Goal: Answer question/provide support: Share knowledge or assist other users

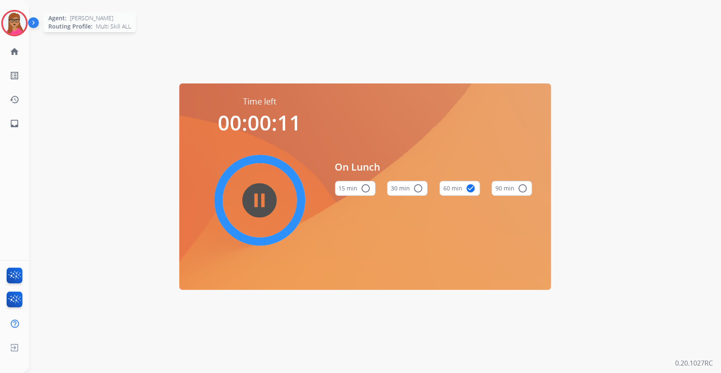
click at [20, 29] on img at bounding box center [14, 23] width 23 height 23
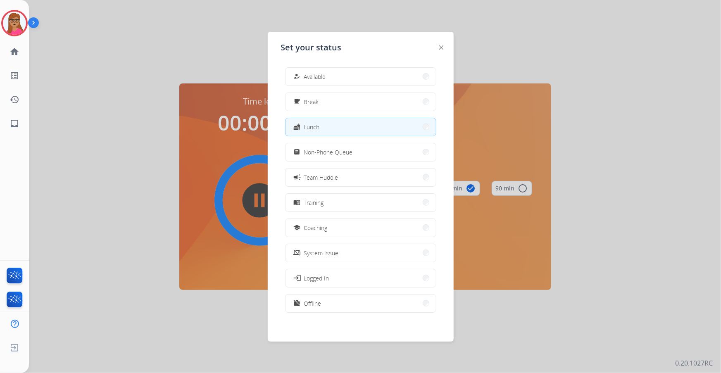
click at [122, 33] on div at bounding box center [360, 186] width 721 height 373
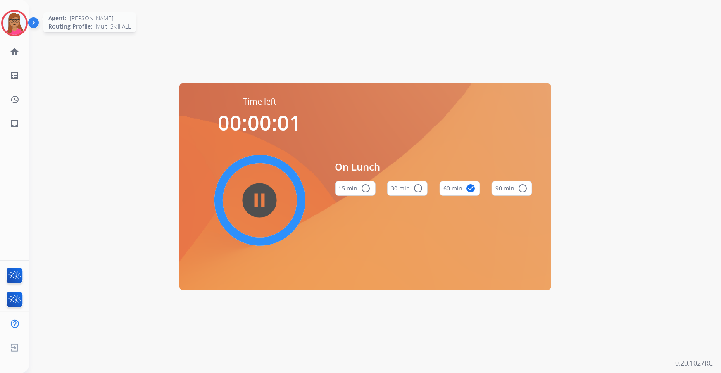
click at [13, 28] on img at bounding box center [14, 23] width 23 height 23
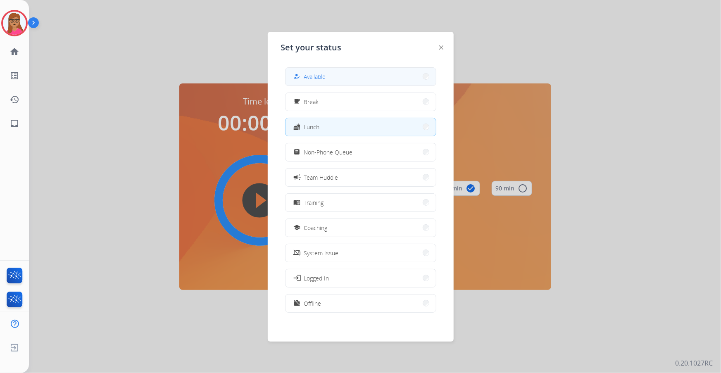
click at [329, 72] on button "how_to_reg Available" at bounding box center [360, 77] width 150 height 18
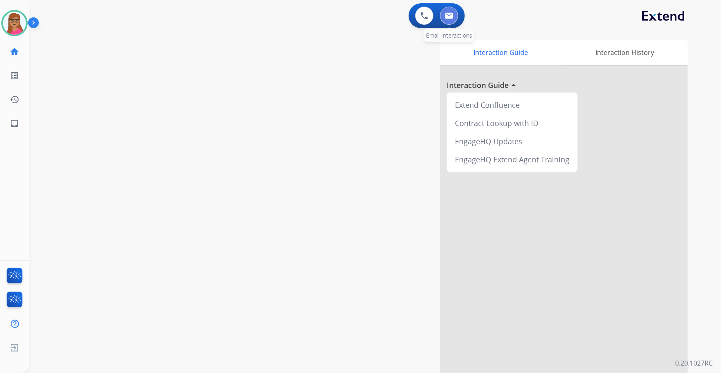
click at [451, 16] on img at bounding box center [449, 15] width 8 height 7
select select "**********"
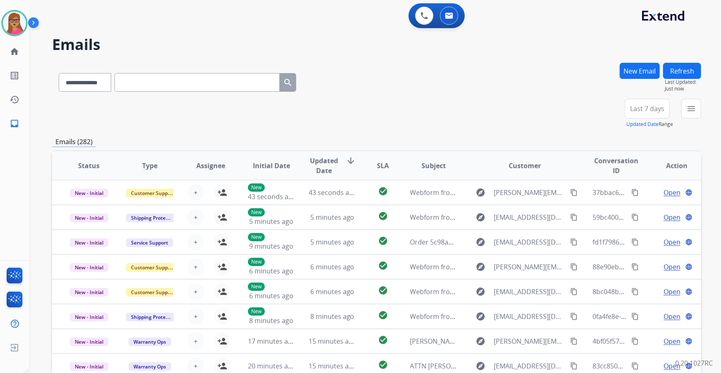
click at [648, 107] on span "Last 7 days" at bounding box center [647, 108] width 34 height 3
click at [628, 206] on div "Last 90 days" at bounding box center [644, 209] width 45 height 12
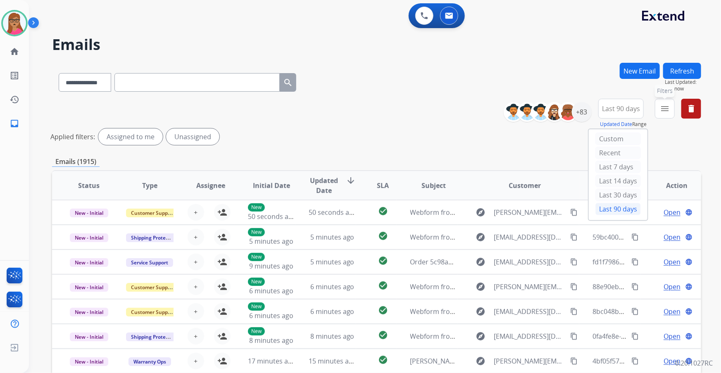
click at [668, 107] on mat-icon "menu" at bounding box center [665, 109] width 10 height 10
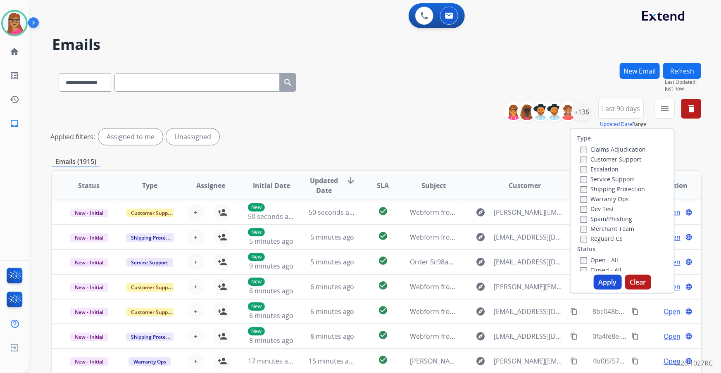
click at [627, 157] on label "Customer Support" at bounding box center [610, 159] width 61 height 8
click at [626, 187] on label "Shipping Protection" at bounding box center [612, 189] width 64 height 8
click at [600, 240] on label "Reguard CS" at bounding box center [601, 239] width 42 height 8
click at [586, 261] on label "Open - All" at bounding box center [599, 260] width 38 height 8
click at [605, 286] on button "Apply" at bounding box center [607, 282] width 28 height 15
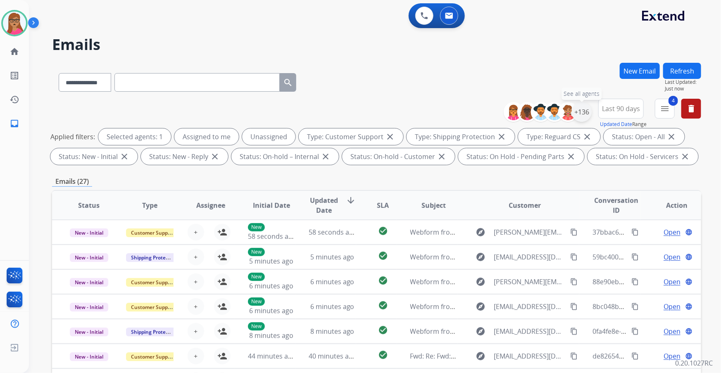
click at [584, 108] on div "+136" at bounding box center [582, 112] width 20 height 20
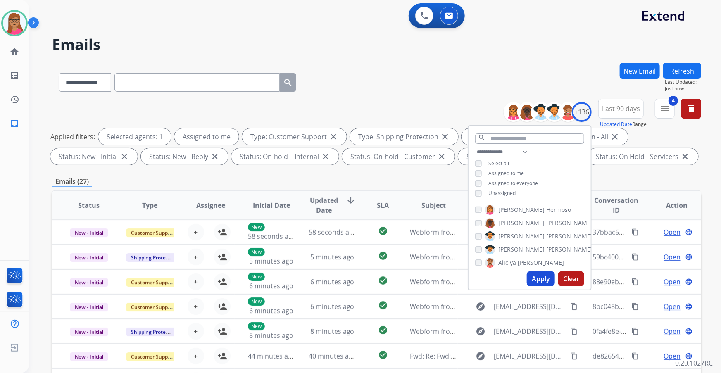
click at [533, 282] on button "Apply" at bounding box center [541, 278] width 28 height 15
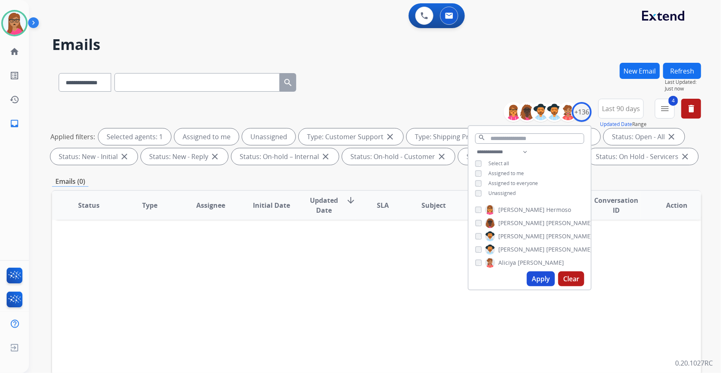
click at [537, 280] on button "Apply" at bounding box center [541, 278] width 28 height 15
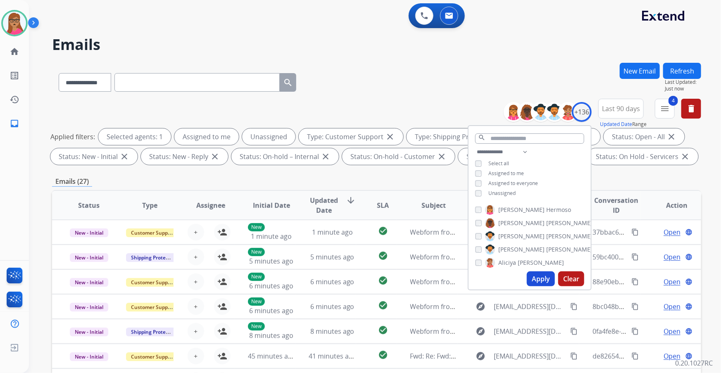
click at [648, 179] on div "Emails (27)" at bounding box center [376, 181] width 649 height 10
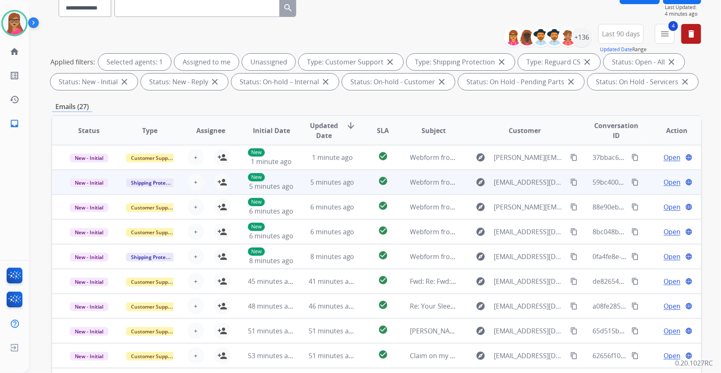
click at [83, 191] on td "New - Initial" at bounding box center [82, 182] width 61 height 25
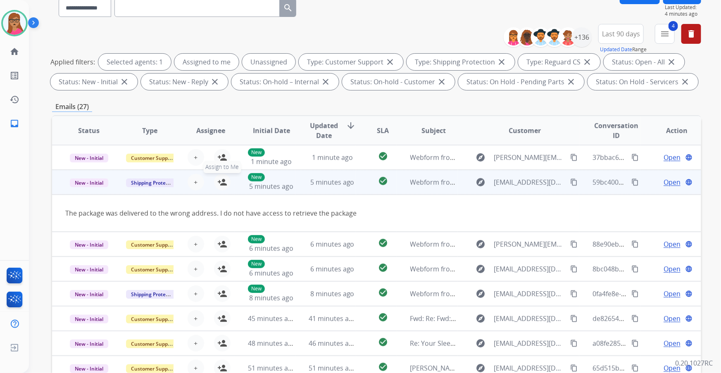
click at [219, 181] on mat-icon "person_add" at bounding box center [222, 182] width 10 height 10
click at [663, 181] on span "Open" at bounding box center [671, 182] width 17 height 10
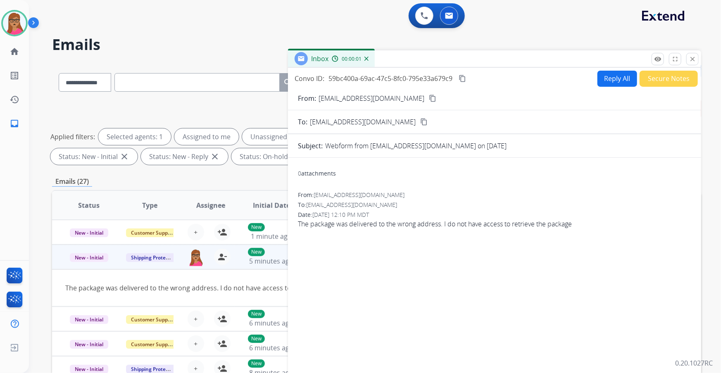
drag, startPoint x: 389, startPoint y: 98, endPoint x: 412, endPoint y: 3, distance: 97.6
click at [429, 97] on mat-icon "content_copy" at bounding box center [432, 98] width 7 height 7
click at [466, 75] on mat-icon "content_copy" at bounding box center [461, 78] width 7 height 7
click at [611, 77] on button "Reply All" at bounding box center [617, 79] width 40 height 16
select select "**********"
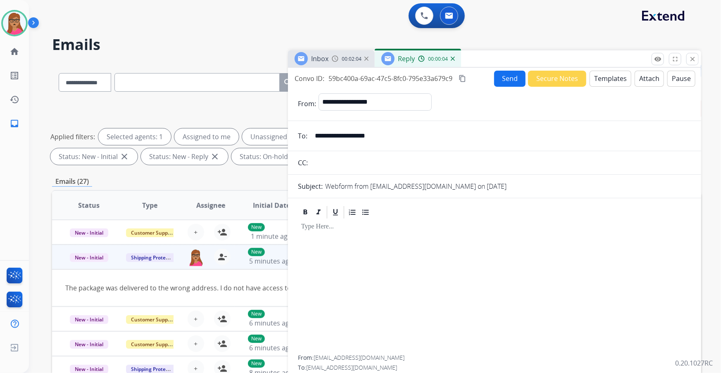
click at [607, 79] on button "Templates" at bounding box center [610, 79] width 42 height 16
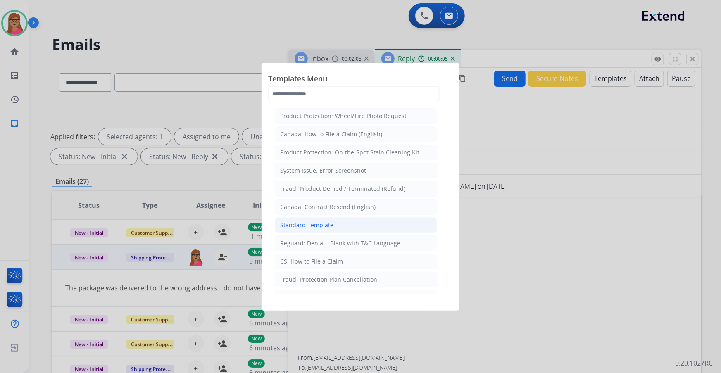
click at [318, 221] on div "Standard Template" at bounding box center [306, 225] width 53 height 8
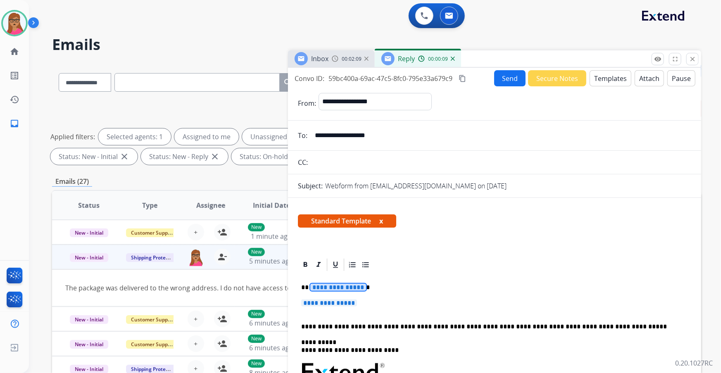
click at [339, 288] on span "**********" at bounding box center [338, 287] width 56 height 7
click at [332, 305] on span "**********" at bounding box center [329, 302] width 56 height 7
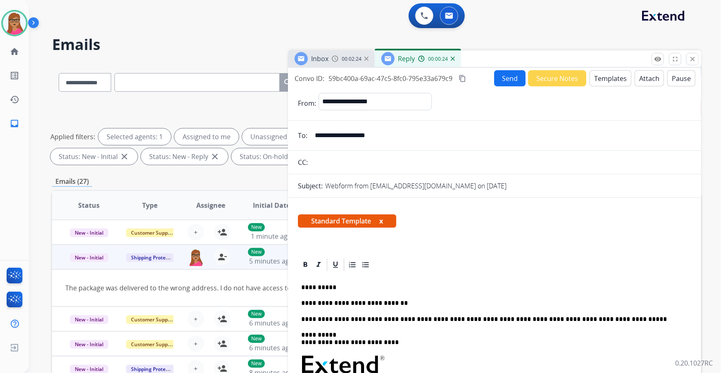
click at [329, 60] on div "Inbox 00:02:24" at bounding box center [331, 58] width 87 height 17
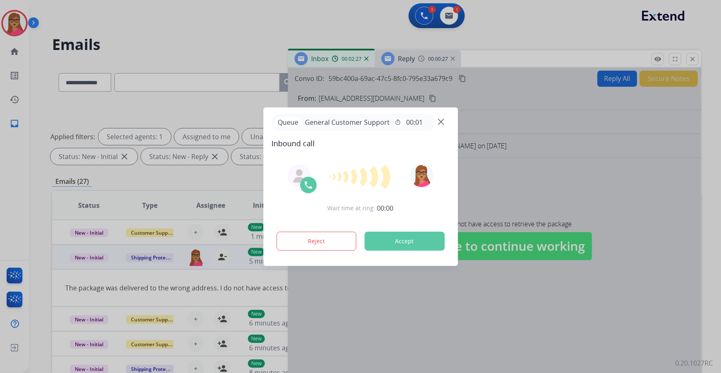
click at [405, 55] on div at bounding box center [360, 186] width 721 height 373
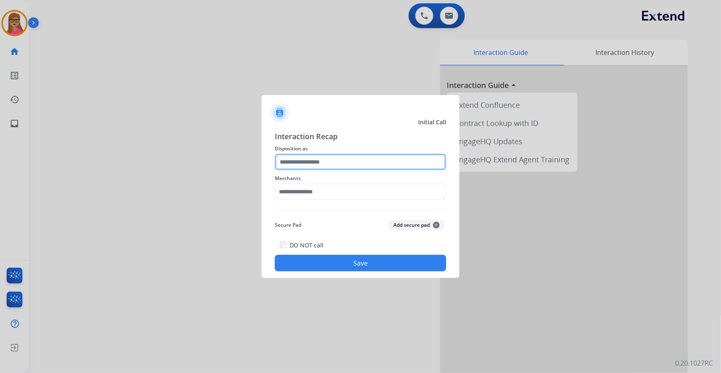
click at [330, 158] on input "text" at bounding box center [360, 162] width 171 height 17
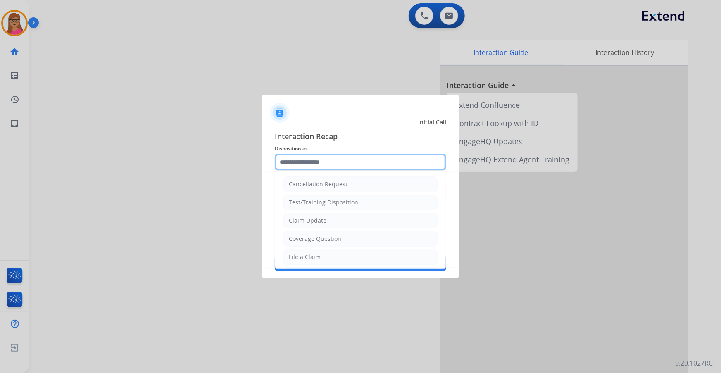
scroll to position [128, 0]
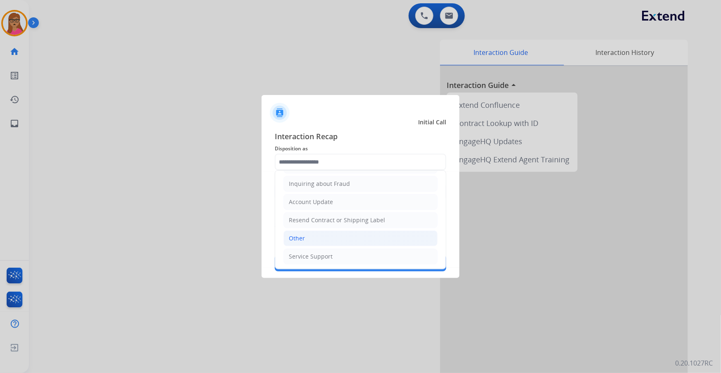
click at [305, 240] on li "Other" at bounding box center [360, 238] width 154 height 16
type input "*****"
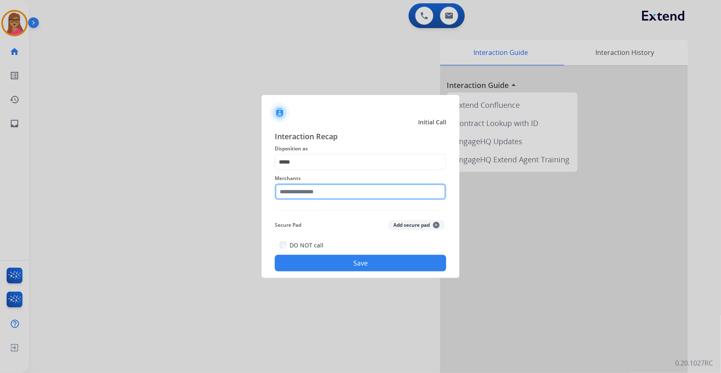
click at [308, 192] on input "text" at bounding box center [360, 191] width 171 height 17
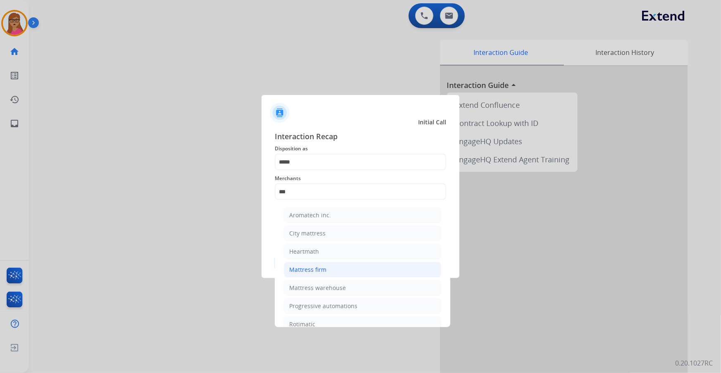
click at [313, 271] on div "Mattress firm" at bounding box center [307, 270] width 37 height 8
type input "**********"
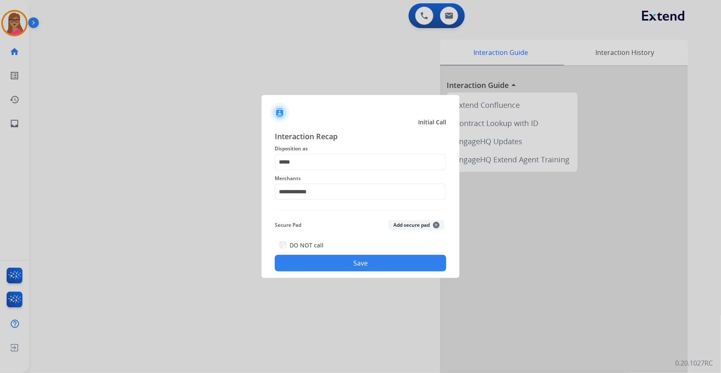
click at [352, 262] on button "Save" at bounding box center [360, 263] width 171 height 17
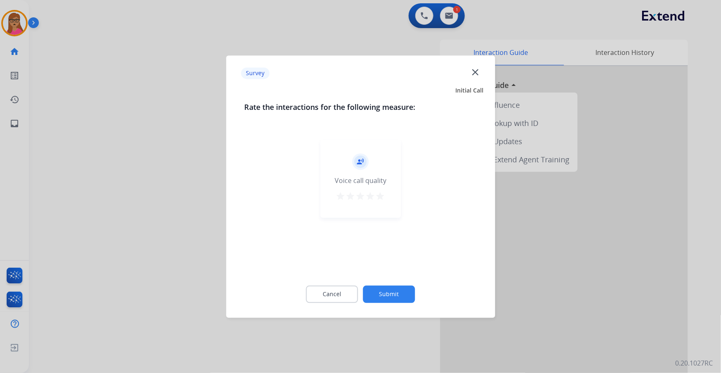
click at [193, 211] on div at bounding box center [360, 186] width 721 height 373
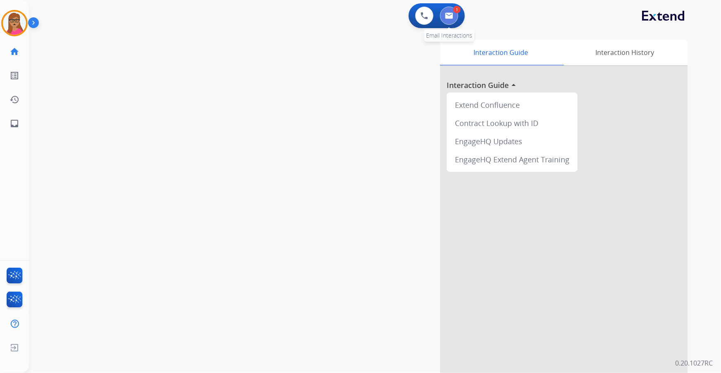
click at [452, 14] on img at bounding box center [449, 15] width 8 height 7
select select "**********"
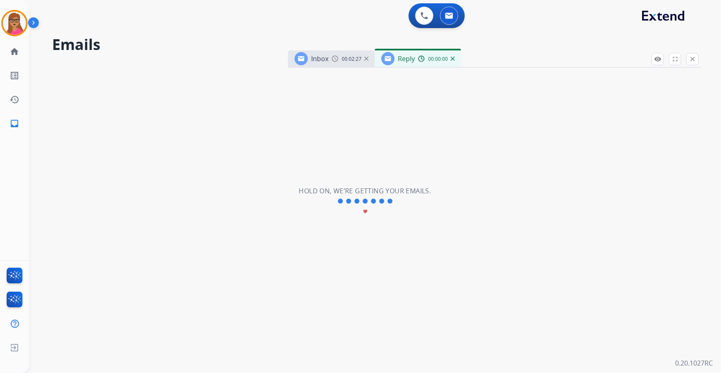
select select "**********"
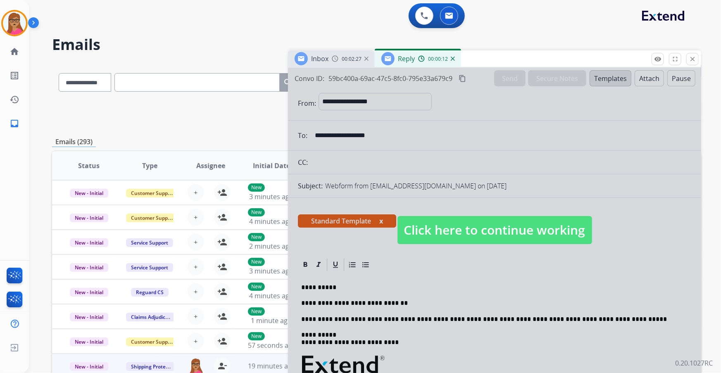
click at [343, 61] on span "00:02:27" at bounding box center [352, 59] width 20 height 7
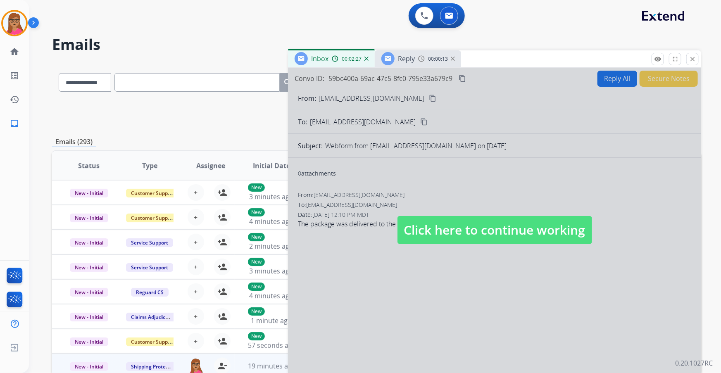
click at [453, 238] on span "Click here to continue working" at bounding box center [494, 230] width 195 height 28
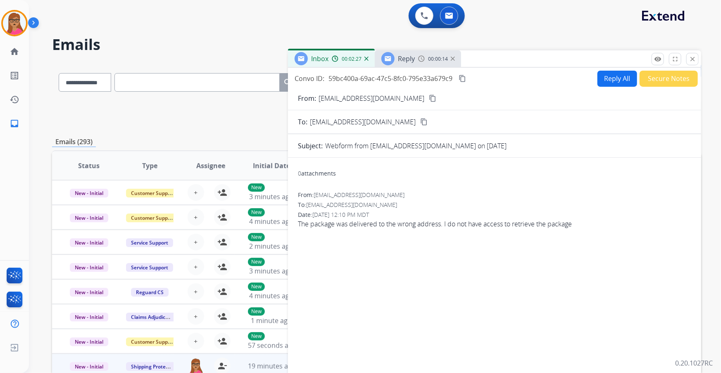
click at [402, 64] on div "Reply" at bounding box center [397, 58] width 33 height 13
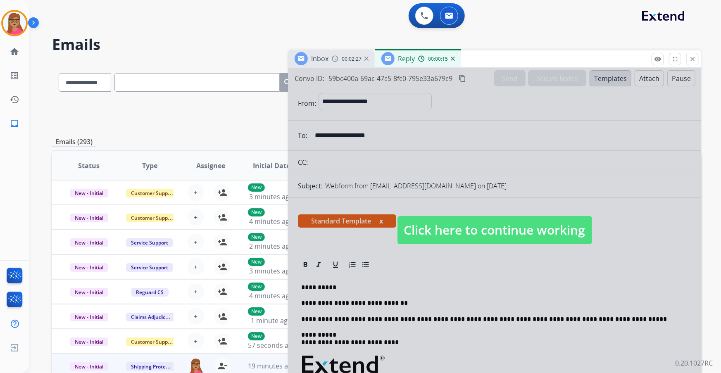
drag, startPoint x: 438, startPoint y: 223, endPoint x: 351, endPoint y: 137, distance: 122.1
click at [437, 223] on span "Click here to continue working" at bounding box center [494, 230] width 195 height 28
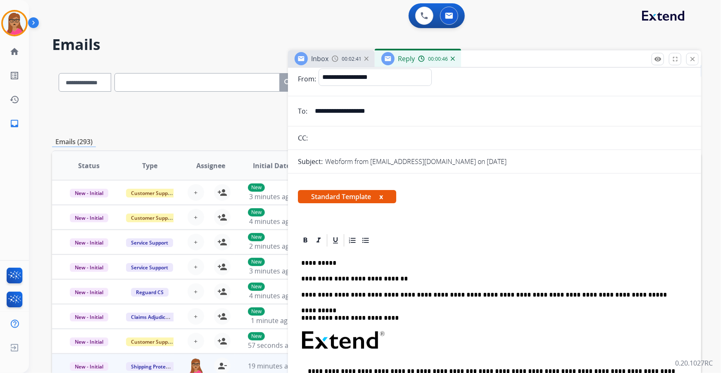
scroll to position [37, 0]
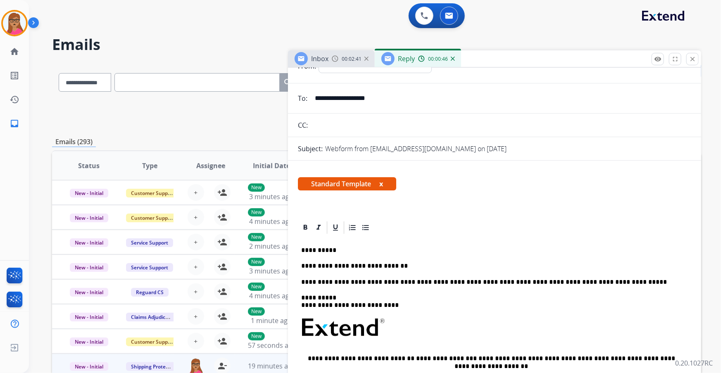
click at [403, 266] on p "**********" at bounding box center [491, 265] width 380 height 7
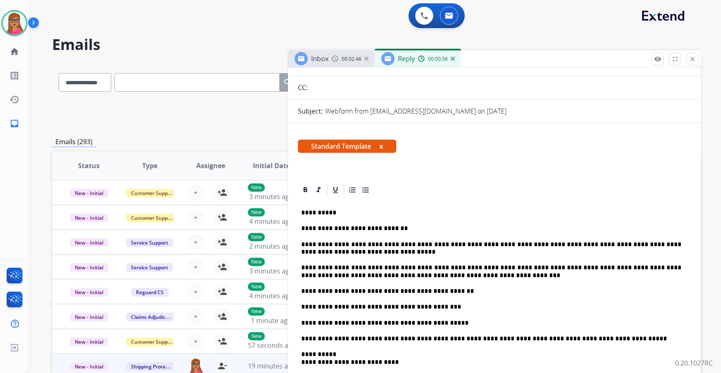
scroll to position [112, 0]
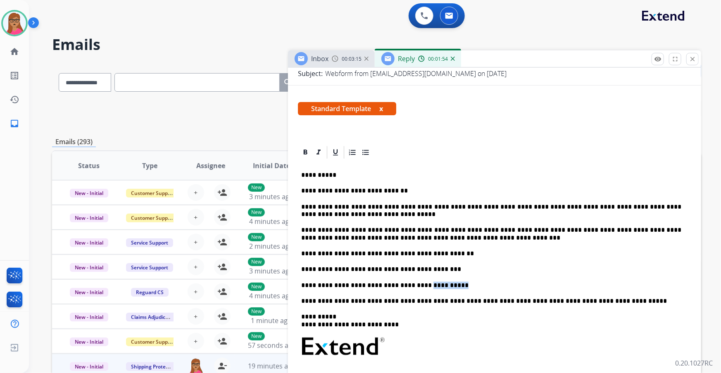
drag, startPoint x: 460, startPoint y: 285, endPoint x: 415, endPoint y: 285, distance: 45.0
click at [415, 285] on p "**********" at bounding box center [491, 285] width 380 height 7
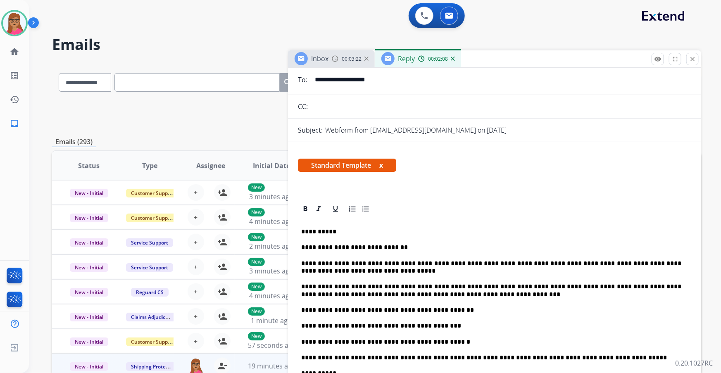
scroll to position [0, 0]
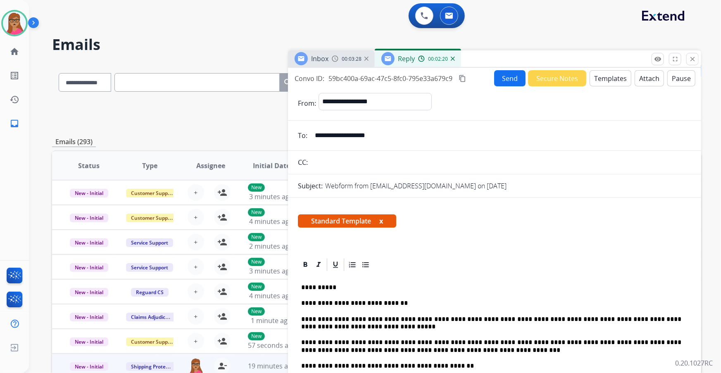
click at [463, 76] on mat-icon "content_copy" at bounding box center [461, 78] width 7 height 7
click at [506, 76] on button "Send" at bounding box center [509, 78] width 31 height 16
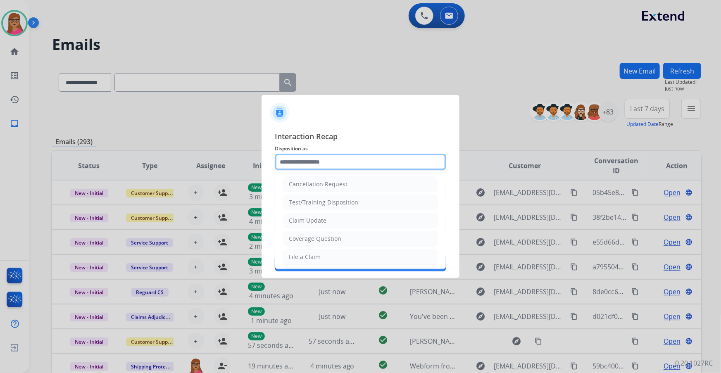
drag, startPoint x: 334, startPoint y: 164, endPoint x: 335, endPoint y: 172, distance: 8.8
click at [333, 164] on input "text" at bounding box center [360, 162] width 171 height 17
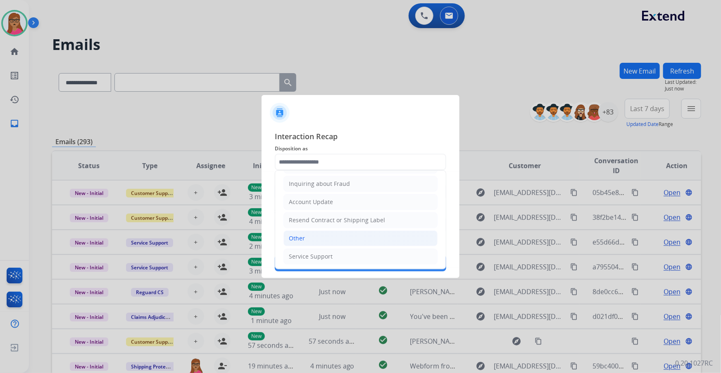
drag, startPoint x: 301, startPoint y: 237, endPoint x: 298, endPoint y: 229, distance: 8.6
click at [300, 237] on div "Other" at bounding box center [297, 238] width 16 height 8
type input "*****"
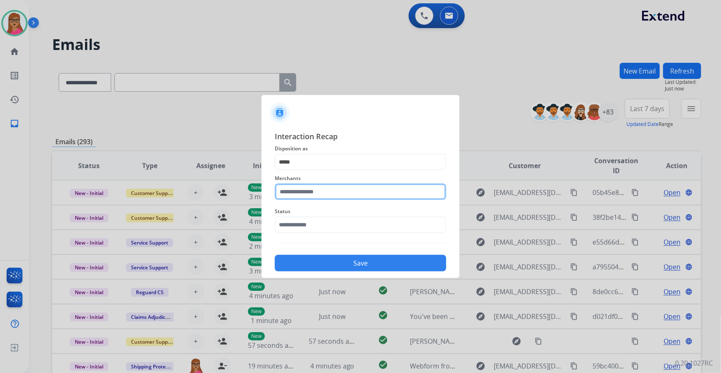
click at [297, 192] on input "text" at bounding box center [360, 191] width 171 height 17
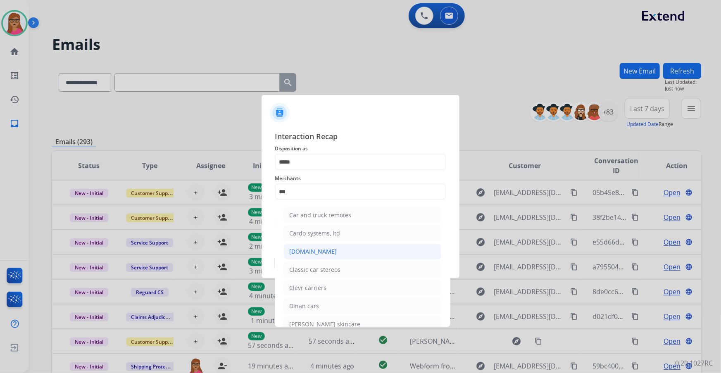
click at [307, 252] on div "[DOMAIN_NAME]" at bounding box center [312, 251] width 47 height 8
type input "**********"
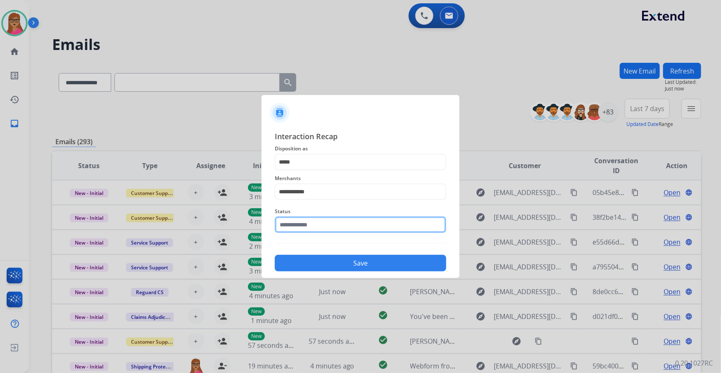
click at [316, 226] on input "text" at bounding box center [360, 224] width 171 height 17
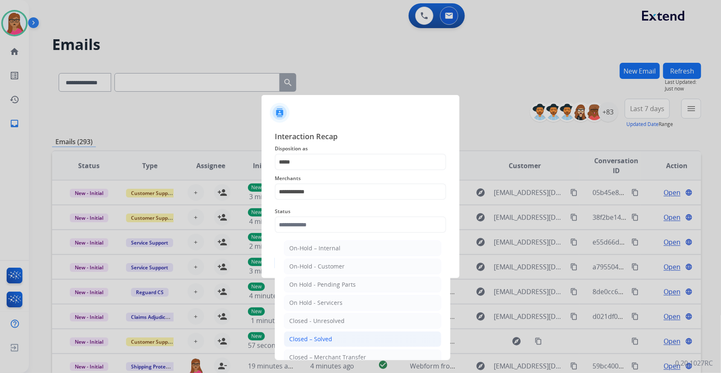
click at [314, 339] on div "Closed – Solved" at bounding box center [310, 339] width 43 height 8
type input "**********"
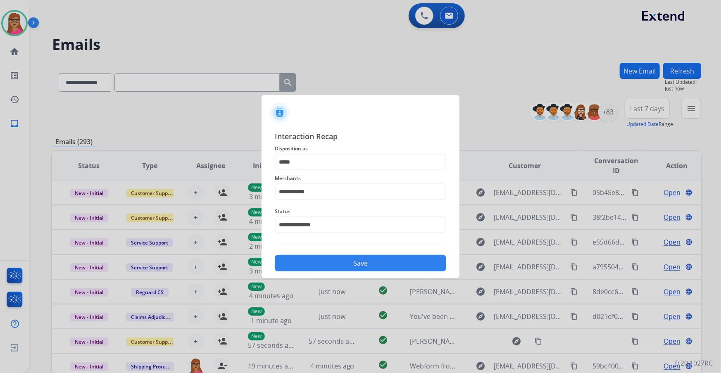
click at [335, 269] on button "Save" at bounding box center [360, 263] width 171 height 17
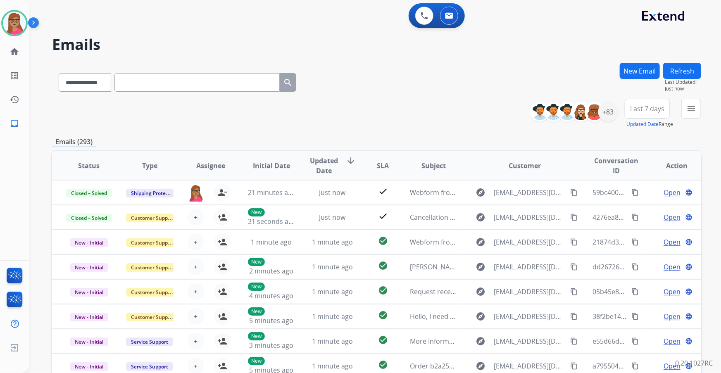
click at [644, 107] on span "Last 7 days" at bounding box center [647, 108] width 34 height 3
click at [638, 209] on div "Last 90 days" at bounding box center [644, 209] width 45 height 12
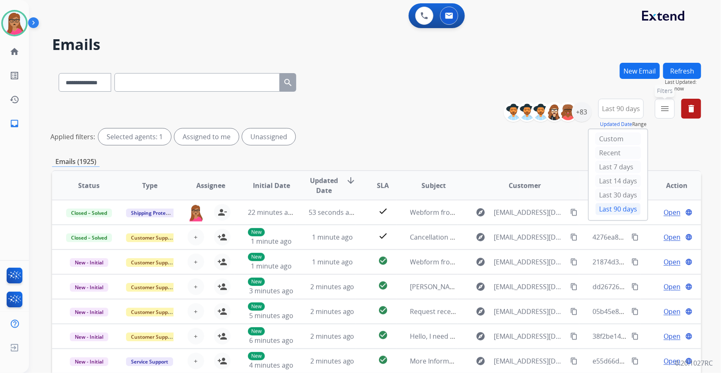
click at [665, 112] on mat-icon "menu" at bounding box center [665, 109] width 10 height 10
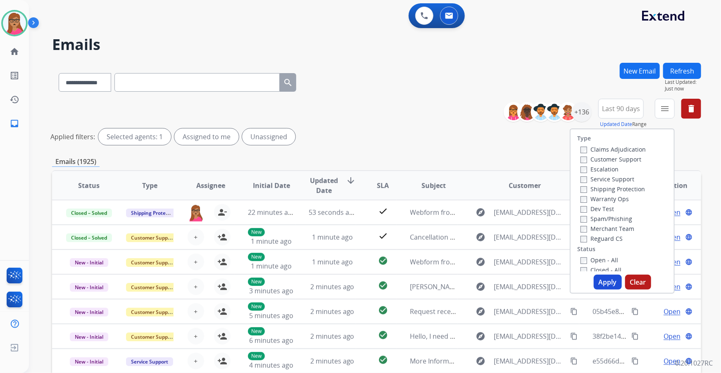
click at [619, 161] on label "Customer Support" at bounding box center [610, 159] width 61 height 8
click at [629, 189] on label "Shipping Protection" at bounding box center [612, 189] width 64 height 8
click at [610, 240] on label "Reguard CS" at bounding box center [601, 239] width 42 height 8
click at [595, 262] on label "Open - All" at bounding box center [599, 260] width 38 height 8
click at [610, 284] on button "Apply" at bounding box center [607, 282] width 28 height 15
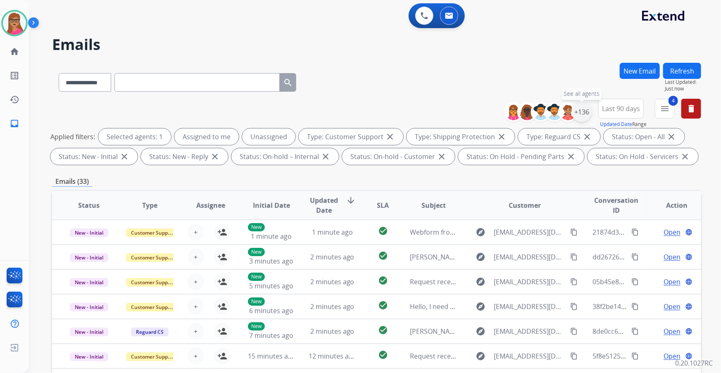
click at [584, 116] on div "+136" at bounding box center [582, 112] width 20 height 20
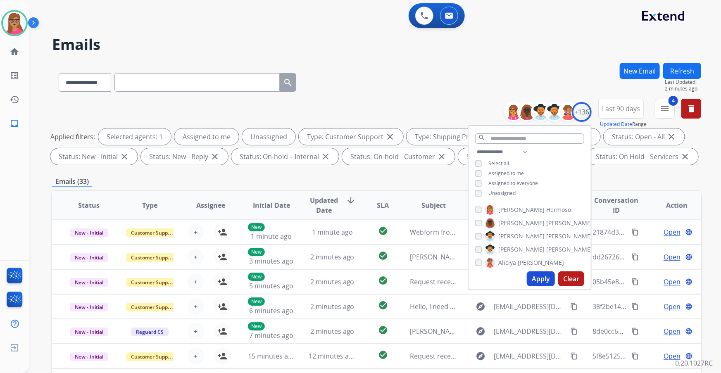
click at [370, 178] on div "Emails (33)" at bounding box center [376, 181] width 649 height 10
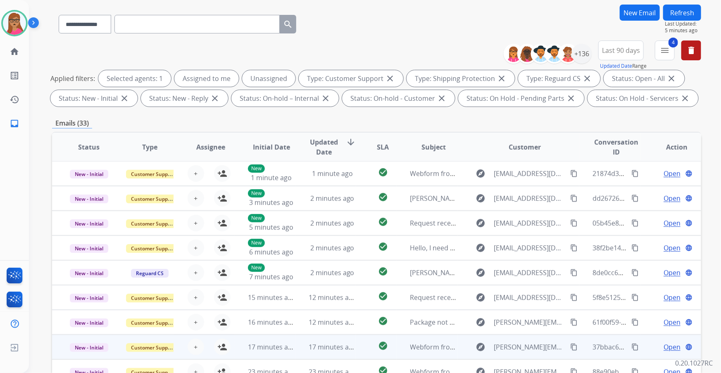
scroll to position [136, 0]
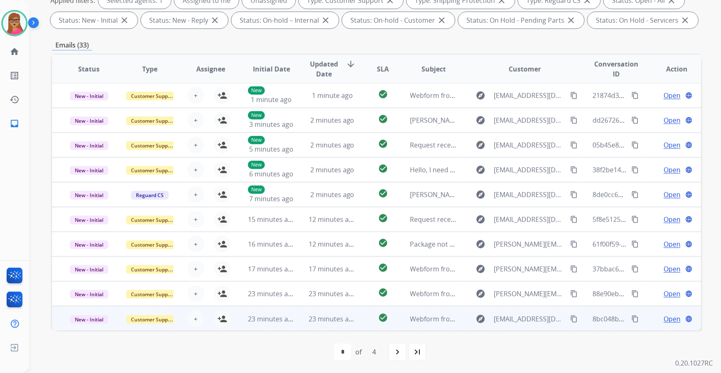
click at [81, 330] on td "New - Initial" at bounding box center [82, 318] width 61 height 25
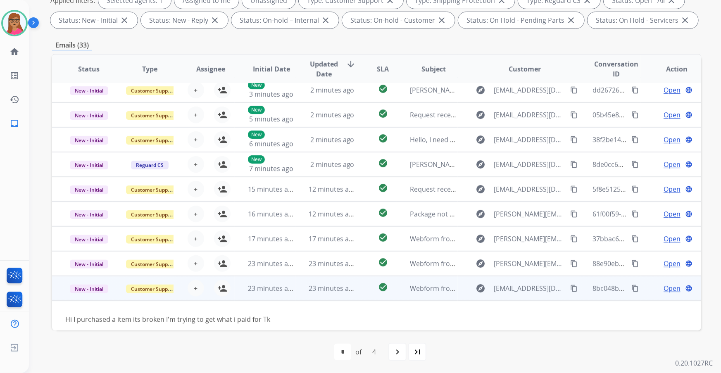
scroll to position [37, 0]
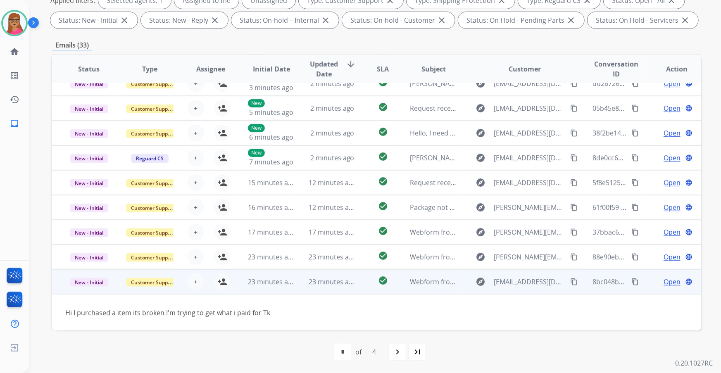
click at [570, 282] on mat-icon "content_copy" at bounding box center [573, 281] width 7 height 7
click at [83, 290] on td "New - Initial" at bounding box center [82, 281] width 61 height 25
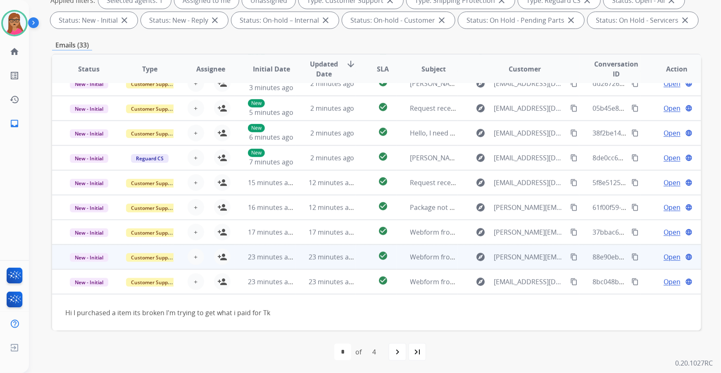
scroll to position [0, 0]
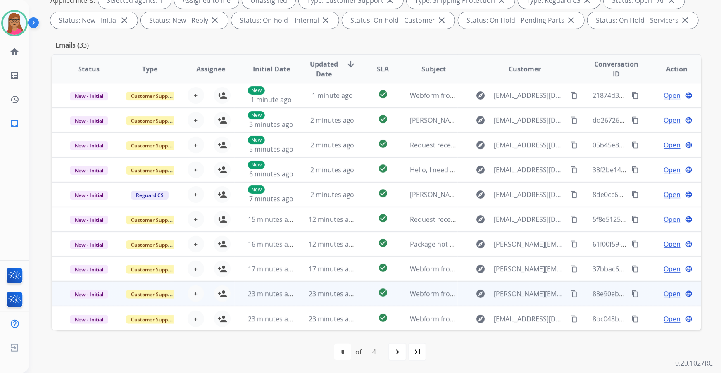
click at [85, 301] on td "New - Initial" at bounding box center [82, 293] width 61 height 25
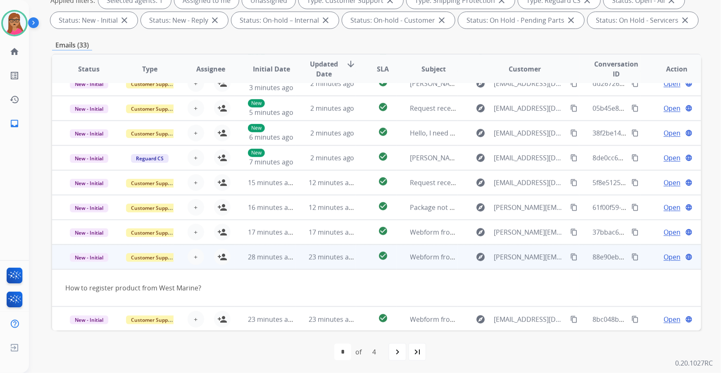
scroll to position [38, 0]
click at [89, 266] on td "New - Initial" at bounding box center [82, 256] width 61 height 25
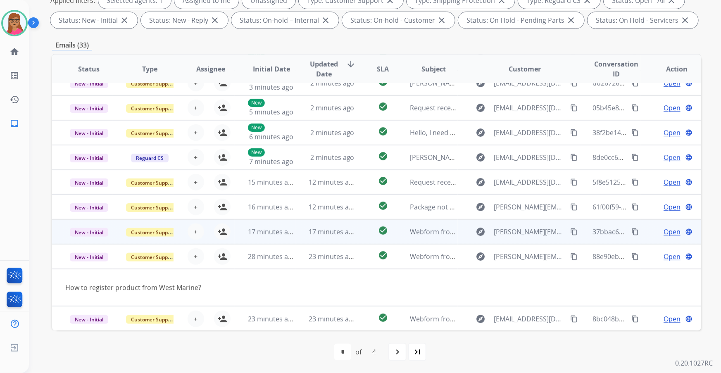
scroll to position [0, 0]
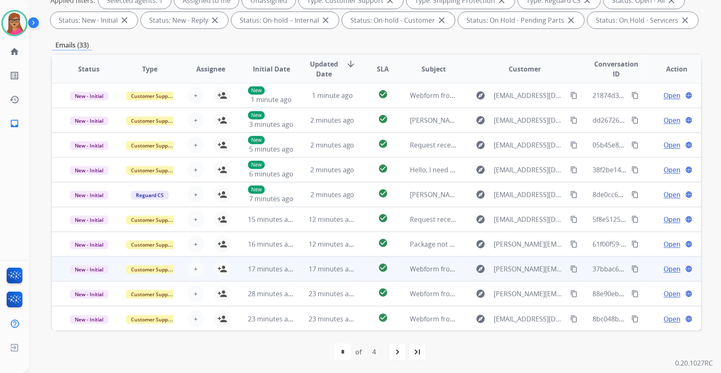
click at [87, 279] on td "New - Initial" at bounding box center [82, 268] width 61 height 25
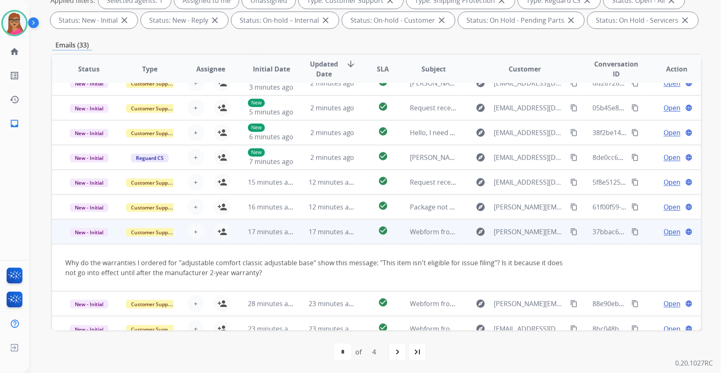
scroll to position [47, 0]
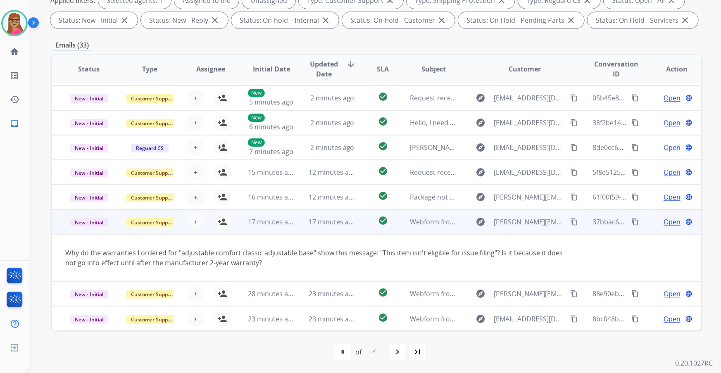
click at [570, 221] on mat-icon "content_copy" at bounding box center [573, 221] width 7 height 7
click at [92, 229] on td "New - Initial" at bounding box center [82, 221] width 61 height 25
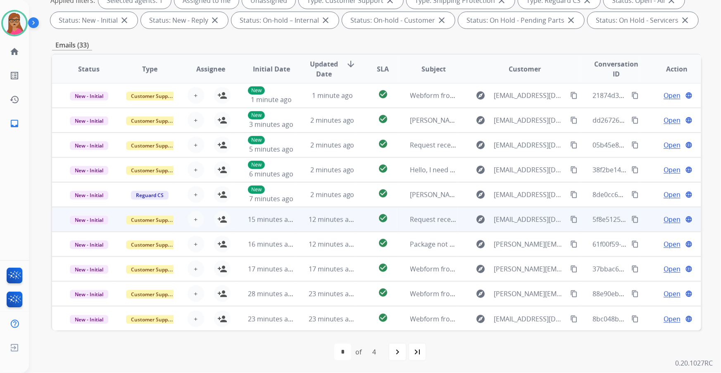
click at [90, 227] on td "New - Initial" at bounding box center [82, 219] width 61 height 25
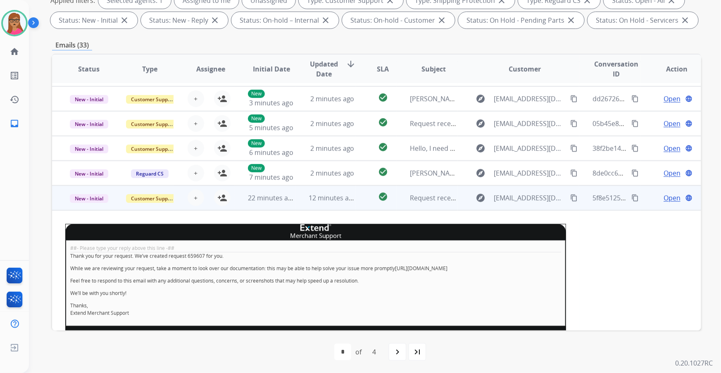
scroll to position [11, 0]
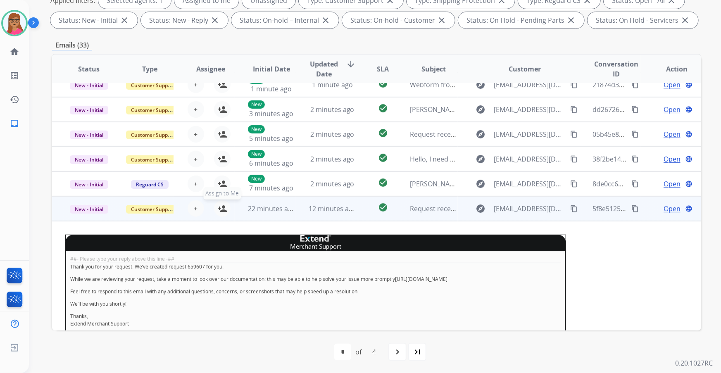
click at [220, 209] on mat-icon "person_add" at bounding box center [222, 209] width 10 height 10
click at [663, 208] on span "Open" at bounding box center [671, 209] width 17 height 10
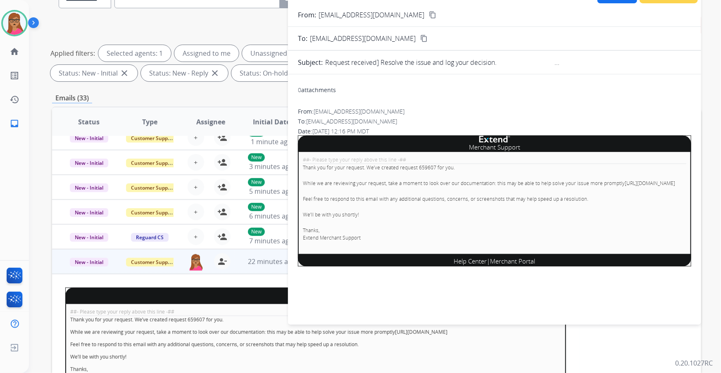
scroll to position [0, 0]
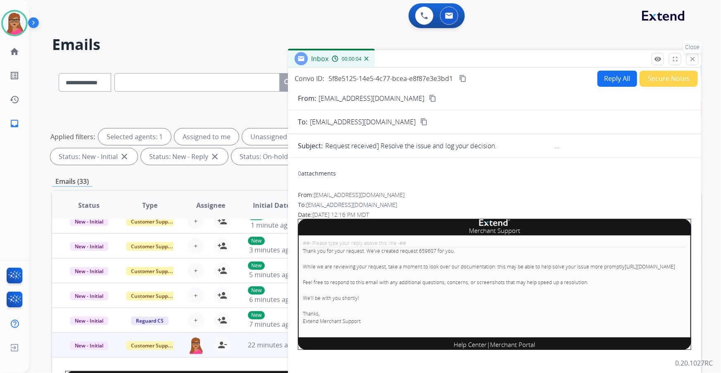
click at [691, 62] on mat-icon "close" at bounding box center [691, 58] width 7 height 7
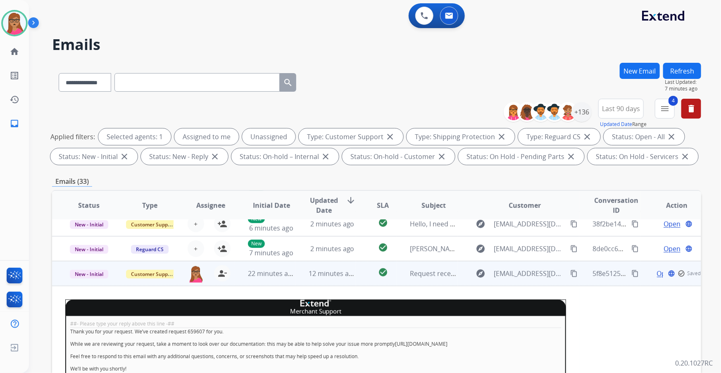
scroll to position [77, 0]
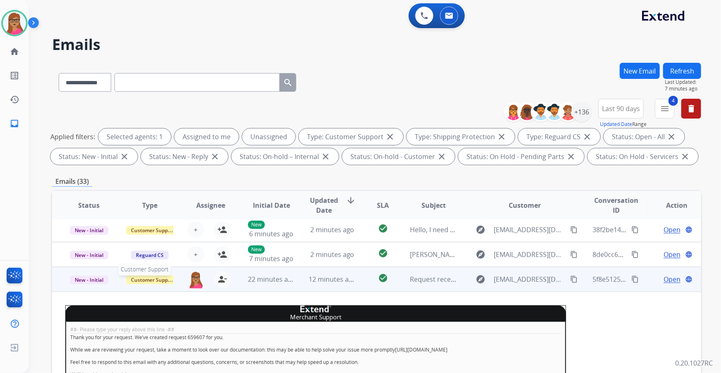
click at [140, 278] on span "Customer Support" at bounding box center [153, 279] width 54 height 9
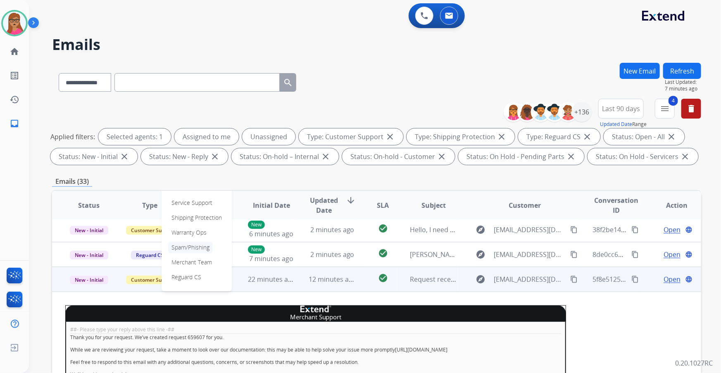
click at [194, 248] on p "Spam/Phishing" at bounding box center [190, 248] width 45 height 12
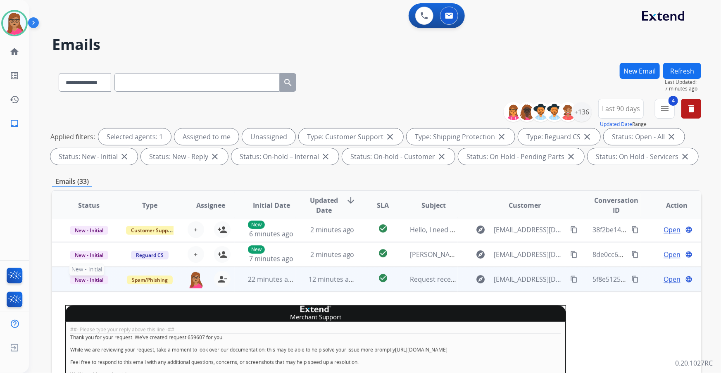
click at [96, 280] on span "New - Initial" at bounding box center [89, 279] width 38 height 9
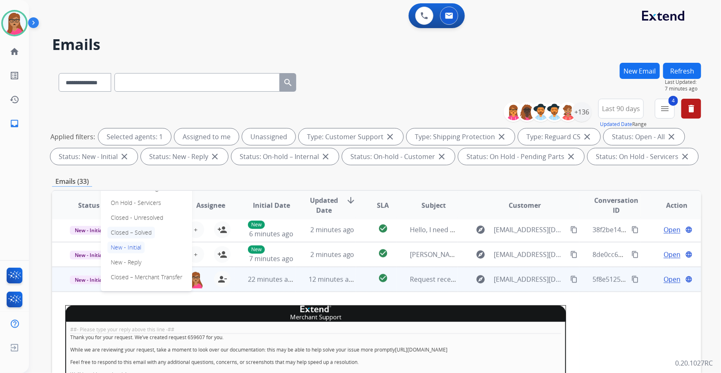
click at [150, 232] on p "Closed – Solved" at bounding box center [130, 233] width 47 height 12
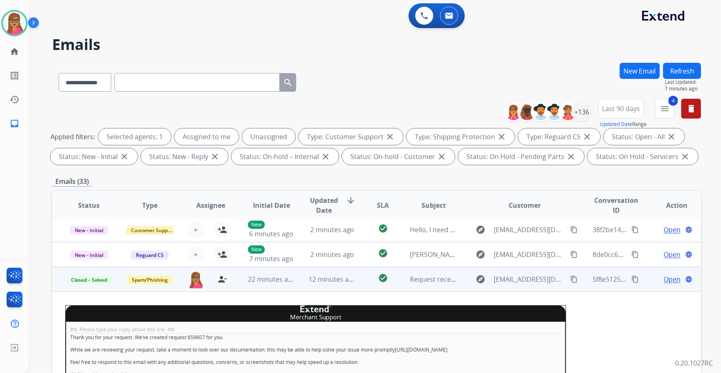
click at [153, 287] on td "Spam/Phishing" at bounding box center [143, 279] width 61 height 25
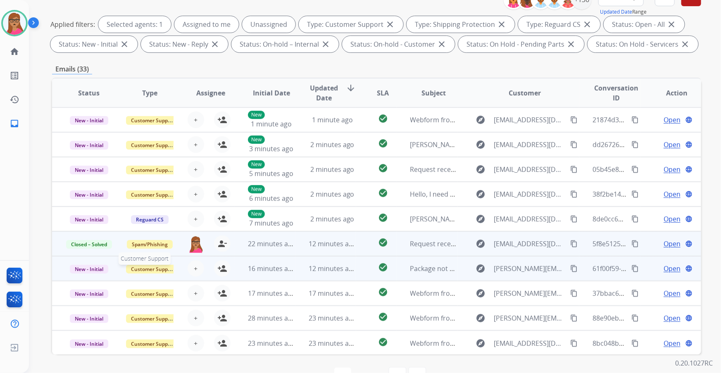
scroll to position [0, 0]
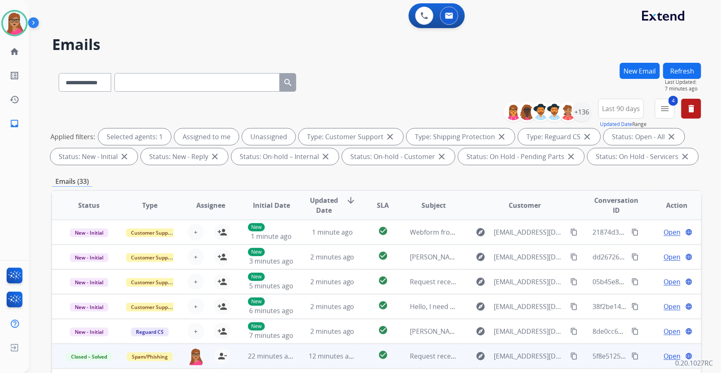
click at [687, 66] on button "Refresh" at bounding box center [682, 71] width 38 height 16
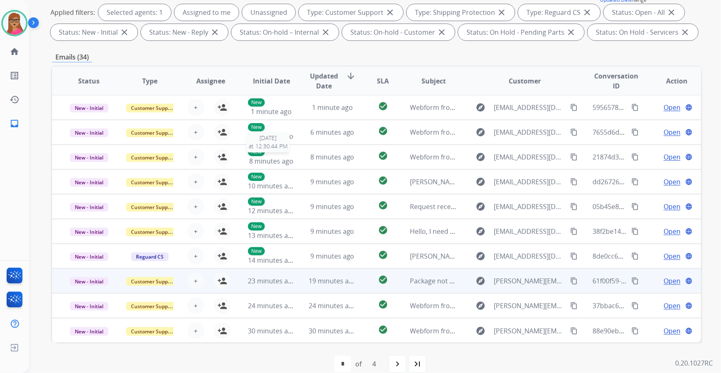
scroll to position [136, 0]
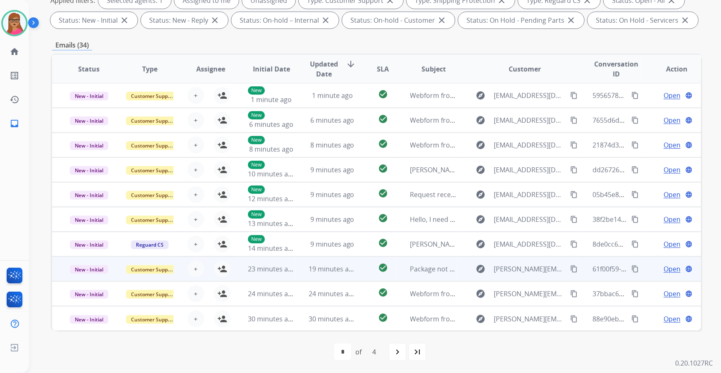
click at [89, 280] on td "New - Initial" at bounding box center [82, 268] width 61 height 25
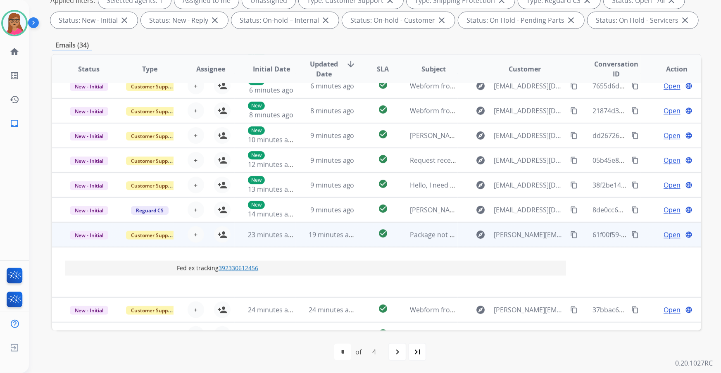
scroll to position [50, 0]
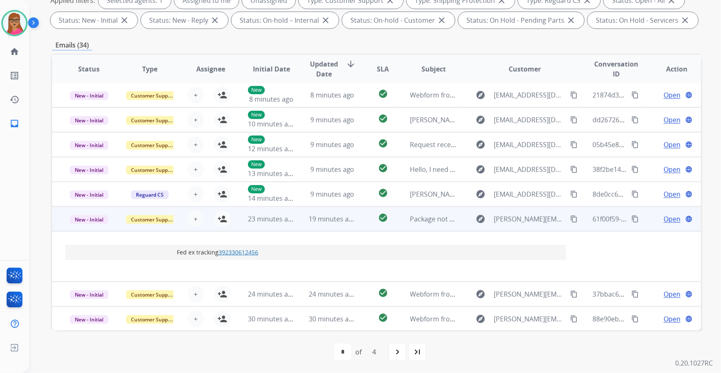
click at [85, 227] on td "New - Initial" at bounding box center [82, 218] width 61 height 25
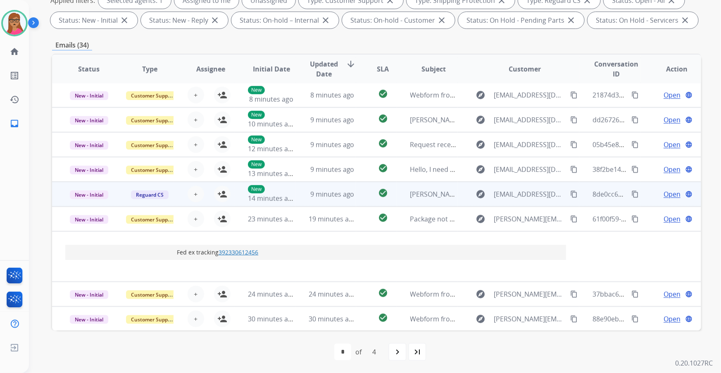
scroll to position [0, 0]
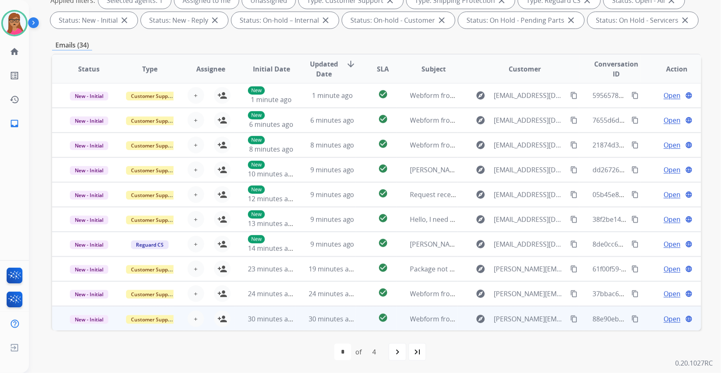
click at [85, 328] on td "New - Initial" at bounding box center [82, 318] width 61 height 25
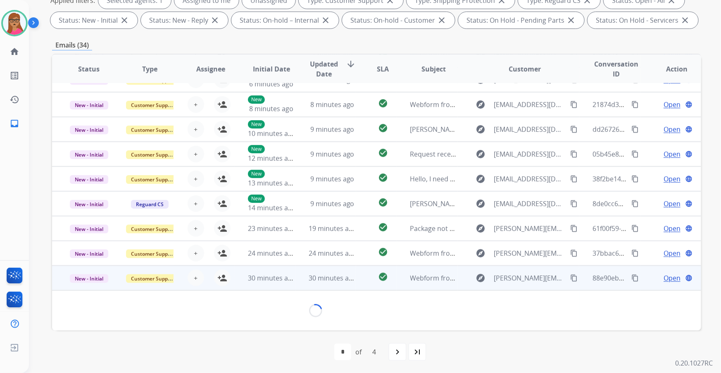
scroll to position [37, 0]
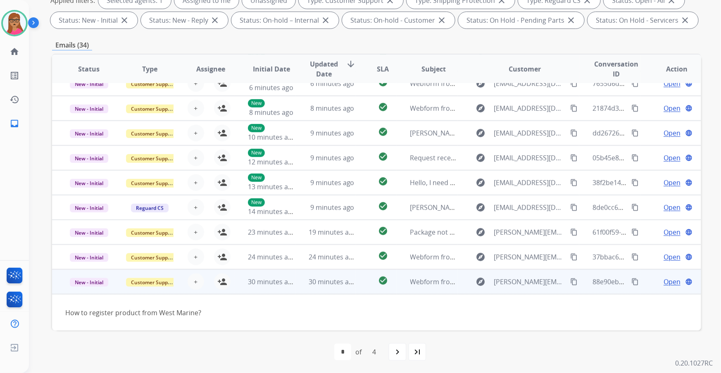
click at [83, 292] on td "New - Initial" at bounding box center [82, 281] width 61 height 25
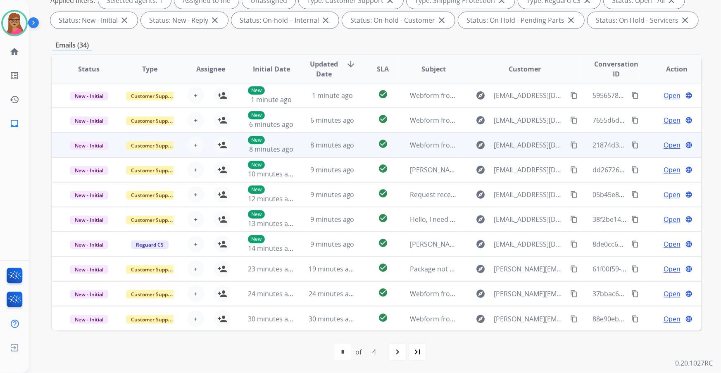
click at [85, 152] on td "New - Initial" at bounding box center [82, 145] width 61 height 25
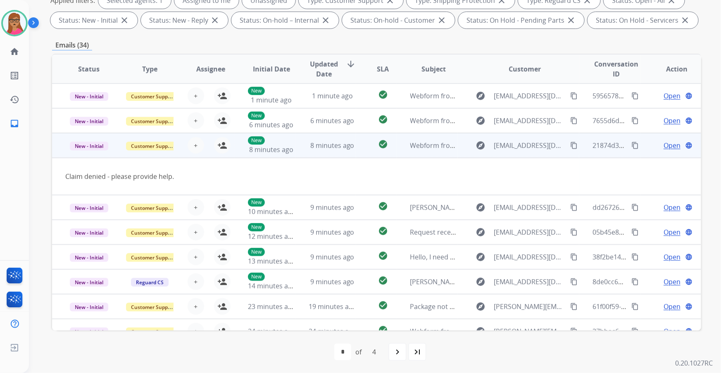
scroll to position [0, 0]
click at [570, 144] on mat-icon "content_copy" at bounding box center [573, 145] width 7 height 7
click at [222, 144] on mat-icon "person_add" at bounding box center [222, 145] width 10 height 10
click at [665, 147] on span "Open" at bounding box center [671, 145] width 17 height 10
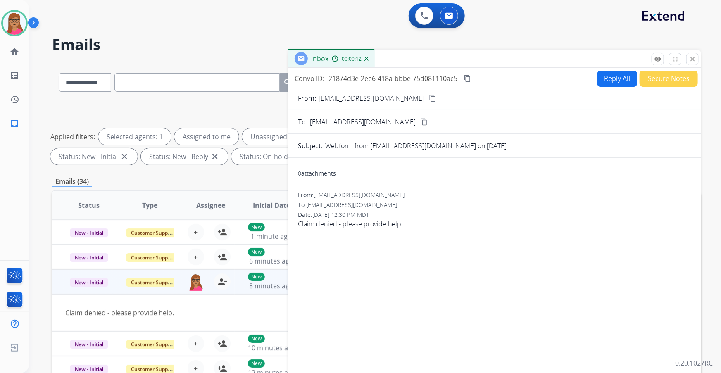
click at [616, 80] on button "Reply All" at bounding box center [617, 79] width 40 height 16
select select "**********"
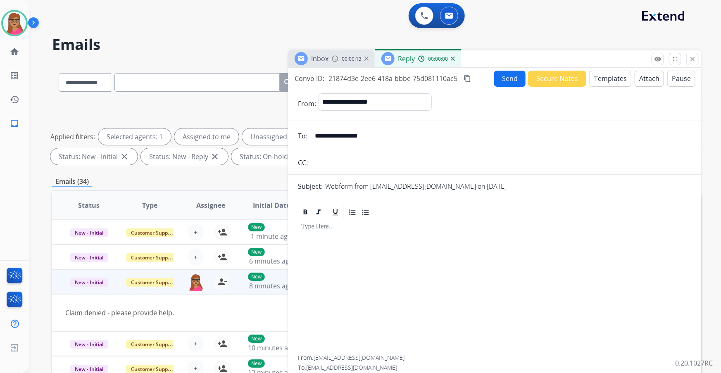
click at [606, 76] on button "Templates" at bounding box center [610, 79] width 42 height 16
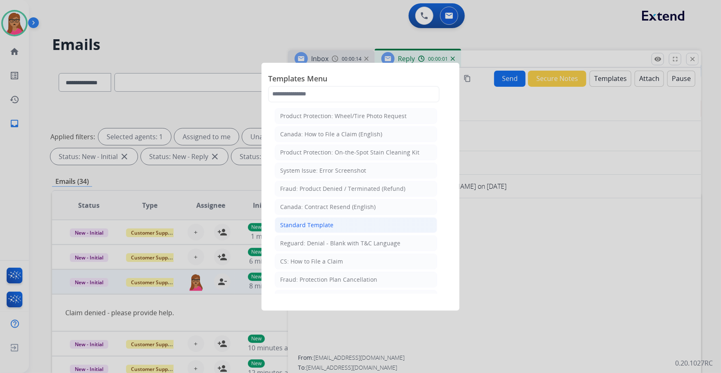
click at [316, 225] on div "Standard Template" at bounding box center [306, 225] width 53 height 8
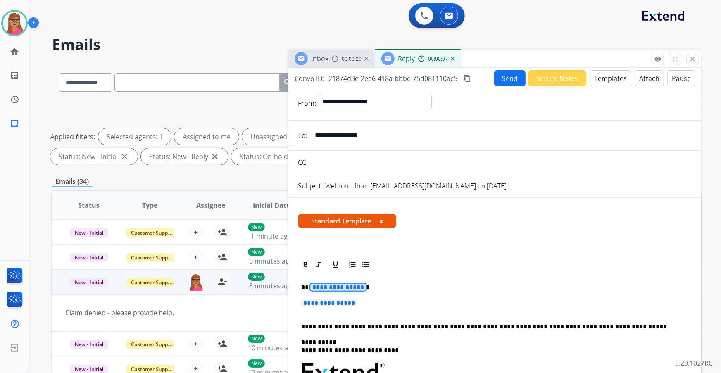
click at [322, 286] on span "**********" at bounding box center [338, 287] width 56 height 7
click at [339, 302] on span "**********" at bounding box center [329, 302] width 56 height 7
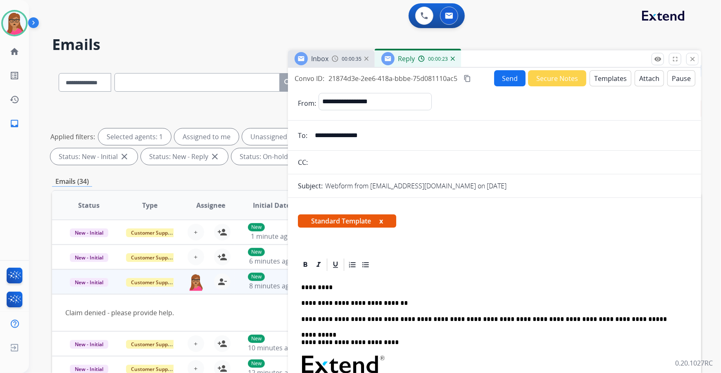
click at [608, 76] on button "Templates" at bounding box center [610, 78] width 42 height 16
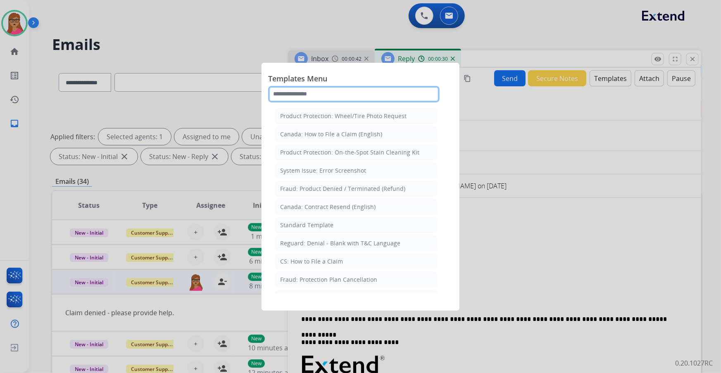
click at [328, 98] on input "text" at bounding box center [353, 94] width 171 height 17
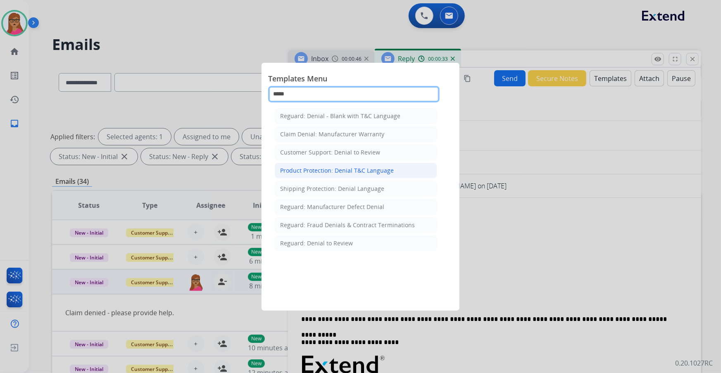
type input "*****"
click at [318, 173] on div "Product Protection: Denial T&C Language" at bounding box center [337, 170] width 114 height 8
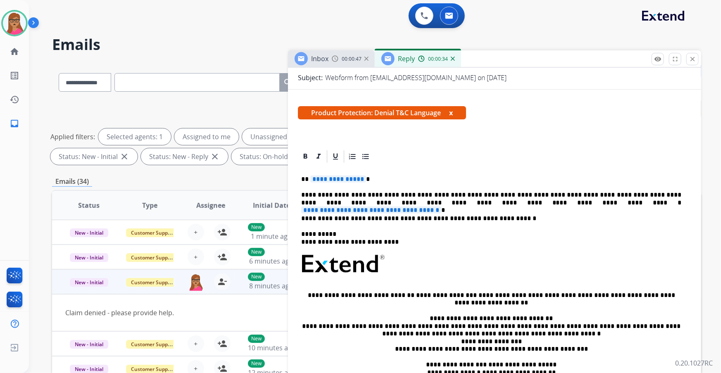
scroll to position [112, 0]
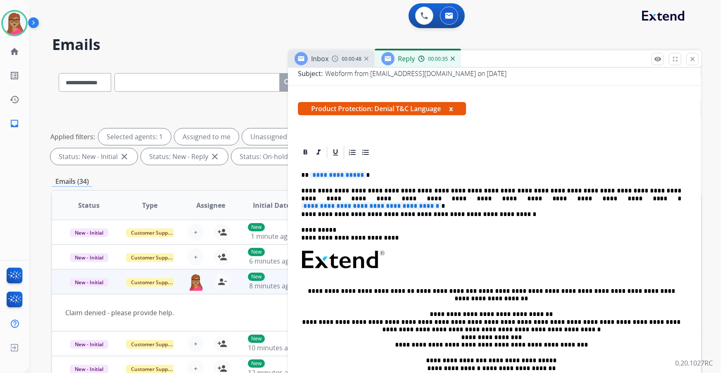
click at [346, 176] on span "**********" at bounding box center [338, 174] width 56 height 7
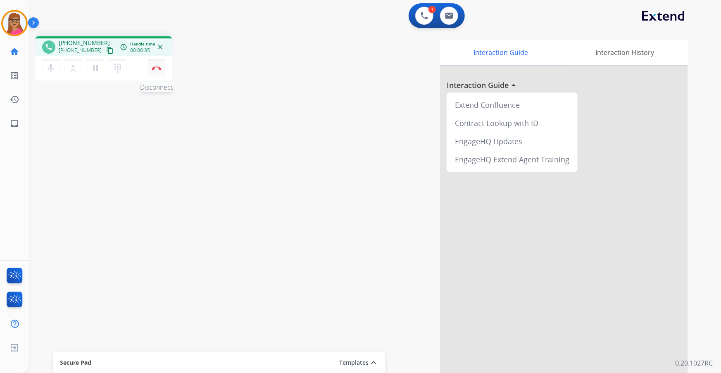
click at [157, 72] on button "Disconnect" at bounding box center [156, 67] width 17 height 17
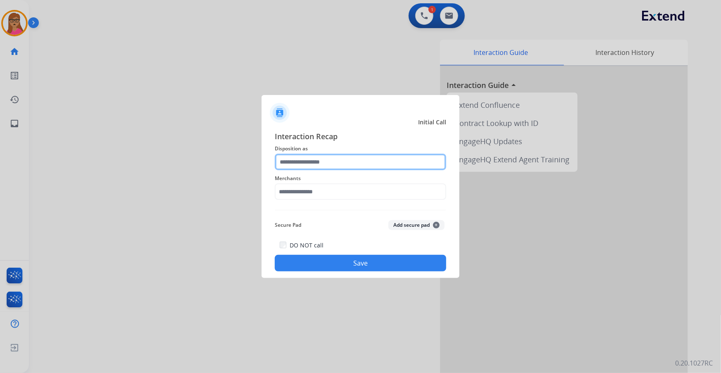
click at [309, 160] on input "text" at bounding box center [360, 162] width 171 height 17
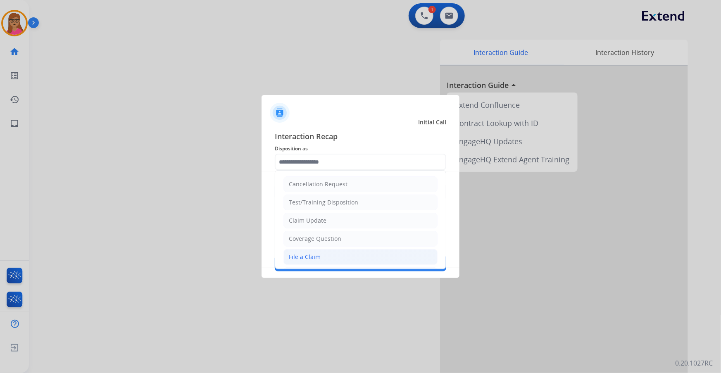
drag, startPoint x: 320, startPoint y: 260, endPoint x: 322, endPoint y: 253, distance: 7.3
click at [320, 259] on li "File a Claim" at bounding box center [360, 257] width 154 height 16
type input "**********"
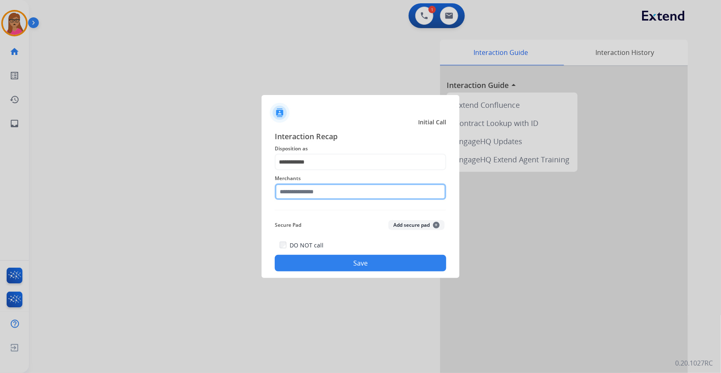
click at [294, 198] on input "text" at bounding box center [360, 191] width 171 height 17
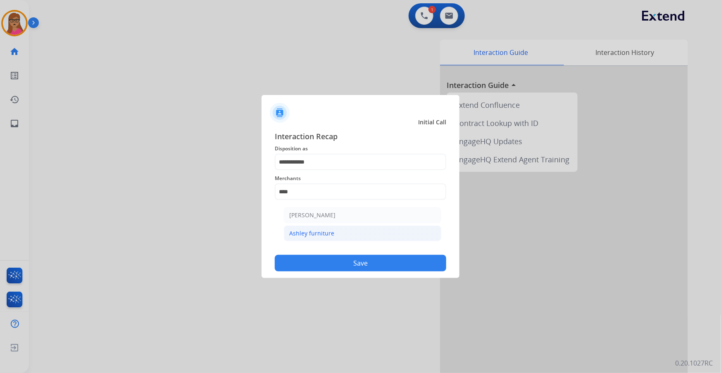
click at [313, 228] on li "Ashley furniture" at bounding box center [362, 233] width 157 height 16
type input "**********"
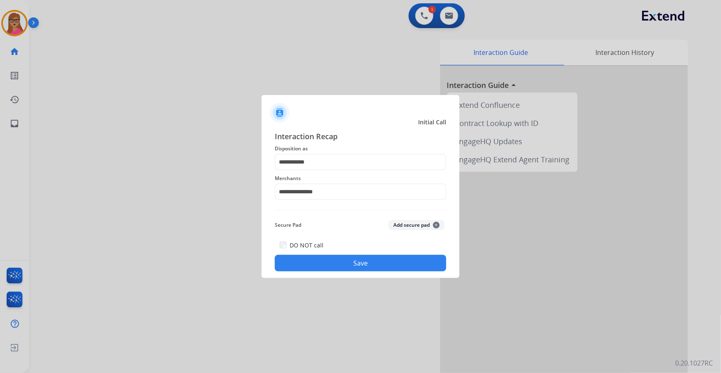
click at [379, 264] on button "Save" at bounding box center [360, 263] width 171 height 17
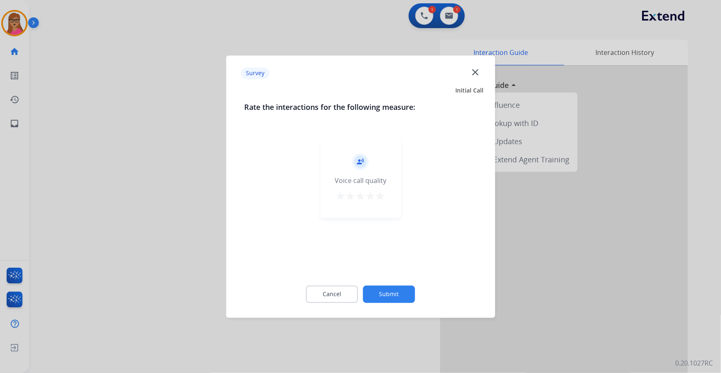
click at [185, 175] on div at bounding box center [360, 186] width 721 height 373
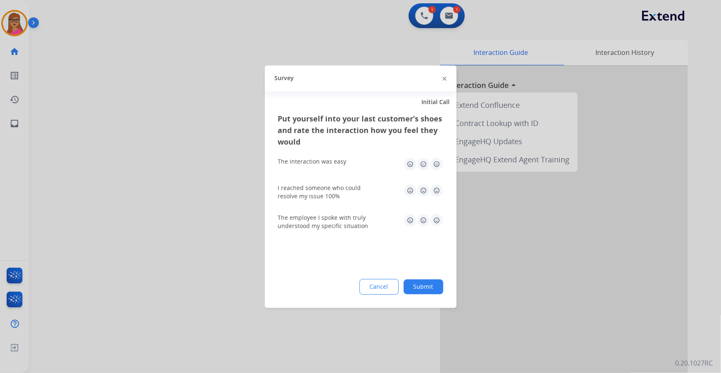
drag, startPoint x: 185, startPoint y: 175, endPoint x: 397, endPoint y: 17, distance: 264.6
click at [186, 173] on div at bounding box center [360, 186] width 721 height 373
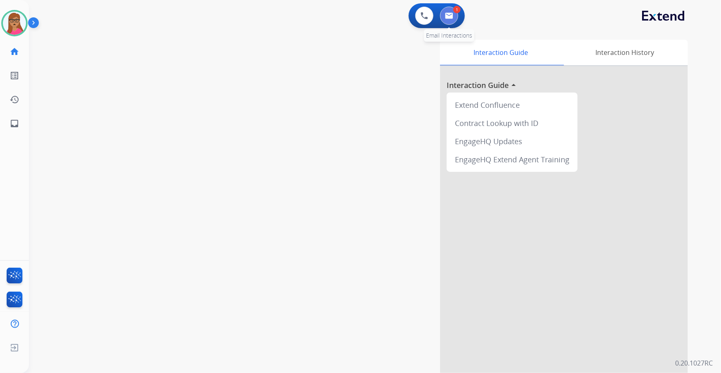
click at [453, 17] on button at bounding box center [449, 16] width 18 height 18
select select "**********"
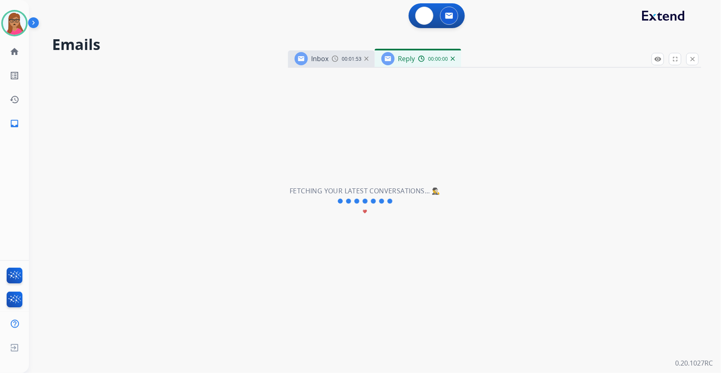
select select "**********"
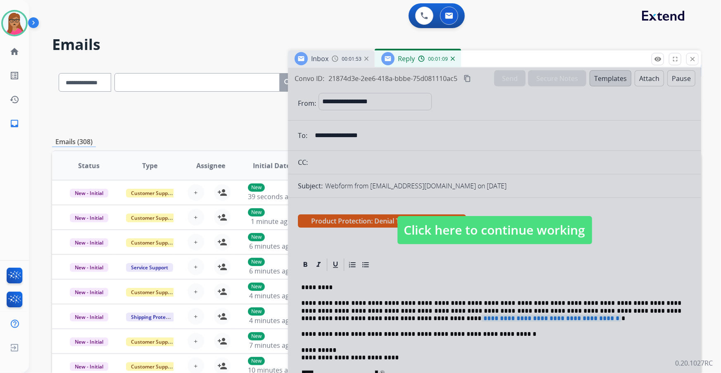
click at [534, 241] on span "Click here to continue working" at bounding box center [494, 230] width 195 height 28
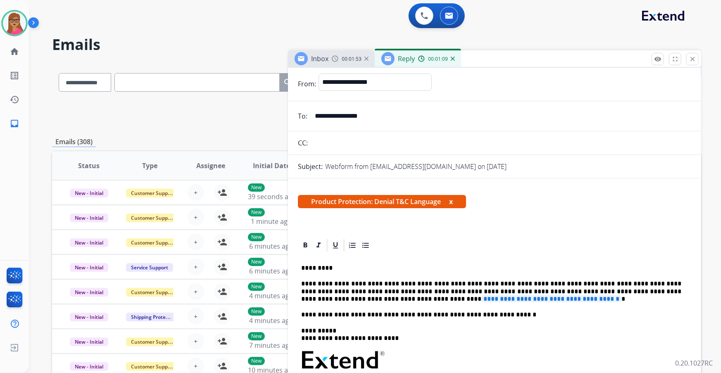
scroll to position [37, 0]
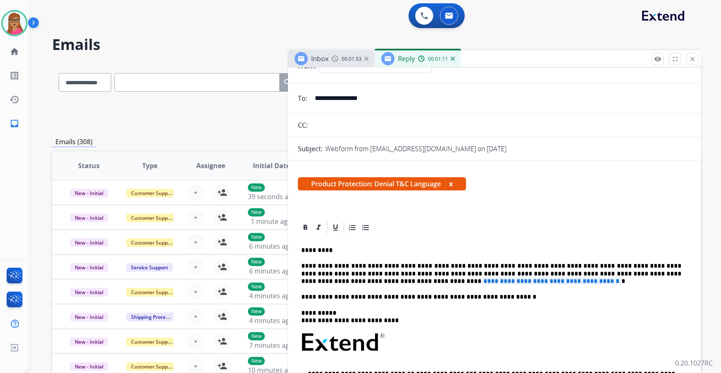
click at [481, 282] on span "**********" at bounding box center [551, 281] width 140 height 7
click at [454, 60] on div "Reply 00:01:23" at bounding box center [418, 58] width 86 height 17
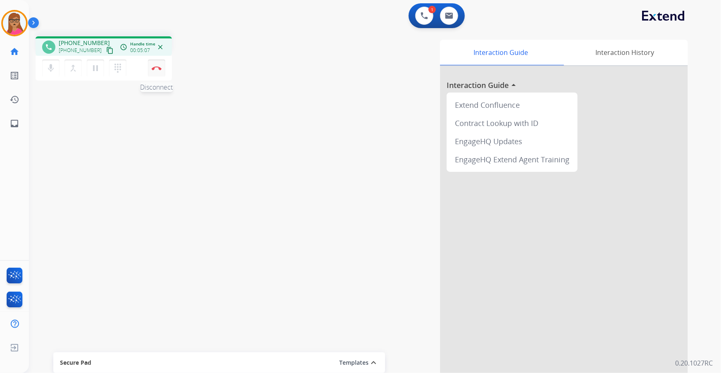
click at [157, 71] on button "Disconnect" at bounding box center [156, 67] width 17 height 17
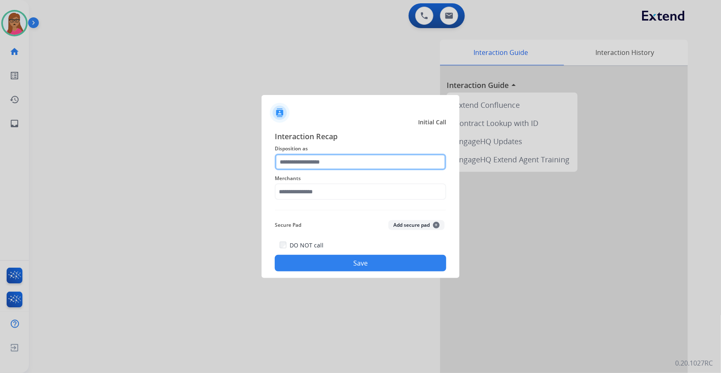
drag, startPoint x: 332, startPoint y: 160, endPoint x: 335, endPoint y: 168, distance: 8.5
click at [331, 160] on input "text" at bounding box center [360, 162] width 171 height 17
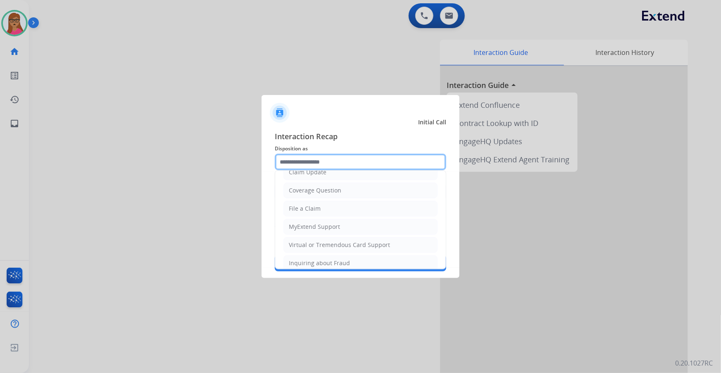
scroll to position [112, 0]
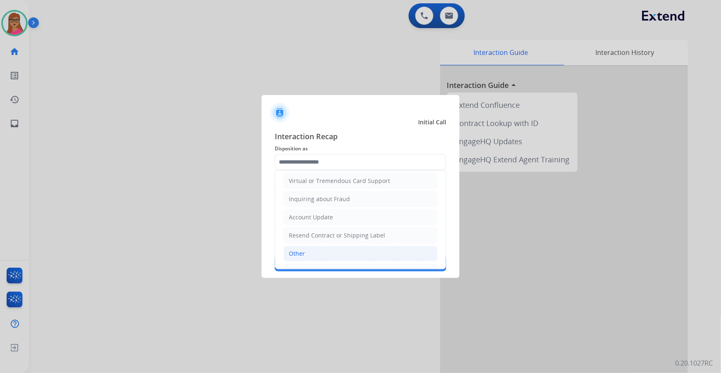
drag, startPoint x: 306, startPoint y: 248, endPoint x: 323, endPoint y: 183, distance: 67.1
click at [305, 247] on li "Other" at bounding box center [360, 254] width 154 height 16
type input "*****"
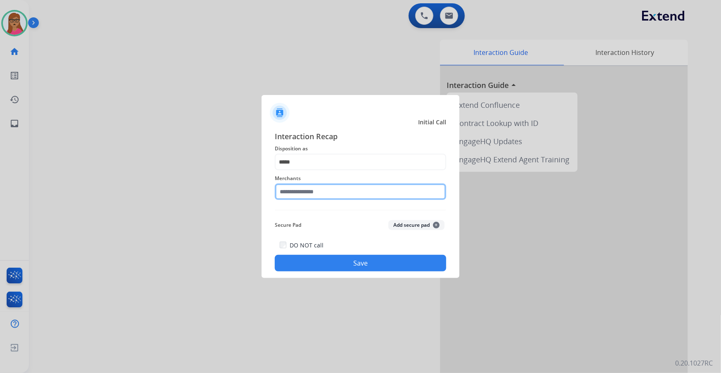
click at [300, 190] on input "text" at bounding box center [360, 191] width 171 height 17
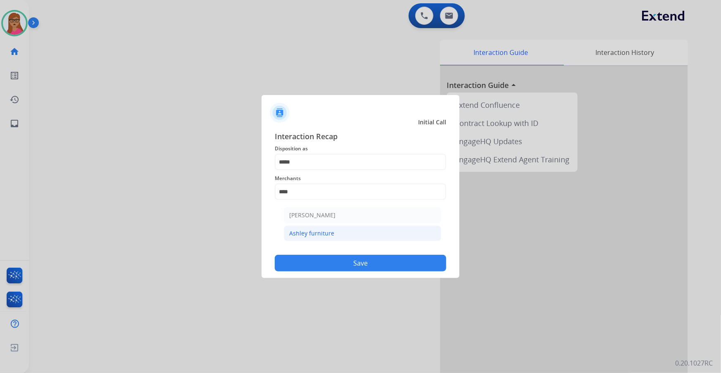
click at [322, 234] on div "Ashley furniture" at bounding box center [311, 233] width 45 height 8
type input "**********"
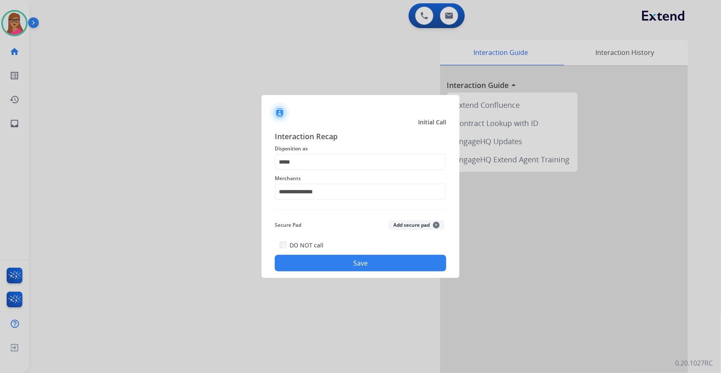
click at [343, 259] on button "Save" at bounding box center [360, 263] width 171 height 17
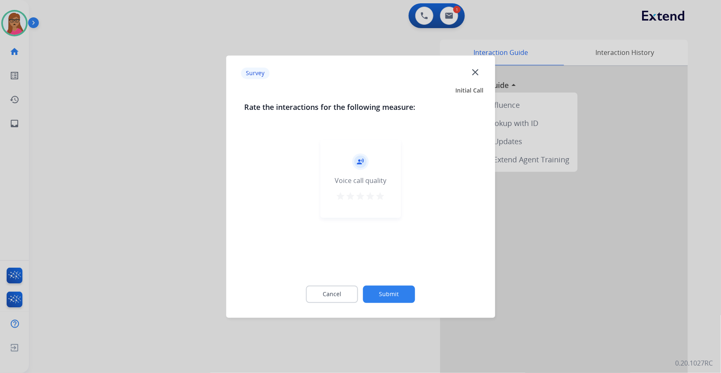
click at [147, 199] on div at bounding box center [360, 186] width 721 height 373
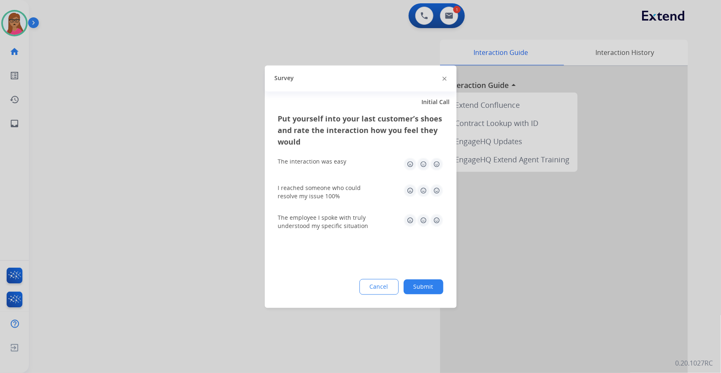
click at [334, 28] on div at bounding box center [360, 186] width 721 height 373
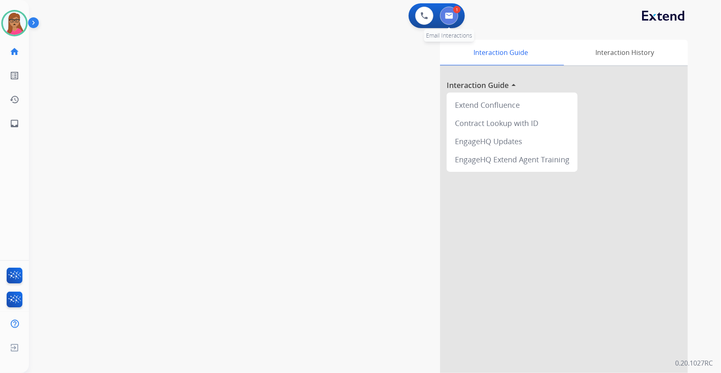
click at [450, 18] on img at bounding box center [449, 15] width 8 height 7
select select "**********"
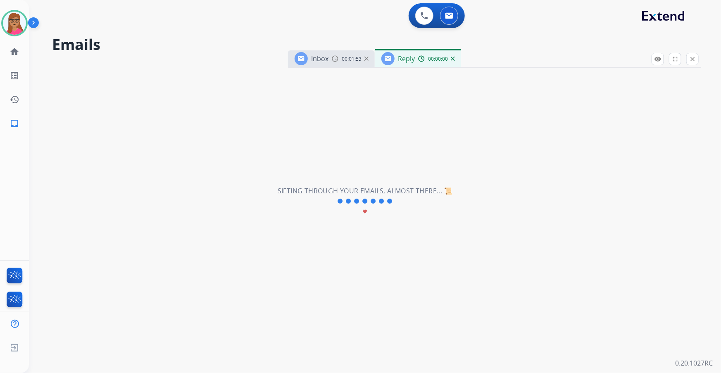
select select "**********"
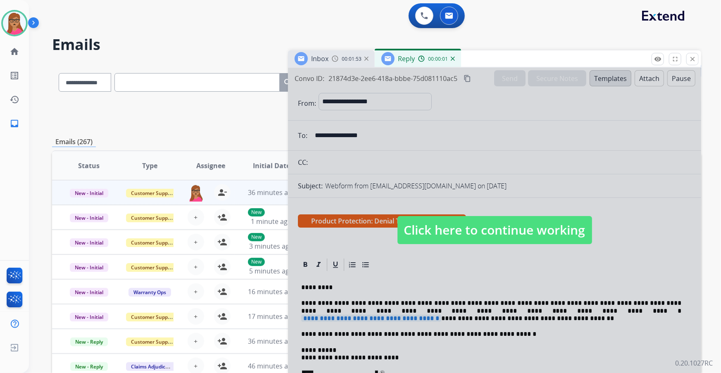
click at [477, 241] on span "Click here to continue working" at bounding box center [494, 230] width 195 height 28
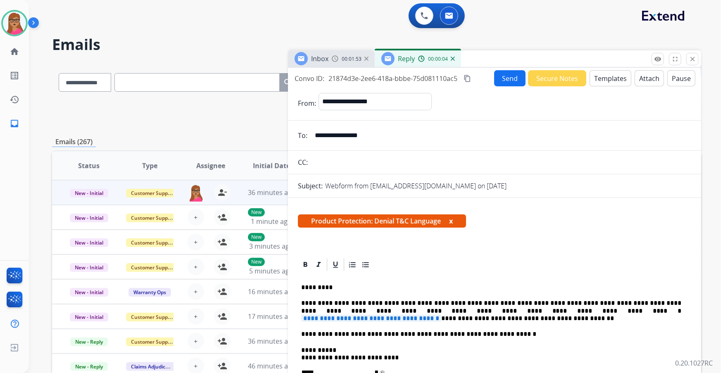
click at [453, 59] on img at bounding box center [453, 59] width 4 height 4
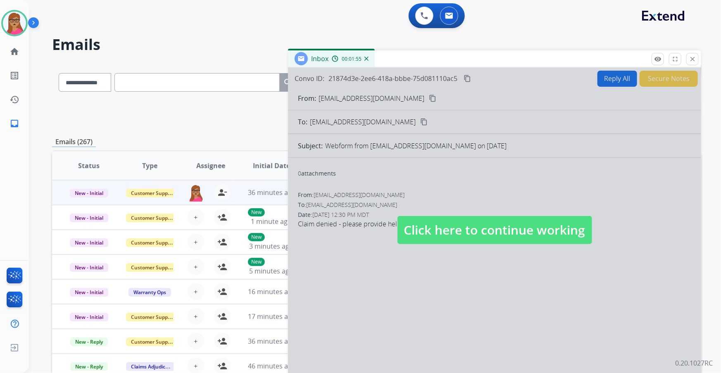
click at [505, 235] on span "Click here to continue working" at bounding box center [494, 230] width 195 height 28
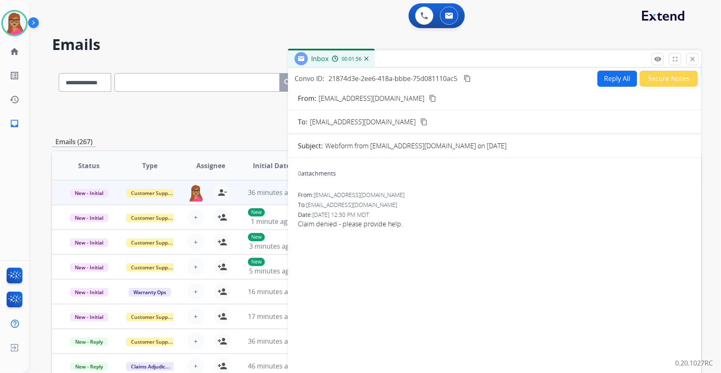
click at [607, 68] on div "Convo ID: 21874d3e-2ee6-418a-bbbe-75d081110ac5 content_copy Reply All Secure No…" at bounding box center [494, 220] width 413 height 305
click at [607, 78] on button "Reply All" at bounding box center [617, 79] width 40 height 16
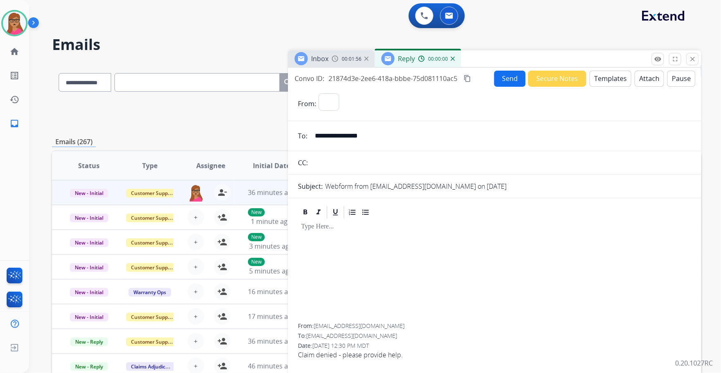
select select "**********"
click at [605, 79] on button "Templates" at bounding box center [610, 79] width 42 height 16
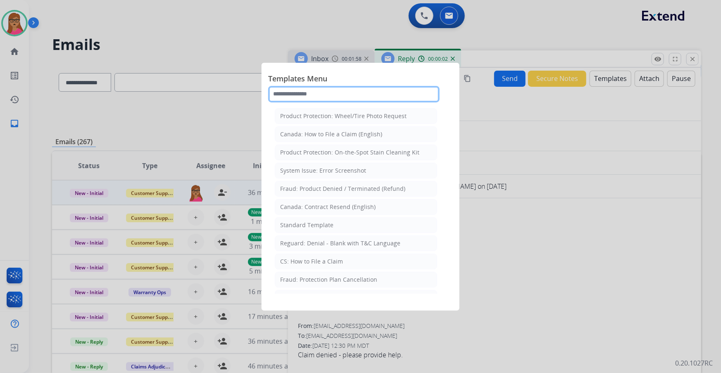
click at [341, 92] on input "text" at bounding box center [353, 94] width 171 height 17
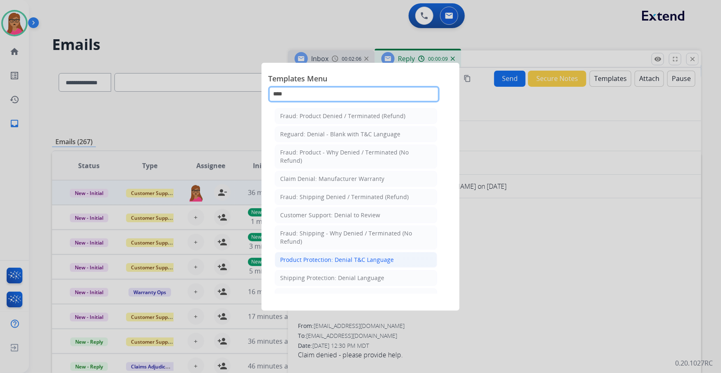
type input "****"
click at [332, 260] on div "Product Protection: Denial T&C Language" at bounding box center [337, 260] width 114 height 8
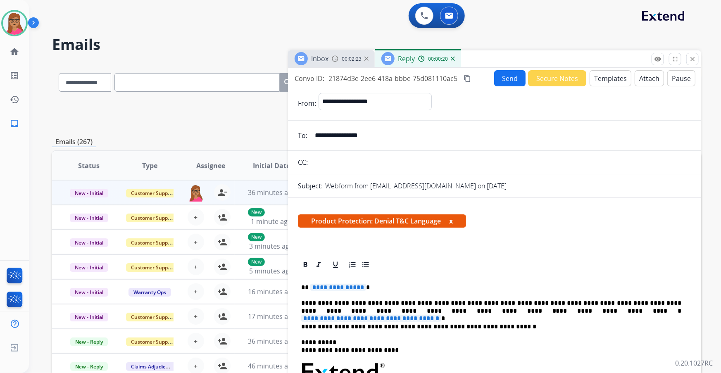
click at [339, 290] on span "**********" at bounding box center [338, 287] width 56 height 7
click at [606, 310] on p "**********" at bounding box center [491, 306] width 380 height 15
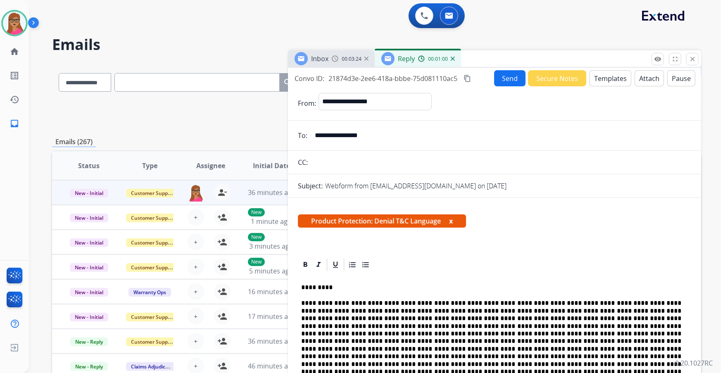
click at [467, 78] on mat-icon "content_copy" at bounding box center [466, 78] width 7 height 7
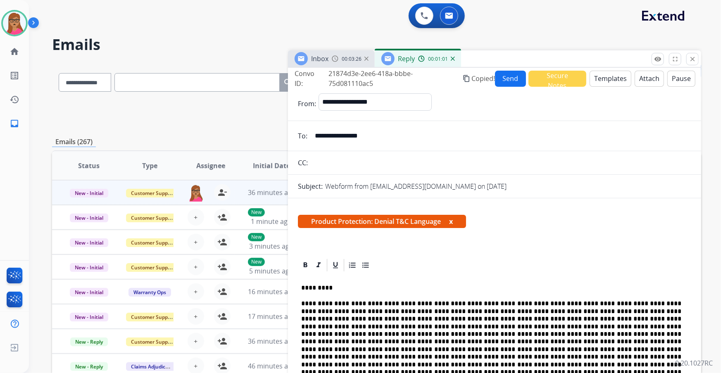
click at [506, 87] on form "**********" at bounding box center [494, 350] width 413 height 527
click at [506, 83] on button "Send" at bounding box center [510, 79] width 31 height 16
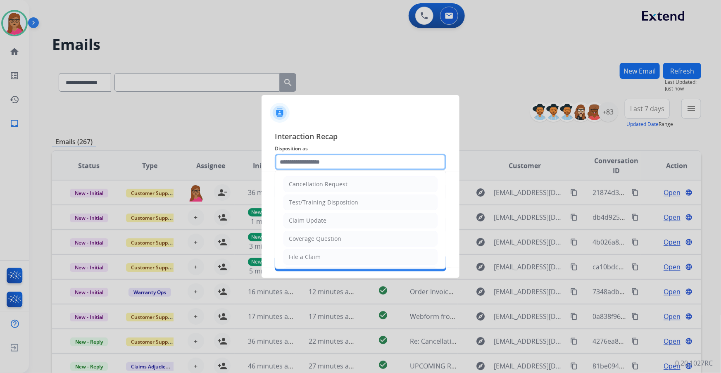
click at [305, 157] on input "text" at bounding box center [360, 162] width 171 height 17
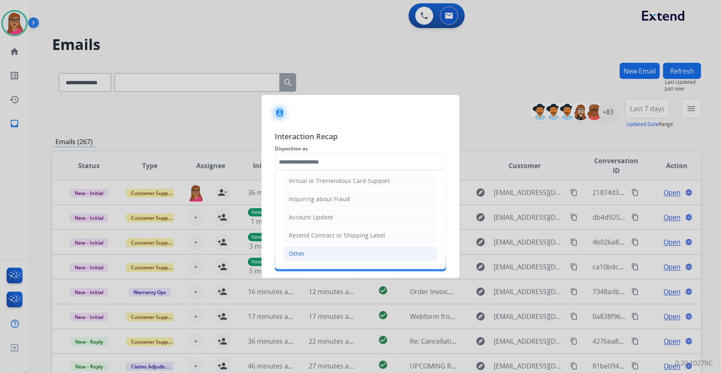
click at [301, 249] on div "Other" at bounding box center [297, 253] width 16 height 8
type input "*****"
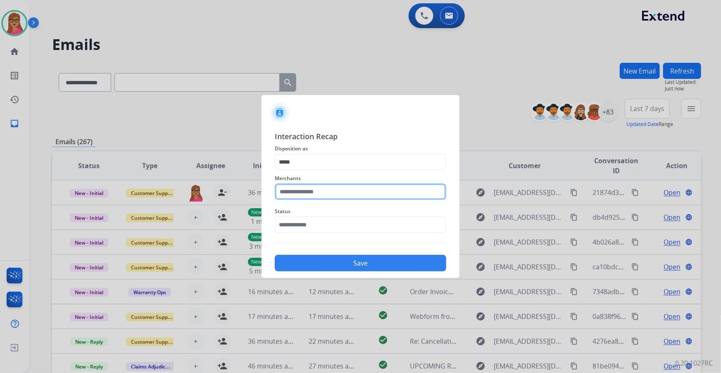
click at [323, 187] on input "text" at bounding box center [360, 191] width 171 height 17
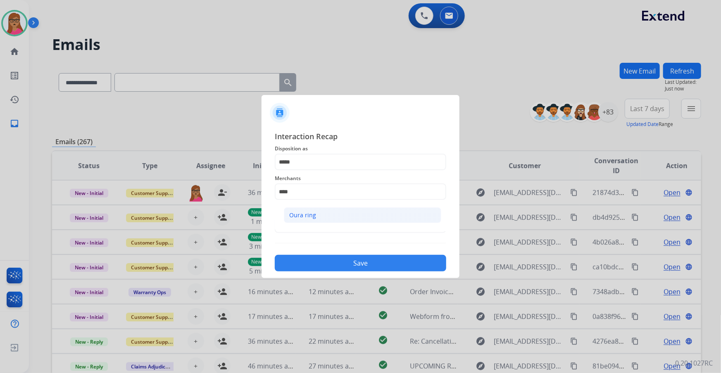
drag, startPoint x: 305, startPoint y: 218, endPoint x: 310, endPoint y: 218, distance: 5.0
click at [305, 218] on div "Oura ring" at bounding box center [302, 215] width 27 height 8
type input "*********"
click at [304, 227] on input "text" at bounding box center [360, 224] width 171 height 17
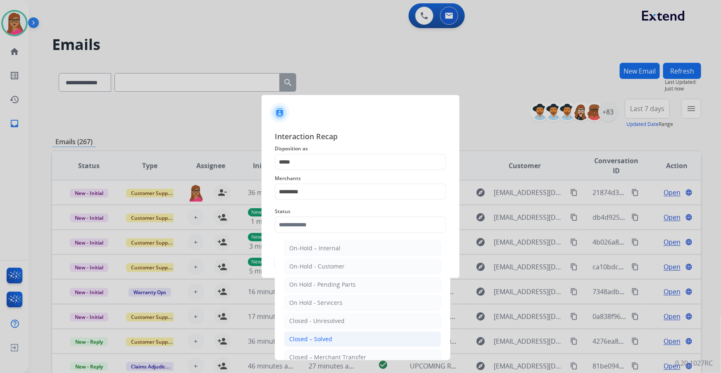
click at [316, 337] on div "Closed – Solved" at bounding box center [310, 339] width 43 height 8
type input "**********"
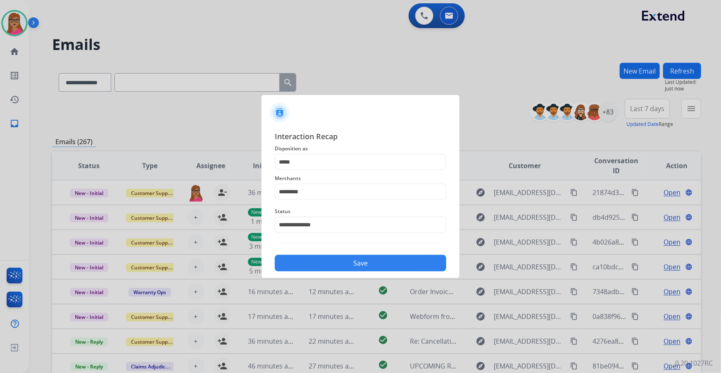
click at [325, 256] on button "Save" at bounding box center [360, 263] width 171 height 17
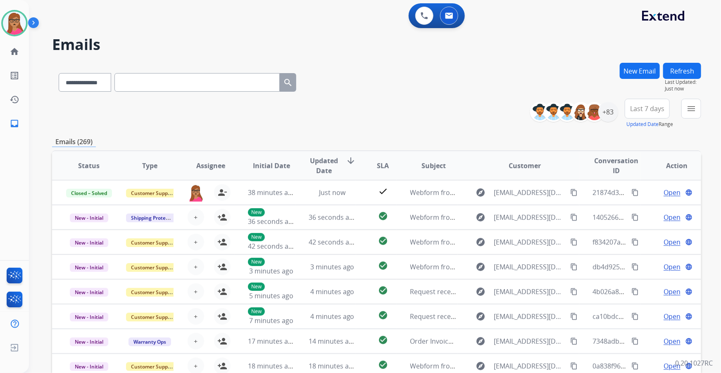
click at [644, 110] on span "Last 7 days" at bounding box center [647, 108] width 34 height 3
click at [641, 206] on div "Last 90 days" at bounding box center [644, 209] width 45 height 12
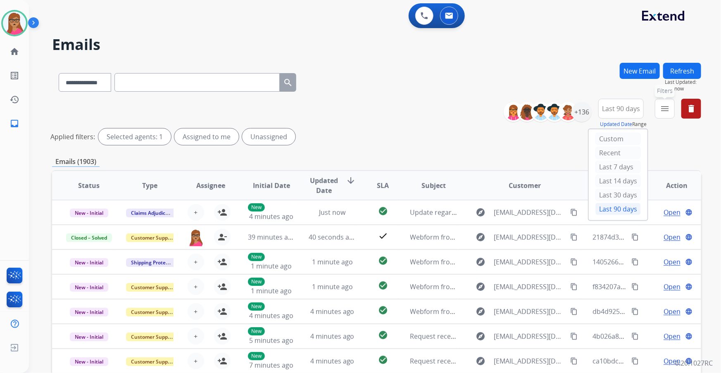
click at [662, 114] on button "menu Filters" at bounding box center [665, 109] width 20 height 20
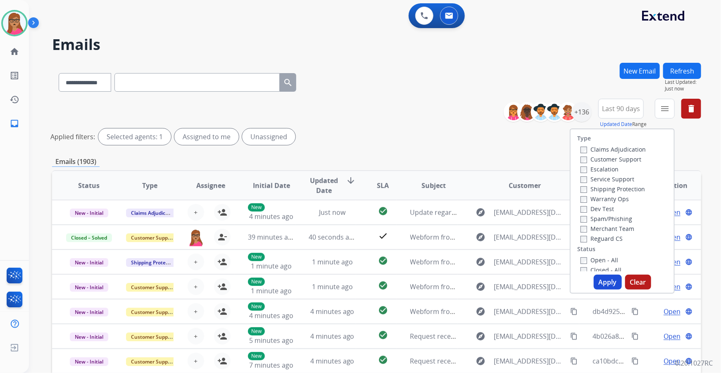
click at [621, 160] on label "Customer Support" at bounding box center [610, 159] width 61 height 8
click at [619, 191] on label "Shipping Protection" at bounding box center [612, 189] width 64 height 8
click at [594, 240] on label "Reguard CS" at bounding box center [601, 239] width 42 height 8
click at [585, 259] on label "Open - All" at bounding box center [599, 260] width 38 height 8
click at [606, 286] on button "Apply" at bounding box center [607, 282] width 28 height 15
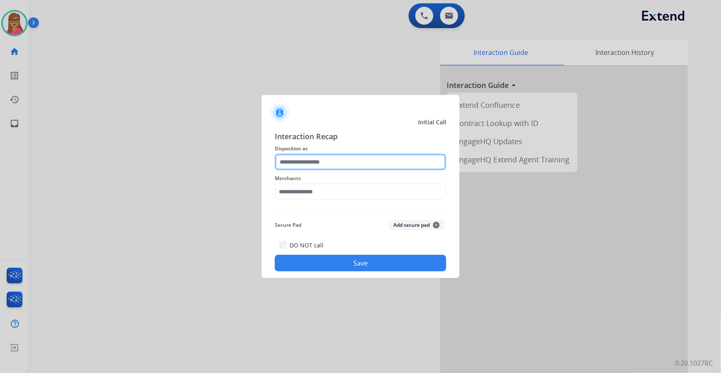
click at [339, 162] on input "text" at bounding box center [360, 162] width 171 height 17
click at [339, 158] on input "text" at bounding box center [360, 162] width 171 height 17
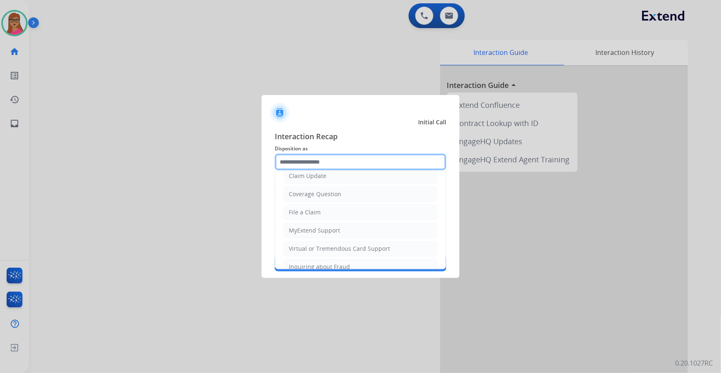
scroll to position [112, 0]
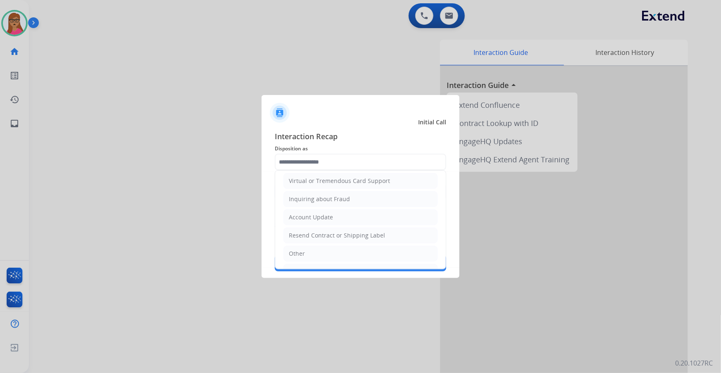
click at [312, 243] on ul "Cancellation Request Test/Training Disposition Claim Update Coverage Question F…" at bounding box center [360, 171] width 171 height 227
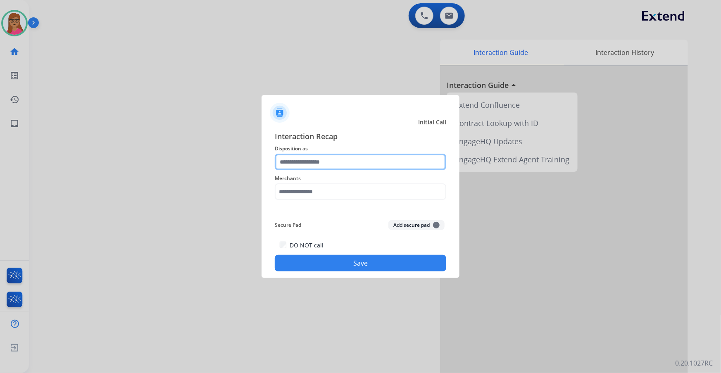
click at [330, 154] on input "text" at bounding box center [360, 162] width 171 height 17
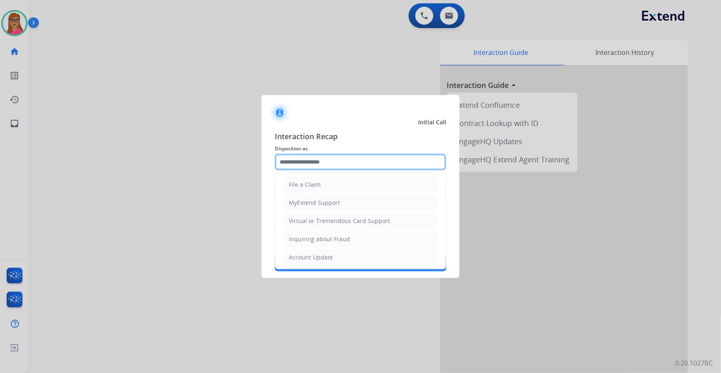
scroll to position [128, 0]
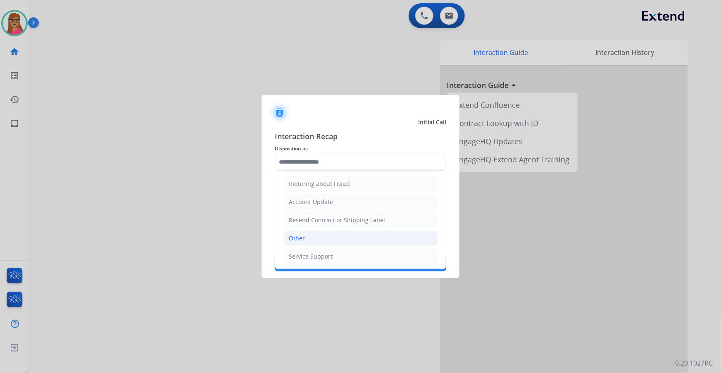
click at [311, 239] on li "Other" at bounding box center [360, 238] width 154 height 16
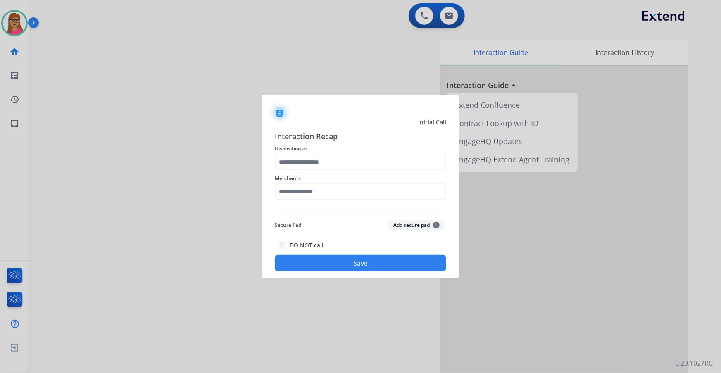
type input "*****"
click at [330, 194] on input "text" at bounding box center [360, 191] width 171 height 17
click at [318, 216] on li "Not found" at bounding box center [362, 215] width 157 height 16
type input "*********"
click at [377, 266] on button "Save" at bounding box center [360, 263] width 171 height 17
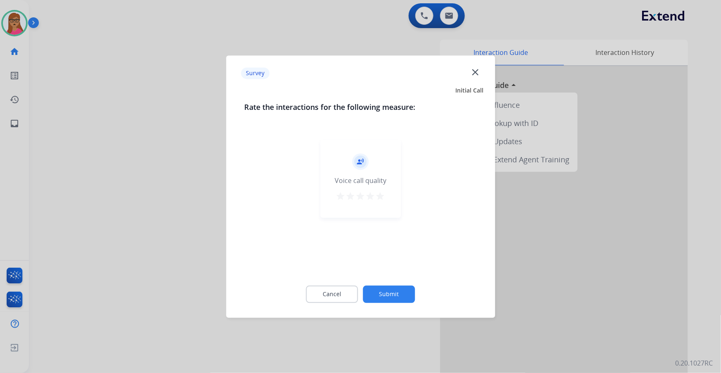
click at [114, 169] on div at bounding box center [360, 186] width 721 height 373
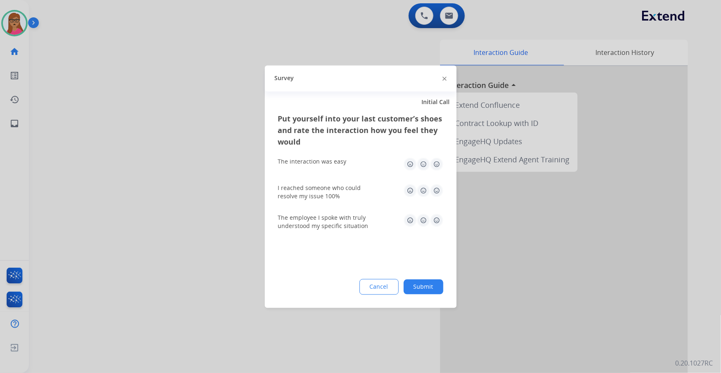
click at [114, 169] on div at bounding box center [360, 186] width 721 height 373
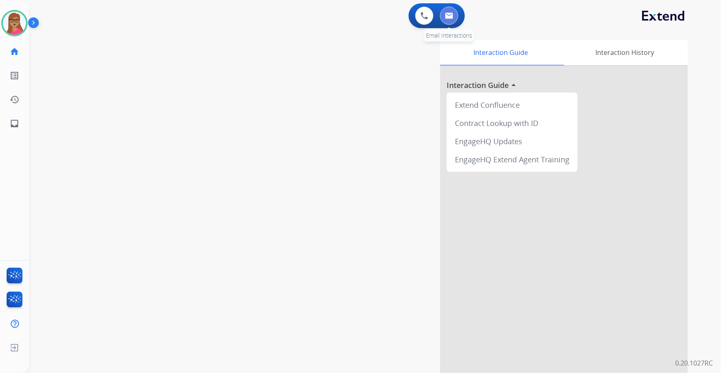
click at [451, 17] on img at bounding box center [449, 15] width 8 height 7
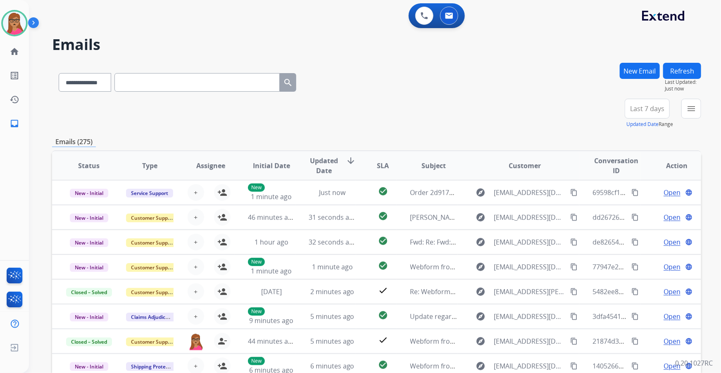
click at [639, 107] on span "Last 7 days" at bounding box center [647, 108] width 34 height 3
click at [634, 208] on div "Last 90 days" at bounding box center [644, 209] width 45 height 12
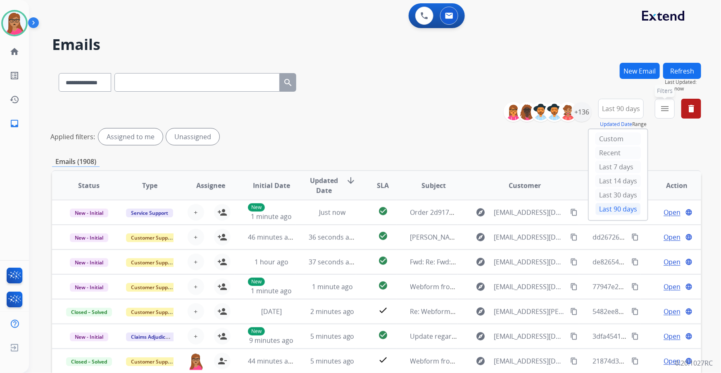
click at [657, 112] on button "menu Filters" at bounding box center [665, 109] width 20 height 20
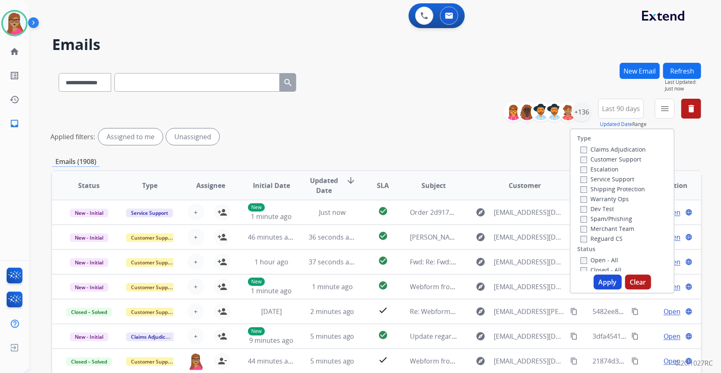
click at [624, 159] on label "Customer Support" at bounding box center [610, 159] width 61 height 8
click at [630, 190] on label "Shipping Protection" at bounding box center [612, 189] width 64 height 8
click at [606, 239] on label "Reguard CS" at bounding box center [601, 239] width 42 height 8
click at [602, 264] on div "Open - All" at bounding box center [623, 260] width 87 height 10
click at [600, 262] on label "Open - All" at bounding box center [599, 260] width 38 height 8
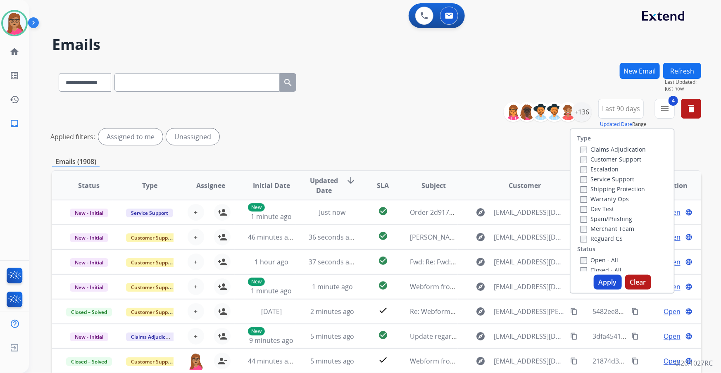
click at [605, 285] on button "Apply" at bounding box center [607, 282] width 28 height 15
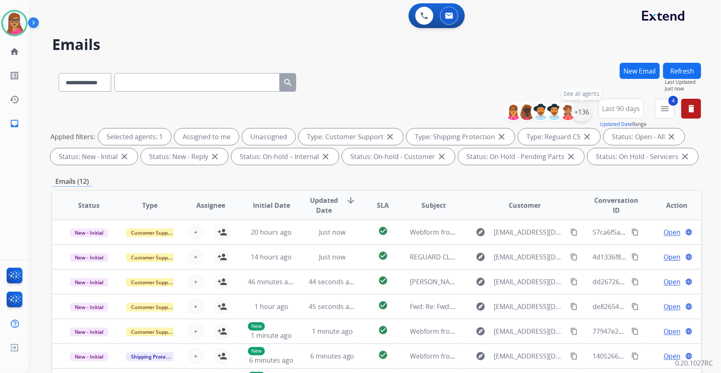
click at [582, 112] on div "+136" at bounding box center [582, 112] width 20 height 20
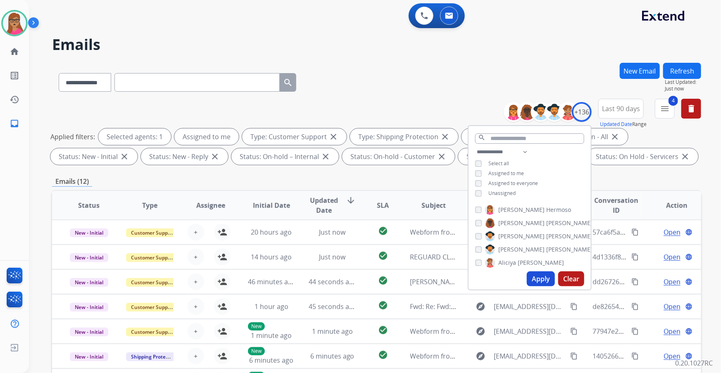
click at [535, 277] on button "Apply" at bounding box center [541, 278] width 28 height 15
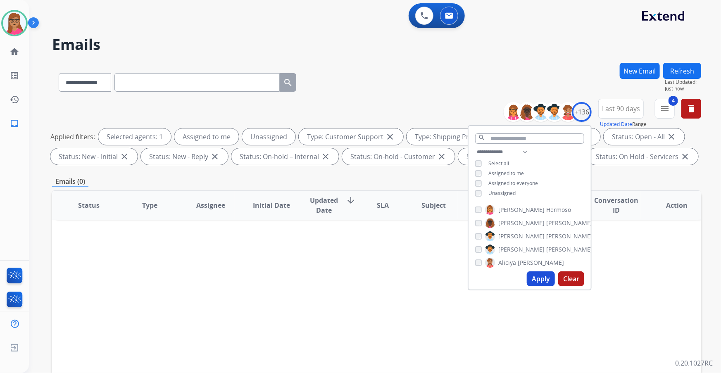
click at [534, 279] on button "Apply" at bounding box center [541, 278] width 28 height 15
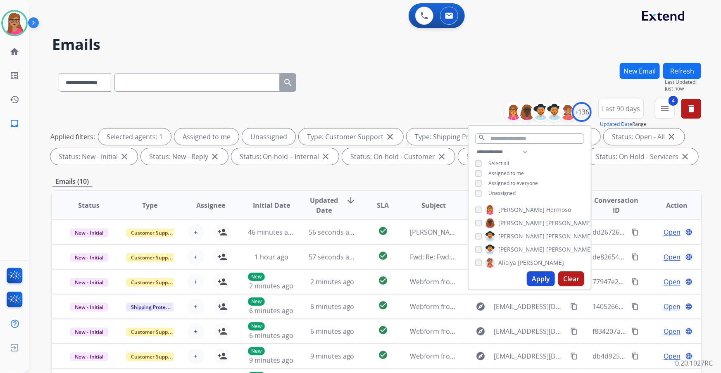
click at [411, 177] on div "Emails (10)" at bounding box center [376, 181] width 649 height 10
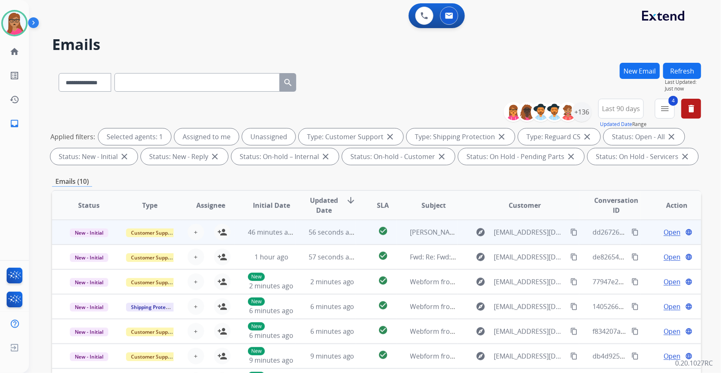
click at [95, 243] on td "New - Initial" at bounding box center [82, 232] width 61 height 25
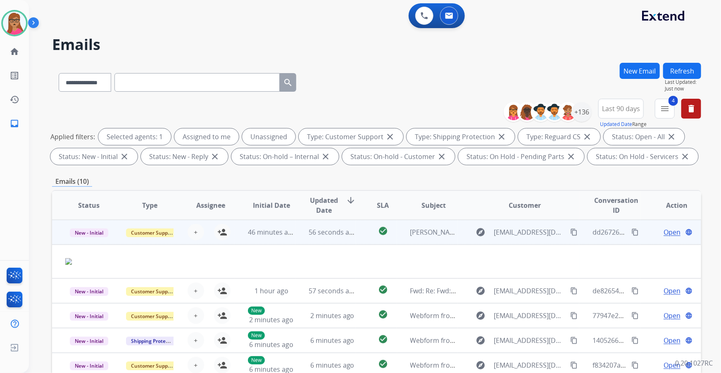
click at [88, 242] on td "New - Initial" at bounding box center [82, 232] width 61 height 25
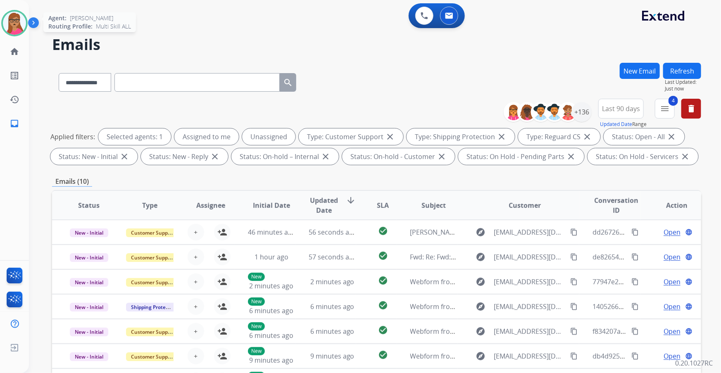
click at [22, 18] on img at bounding box center [14, 23] width 23 height 23
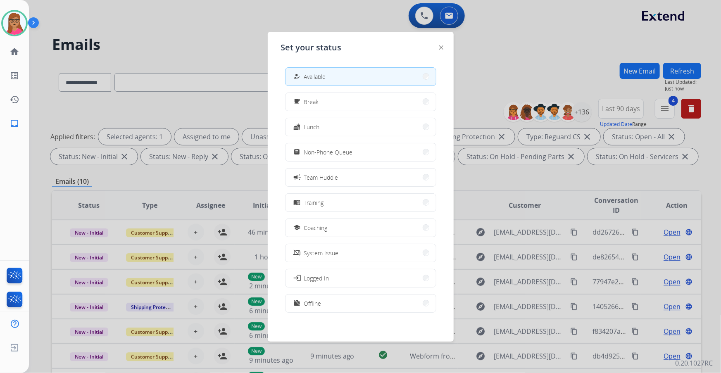
click at [136, 34] on div at bounding box center [360, 186] width 721 height 373
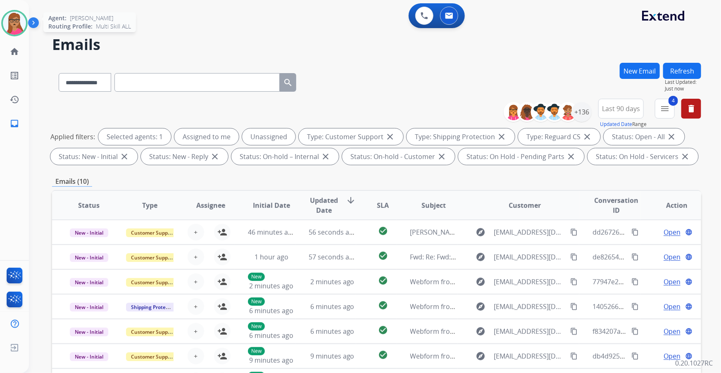
click at [14, 21] on img at bounding box center [14, 23] width 23 height 23
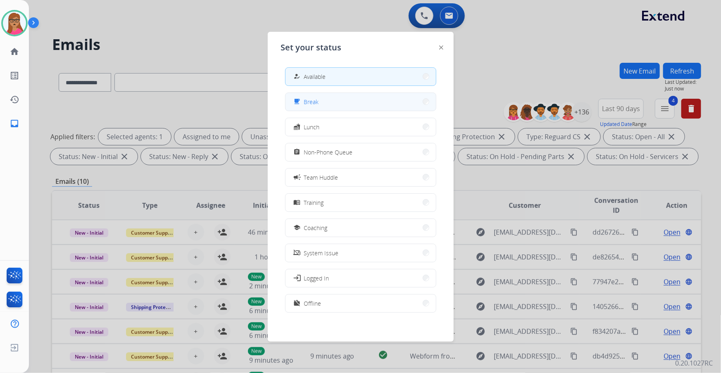
click at [327, 99] on button "free_breakfast Break" at bounding box center [360, 102] width 150 height 18
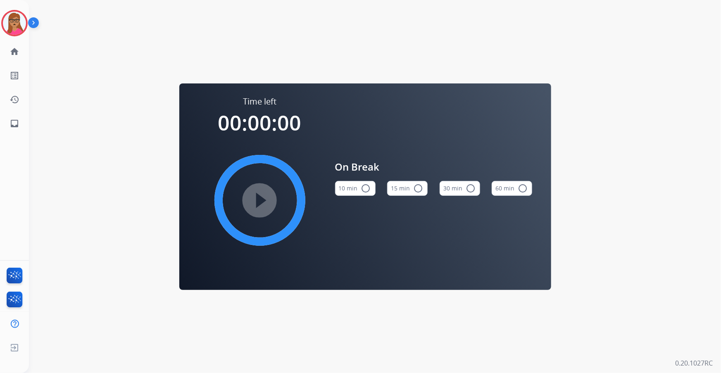
click at [359, 181] on button "10 min radio_button_unchecked" at bounding box center [355, 188] width 40 height 15
click at [261, 205] on mat-icon "play_circle_filled" at bounding box center [260, 200] width 10 height 10
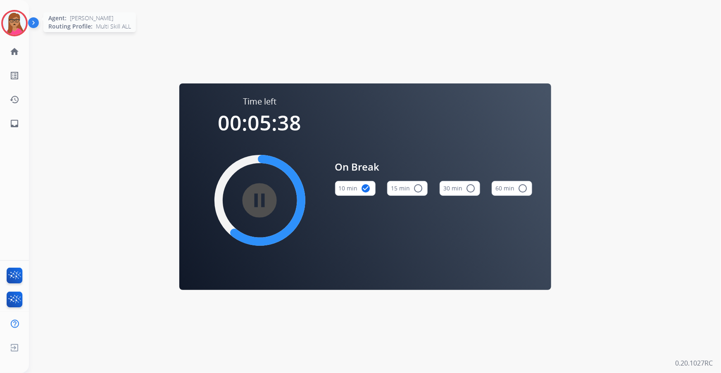
click at [12, 26] on img at bounding box center [14, 23] width 23 height 23
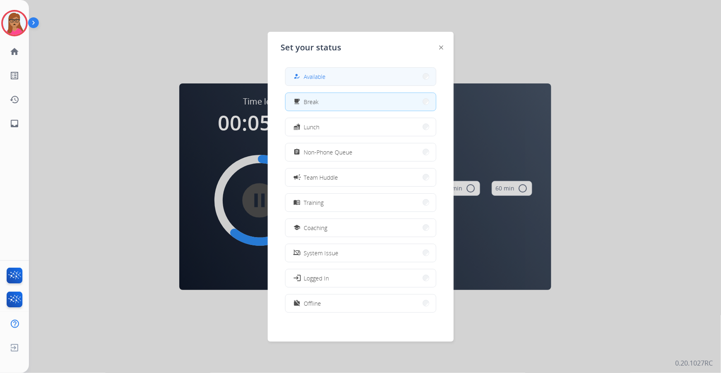
click at [338, 74] on button "how_to_reg Available" at bounding box center [360, 77] width 150 height 18
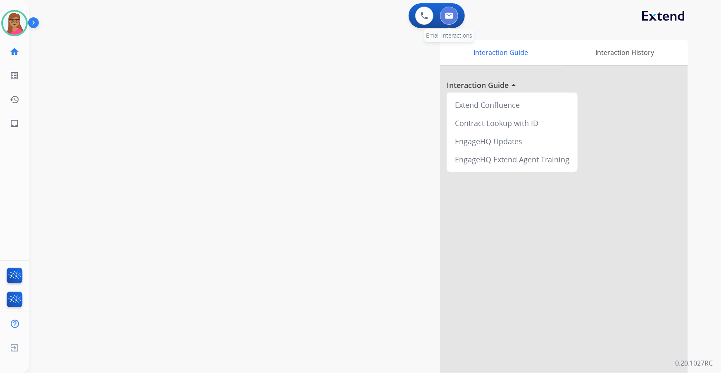
click at [449, 17] on img at bounding box center [449, 15] width 8 height 7
select select "**********"
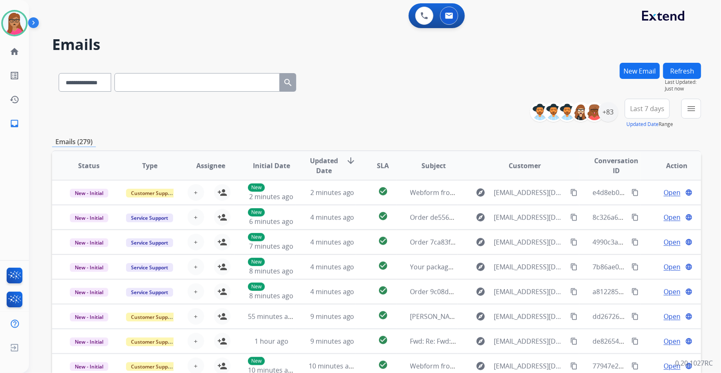
click at [657, 109] on span "Last 7 days" at bounding box center [647, 108] width 34 height 3
click at [635, 210] on div "Last 90 days" at bounding box center [644, 209] width 45 height 12
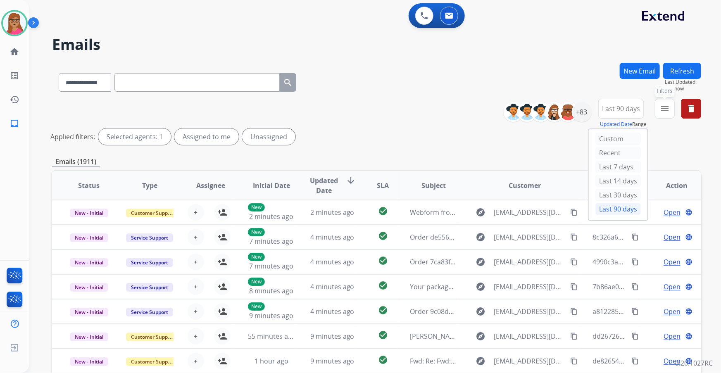
click at [660, 112] on mat-icon "menu" at bounding box center [665, 109] width 10 height 10
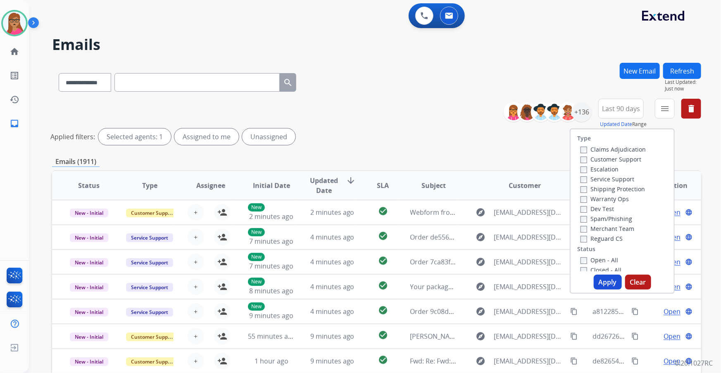
click at [625, 161] on label "Customer Support" at bounding box center [610, 159] width 61 height 8
click at [630, 192] on label "Shipping Protection" at bounding box center [612, 189] width 64 height 8
click at [603, 239] on label "Reguard CS" at bounding box center [601, 239] width 42 height 8
click at [593, 261] on label "Open - All" at bounding box center [599, 260] width 38 height 8
click at [606, 284] on button "Apply" at bounding box center [607, 282] width 28 height 15
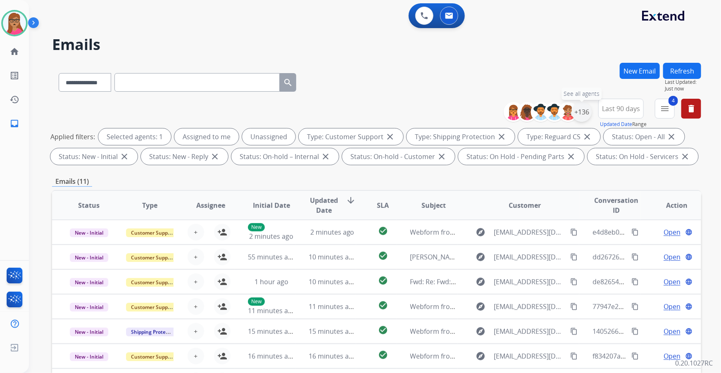
click at [582, 115] on div "+136" at bounding box center [582, 112] width 20 height 20
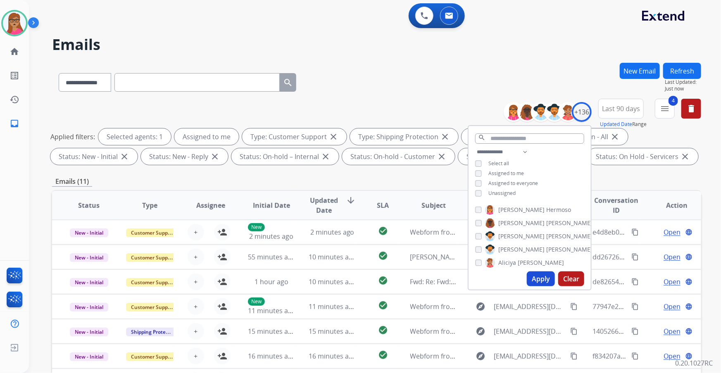
click at [543, 275] on button "Apply" at bounding box center [541, 278] width 28 height 15
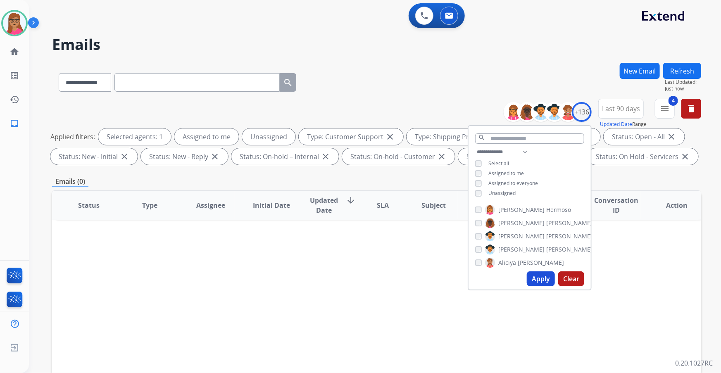
click at [543, 281] on button "Apply" at bounding box center [541, 278] width 28 height 15
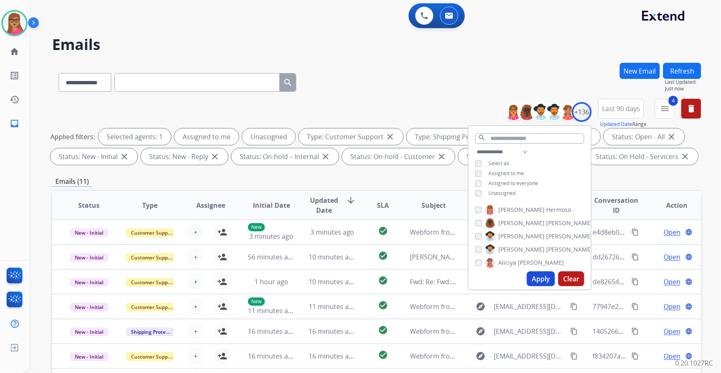
click at [622, 188] on div "**********" at bounding box center [376, 286] width 649 height 447
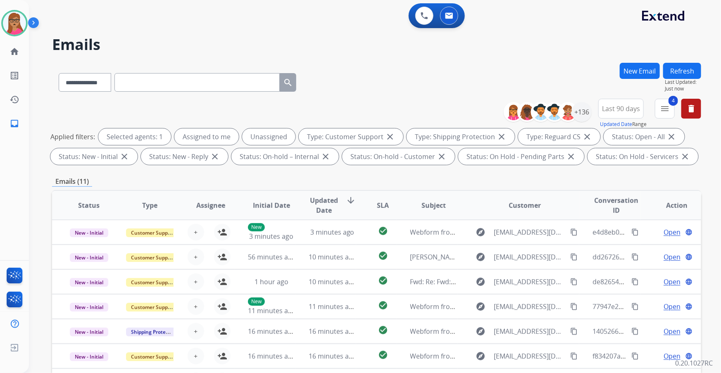
click at [620, 110] on span "Last 90 days" at bounding box center [621, 108] width 38 height 3
click at [610, 135] on div "Custom" at bounding box center [617, 139] width 45 height 12
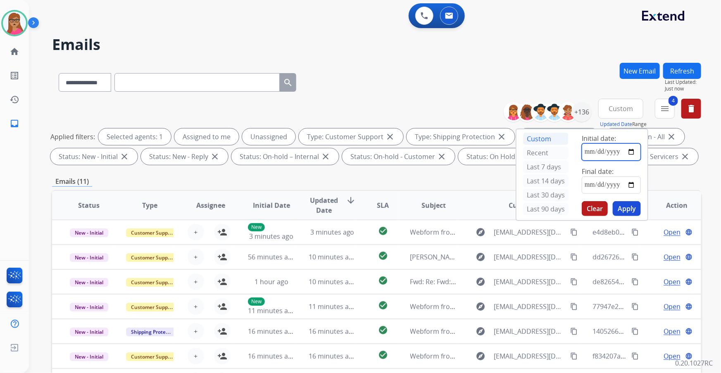
click at [634, 152] on input "date" at bounding box center [610, 151] width 59 height 17
type input "**********"
click at [634, 185] on input "date" at bounding box center [610, 184] width 59 height 17
type input "**********"
click at [631, 208] on button "Apply" at bounding box center [626, 208] width 28 height 15
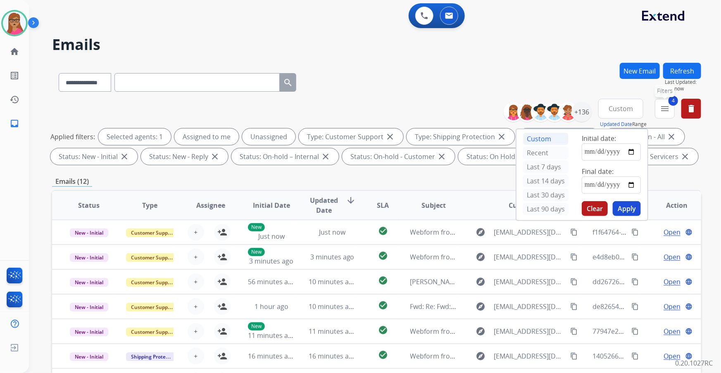
click at [661, 106] on mat-icon "menu" at bounding box center [665, 109] width 10 height 10
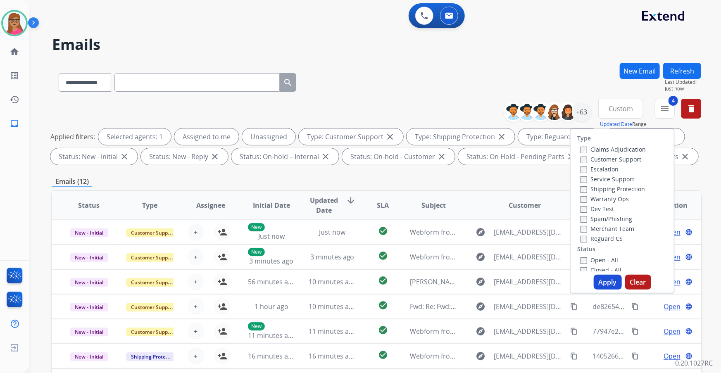
click at [604, 278] on button "Apply" at bounding box center [607, 282] width 28 height 15
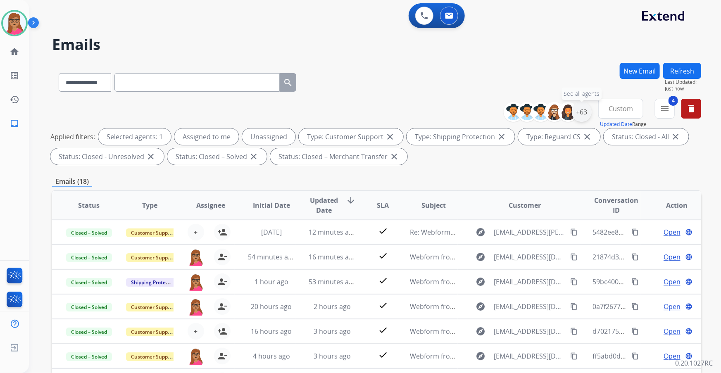
click at [578, 112] on div "+63" at bounding box center [582, 112] width 20 height 20
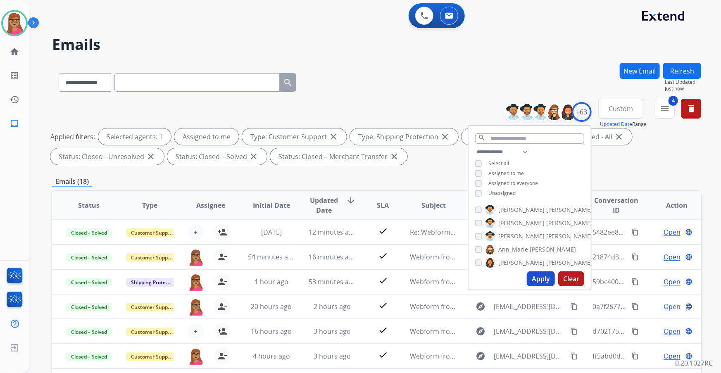
click at [538, 278] on button "Apply" at bounding box center [541, 278] width 28 height 15
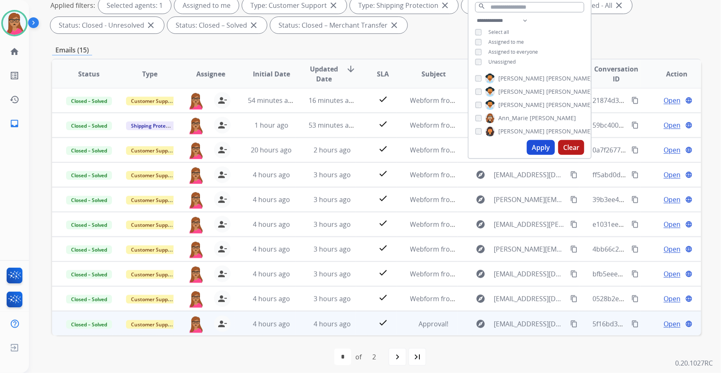
scroll to position [136, 0]
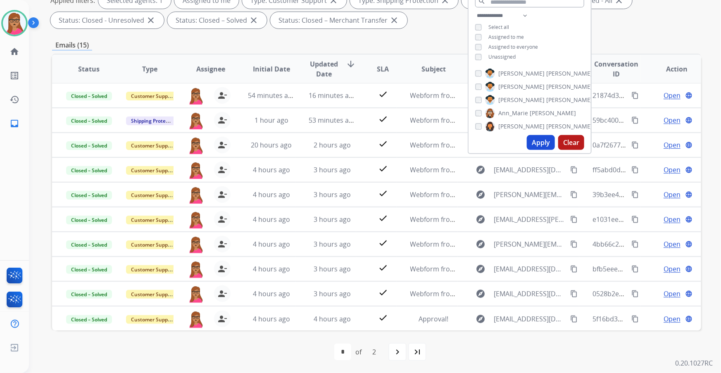
click at [392, 350] on div "navigate_next" at bounding box center [397, 352] width 18 height 18
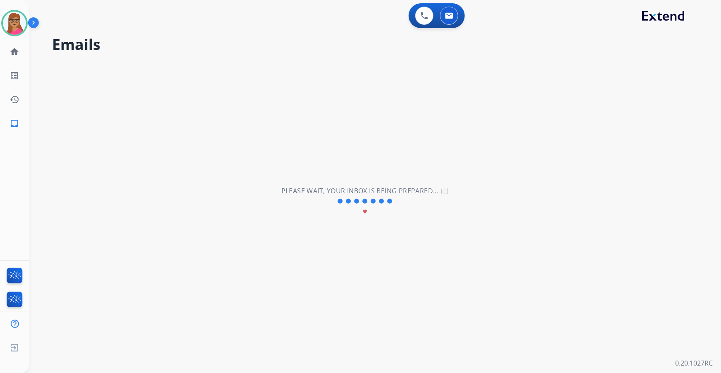
scroll to position [0, 0]
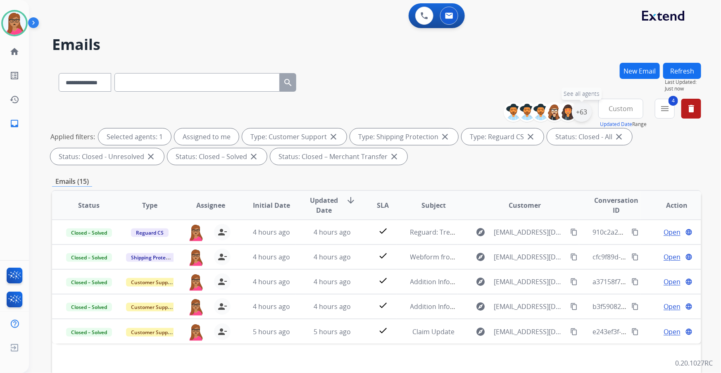
click at [585, 111] on div "+63" at bounding box center [582, 112] width 20 height 20
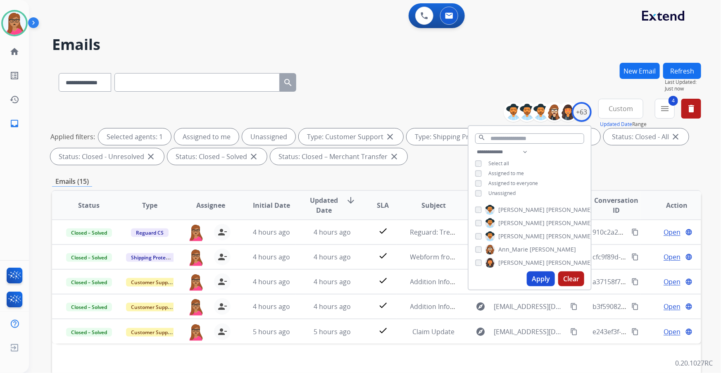
click at [540, 277] on button "Apply" at bounding box center [541, 278] width 28 height 15
select select "*"
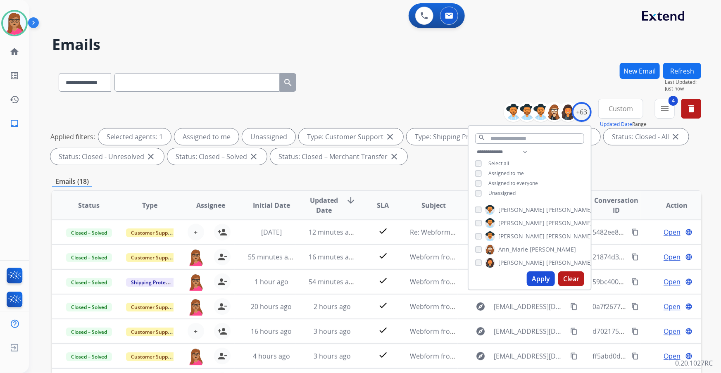
click at [636, 108] on button "Custom" at bounding box center [620, 109] width 45 height 20
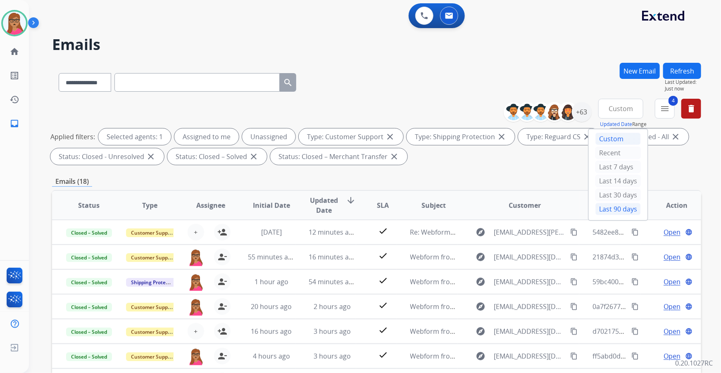
click at [606, 208] on div "Last 90 days" at bounding box center [617, 209] width 45 height 12
click at [667, 109] on mat-icon "menu" at bounding box center [665, 109] width 10 height 10
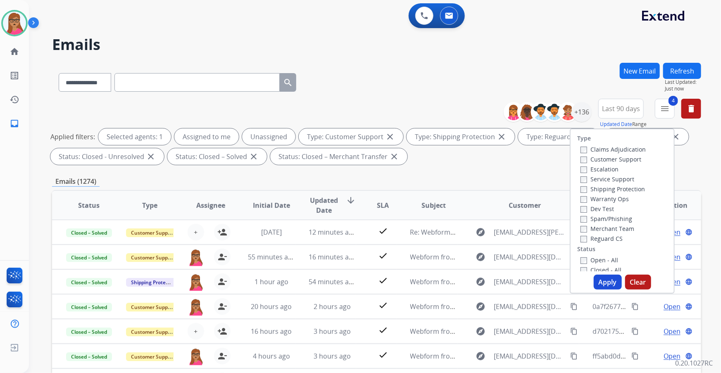
click at [606, 280] on button "Apply" at bounding box center [607, 282] width 28 height 15
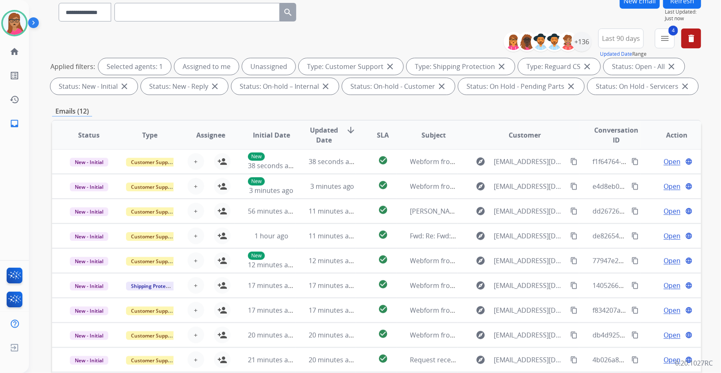
scroll to position [136, 0]
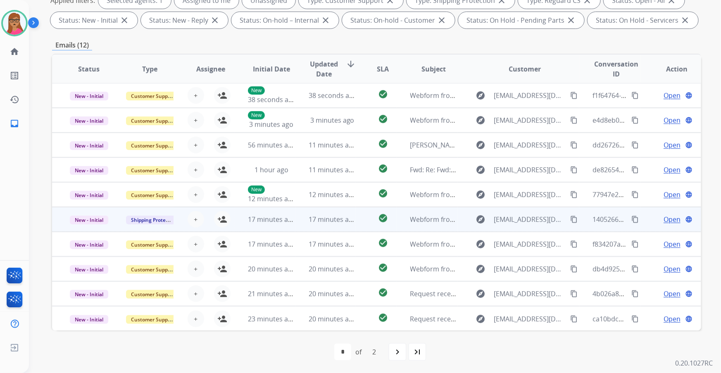
click at [105, 227] on td "New - Initial" at bounding box center [82, 219] width 61 height 25
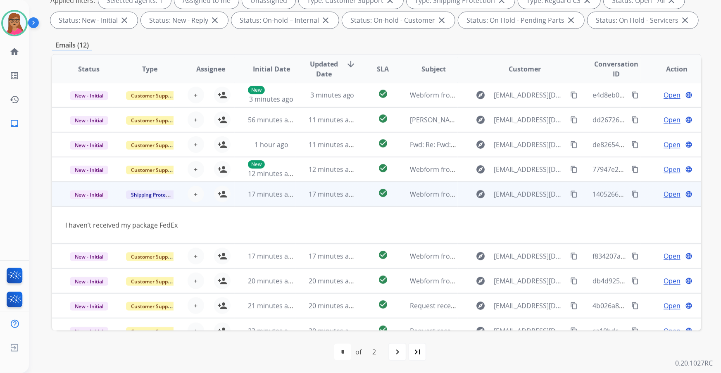
scroll to position [38, 0]
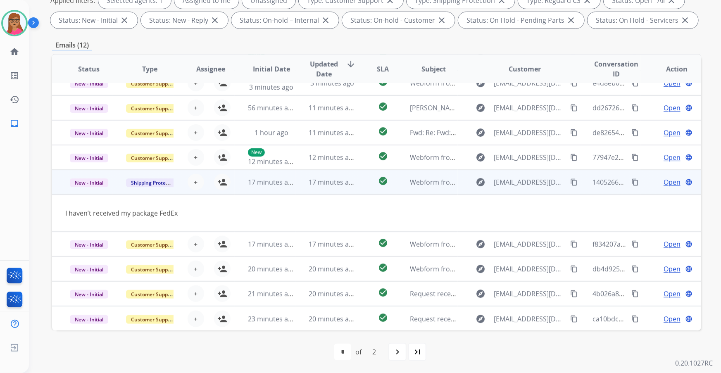
click at [570, 180] on mat-icon "content_copy" at bounding box center [573, 181] width 7 height 7
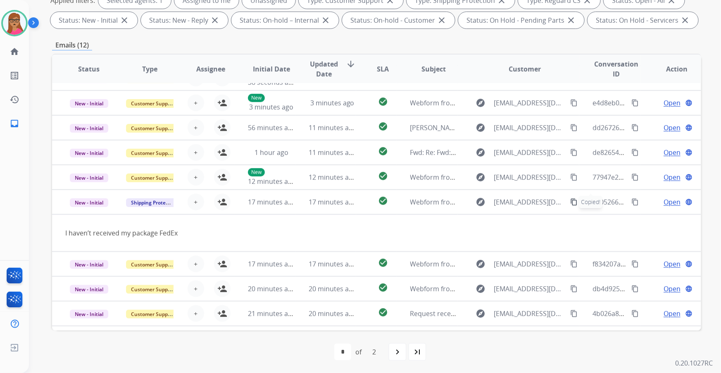
scroll to position [0, 0]
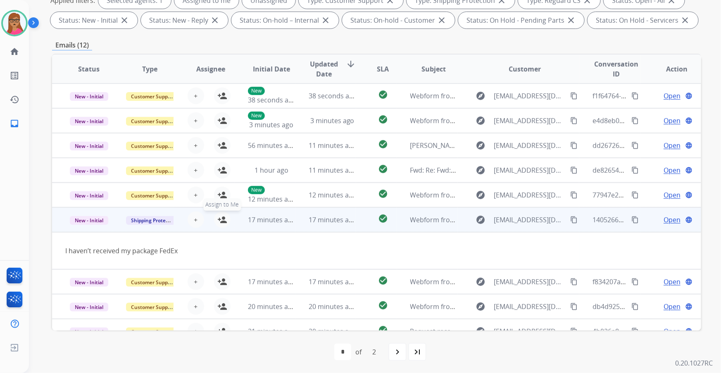
click at [214, 219] on button "person_add Assign to Me" at bounding box center [222, 219] width 17 height 17
click at [667, 219] on span "Open" at bounding box center [671, 220] width 17 height 10
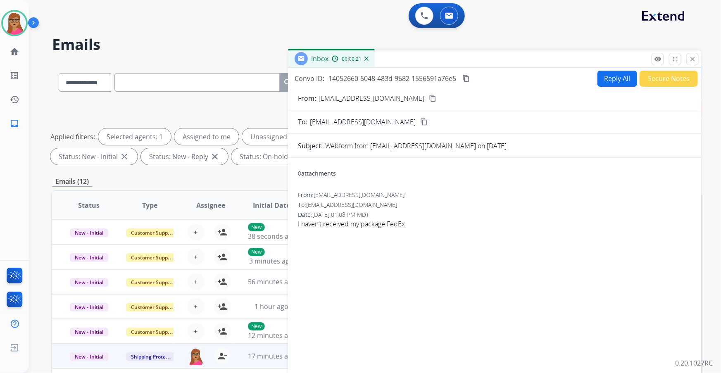
click at [606, 82] on button "Reply All" at bounding box center [617, 79] width 40 height 16
select select "**********"
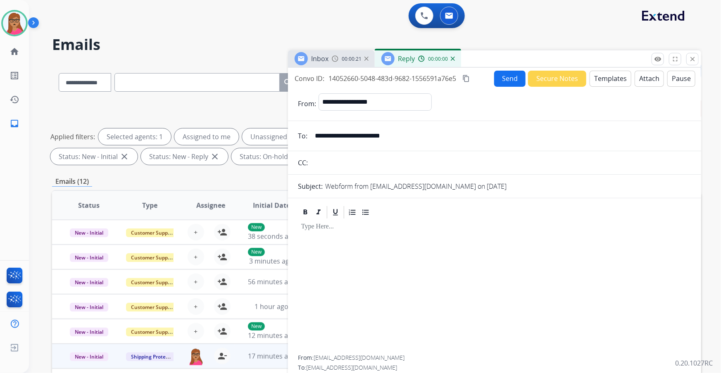
click at [609, 83] on button "Templates" at bounding box center [610, 79] width 42 height 16
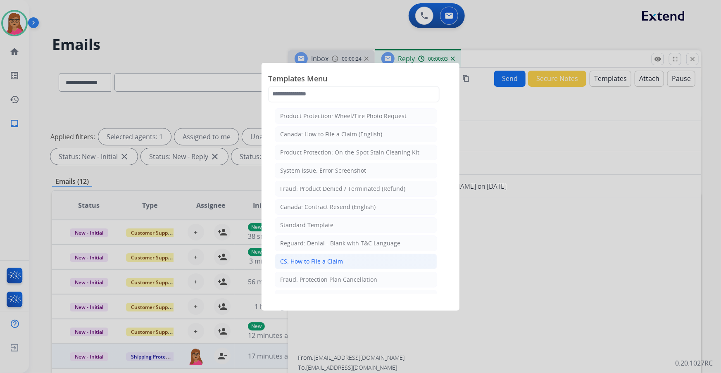
click at [310, 261] on div "CS: How to File a Claim" at bounding box center [311, 261] width 63 height 8
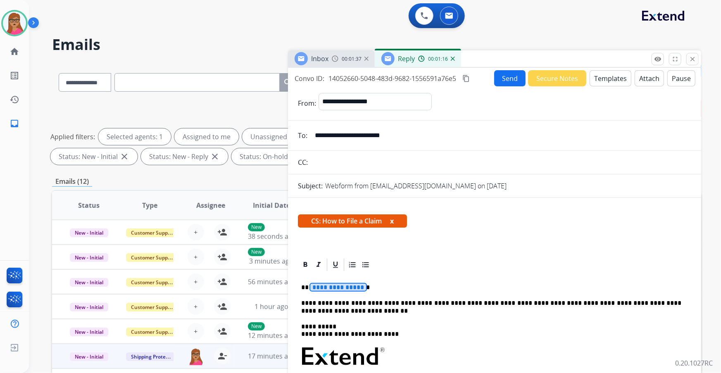
click at [332, 284] on span "**********" at bounding box center [338, 287] width 56 height 7
click at [470, 78] on mat-icon "content_copy" at bounding box center [465, 78] width 7 height 7
click at [503, 75] on button "Send" at bounding box center [509, 78] width 31 height 16
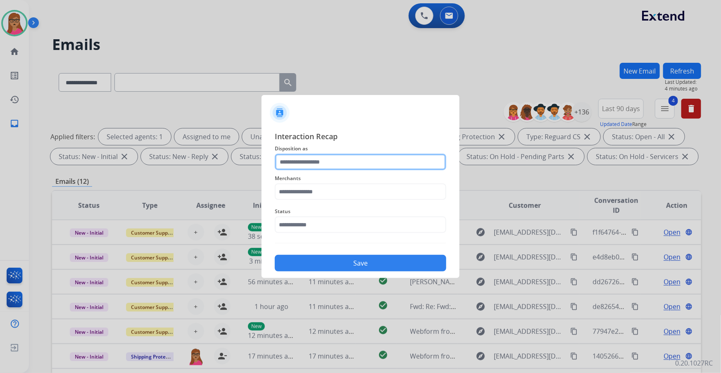
click at [344, 156] on input "text" at bounding box center [360, 162] width 171 height 17
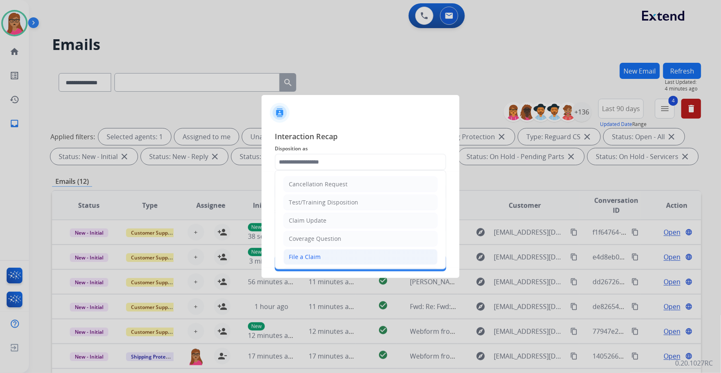
drag, startPoint x: 319, startPoint y: 254, endPoint x: 319, endPoint y: 199, distance: 54.9
click at [318, 253] on div "File a Claim" at bounding box center [305, 257] width 32 height 8
type input "**********"
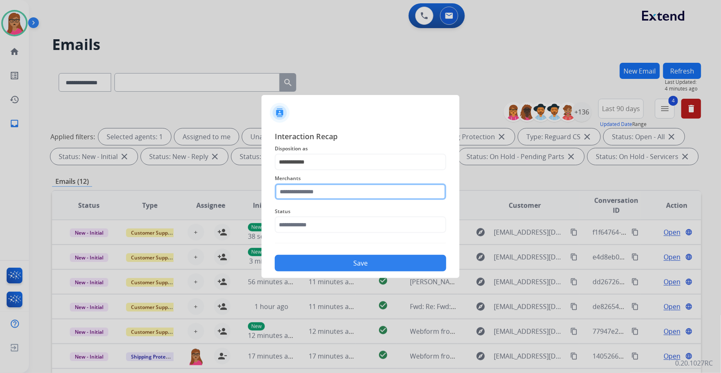
click at [323, 194] on input "text" at bounding box center [360, 191] width 171 height 17
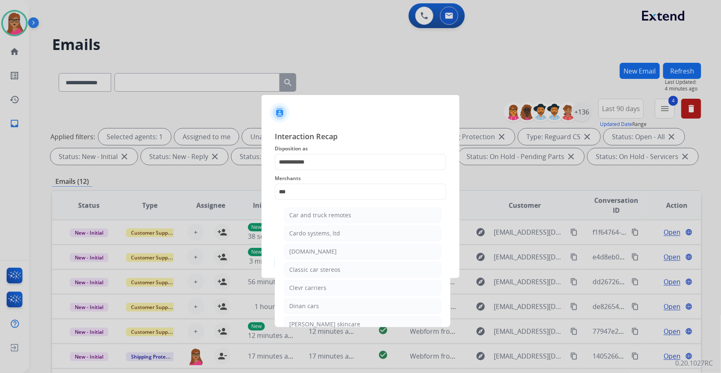
drag, startPoint x: 316, startPoint y: 254, endPoint x: 337, endPoint y: 254, distance: 21.5
click at [316, 254] on div "[DOMAIN_NAME]" at bounding box center [312, 251] width 47 height 8
type input "**********"
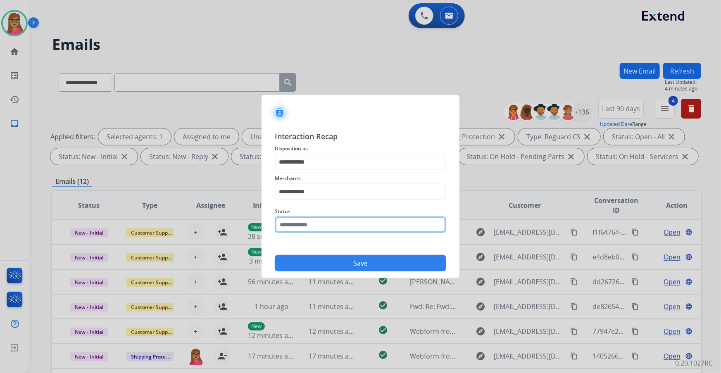
click at [308, 224] on input "text" at bounding box center [360, 224] width 171 height 17
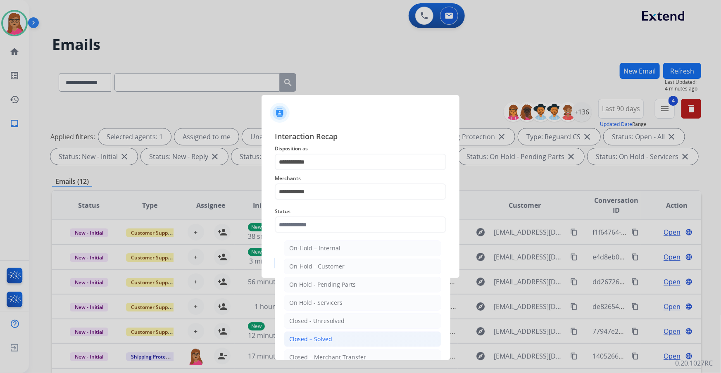
click at [323, 335] on div "Closed – Solved" at bounding box center [310, 339] width 43 height 8
type input "**********"
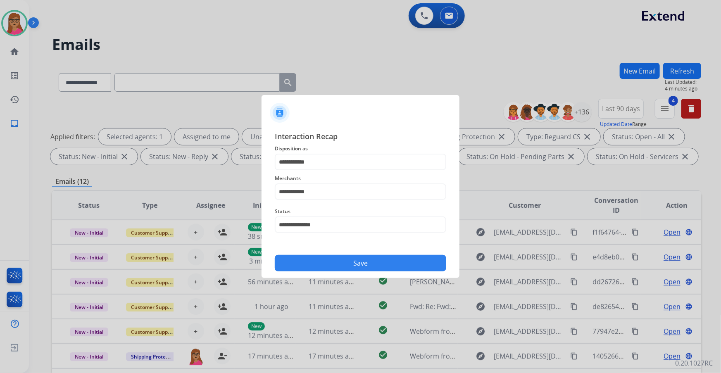
click at [349, 263] on button "Save" at bounding box center [360, 263] width 171 height 17
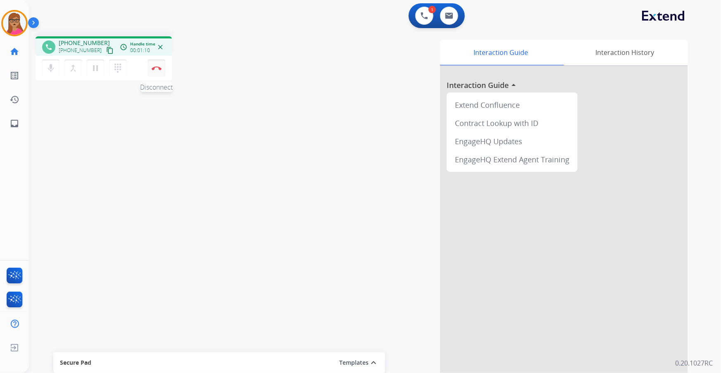
click at [157, 71] on button "Disconnect" at bounding box center [156, 67] width 17 height 17
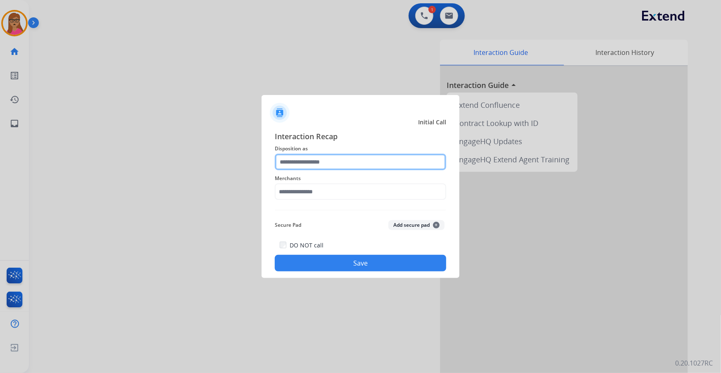
click at [356, 164] on input "text" at bounding box center [360, 162] width 171 height 17
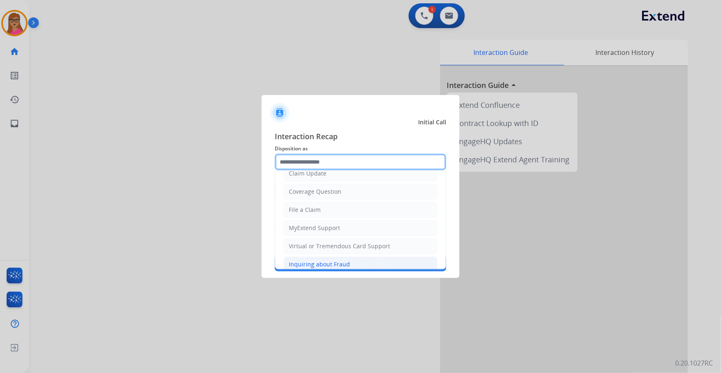
scroll to position [112, 0]
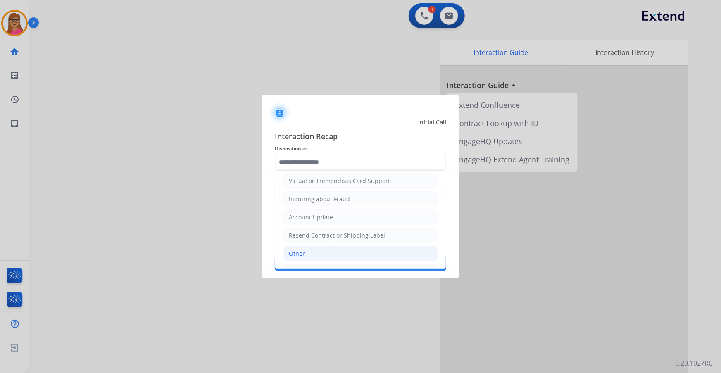
click at [299, 253] on div "Other" at bounding box center [297, 253] width 16 height 8
type input "*****"
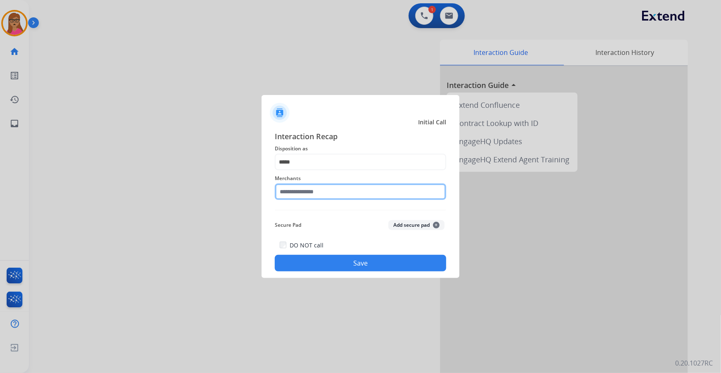
click at [330, 196] on input "text" at bounding box center [360, 191] width 171 height 17
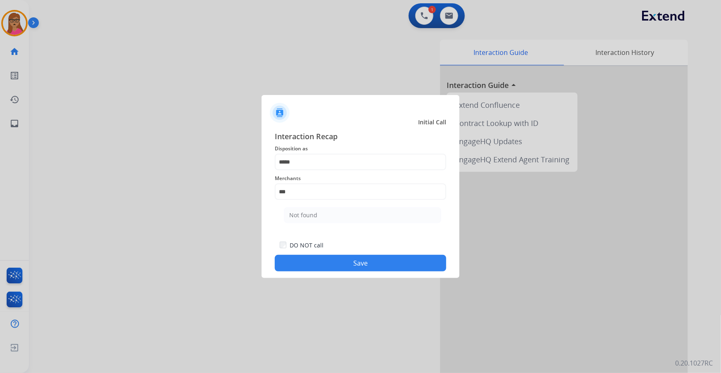
drag, startPoint x: 304, startPoint y: 213, endPoint x: 304, endPoint y: 195, distance: 17.8
click at [304, 212] on div "Not found" at bounding box center [303, 215] width 28 height 8
type input "*********"
click at [347, 268] on button "Save" at bounding box center [360, 263] width 171 height 17
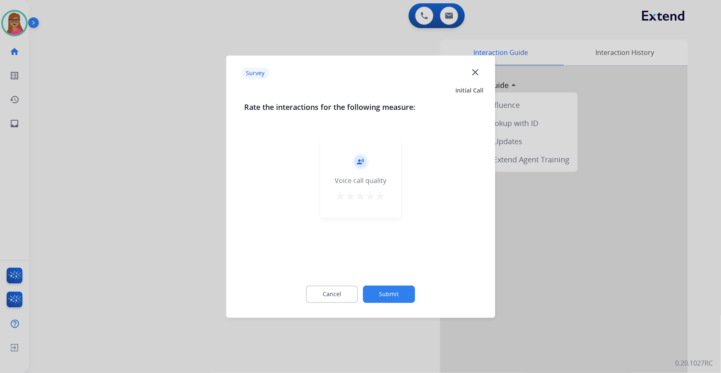
click at [185, 205] on div at bounding box center [360, 186] width 721 height 373
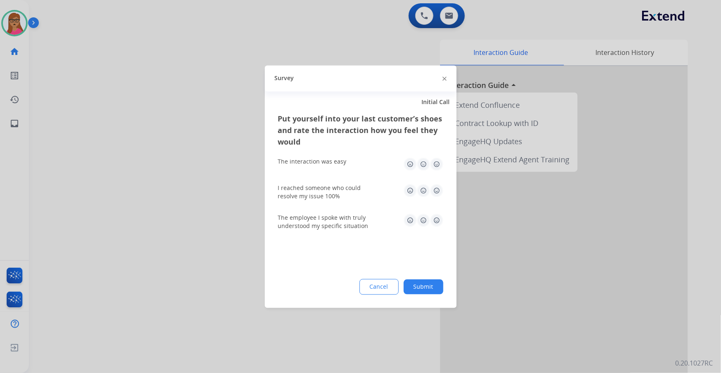
click at [185, 205] on div at bounding box center [360, 186] width 721 height 373
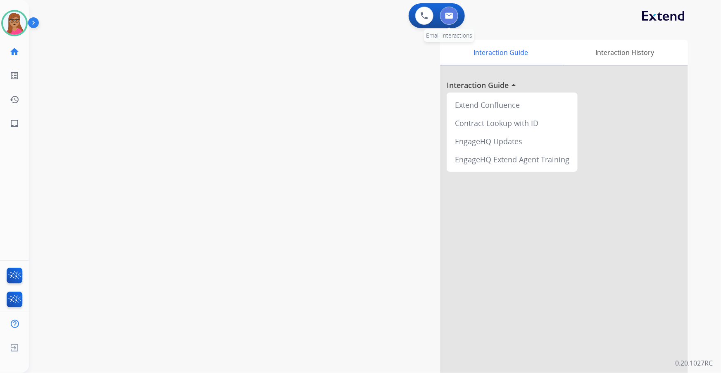
click at [453, 17] on button at bounding box center [449, 16] width 18 height 18
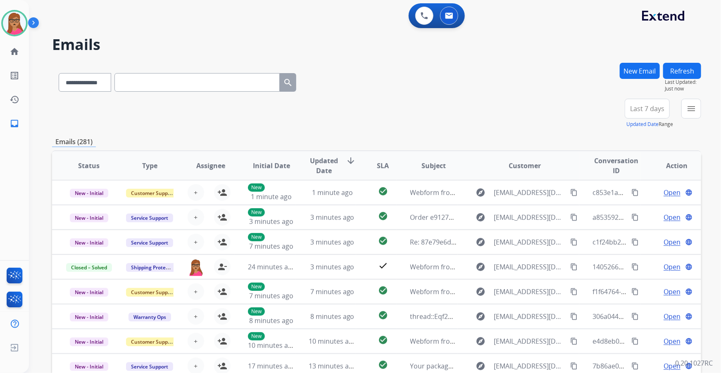
click at [649, 109] on span "Last 7 days" at bounding box center [647, 108] width 34 height 3
click at [635, 209] on div "Last 90 days" at bounding box center [644, 209] width 45 height 12
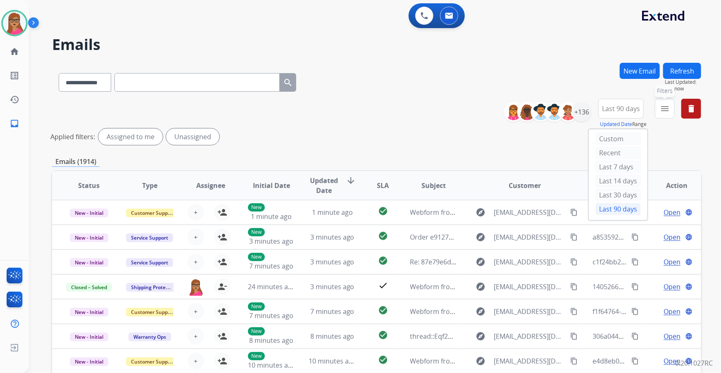
click at [665, 109] on mat-icon "menu" at bounding box center [665, 109] width 10 height 10
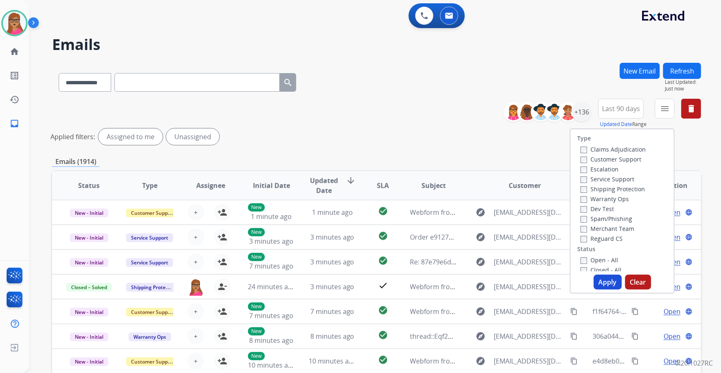
click at [612, 157] on label "Customer Support" at bounding box center [610, 159] width 61 height 8
click at [624, 188] on label "Shipping Protection" at bounding box center [612, 189] width 64 height 8
click at [599, 239] on label "Reguard CS" at bounding box center [601, 239] width 42 height 8
click at [598, 261] on label "Open - All" at bounding box center [599, 260] width 38 height 8
click at [601, 284] on button "Apply" at bounding box center [607, 282] width 28 height 15
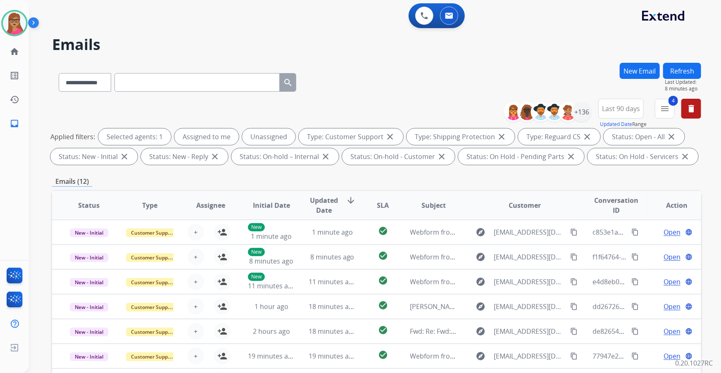
scroll to position [37, 0]
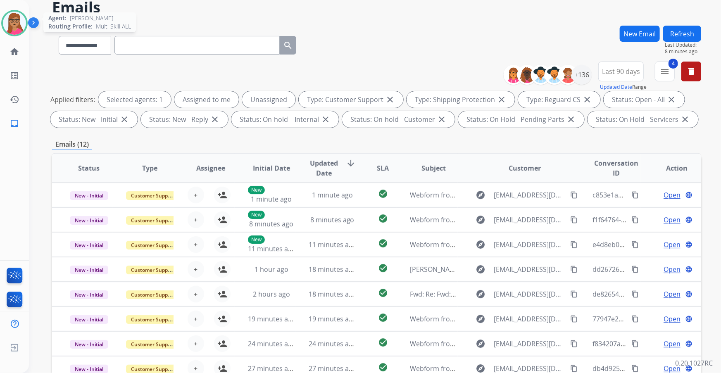
click at [12, 19] on img at bounding box center [14, 23] width 23 height 23
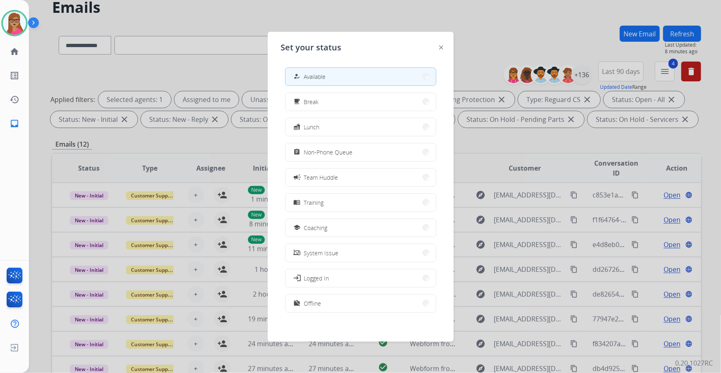
click at [244, 13] on div at bounding box center [360, 186] width 721 height 373
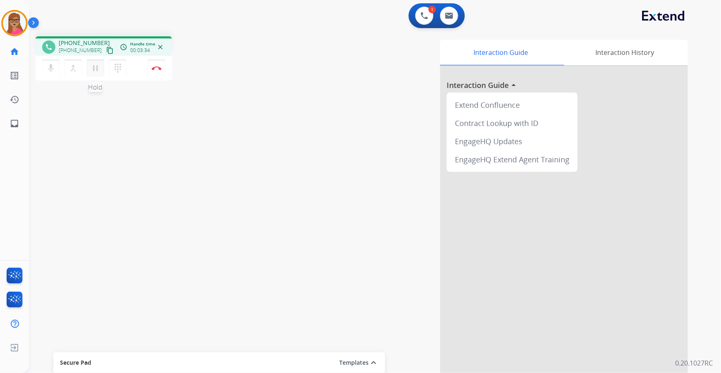
click at [100, 68] on button "pause Hold" at bounding box center [95, 67] width 17 height 17
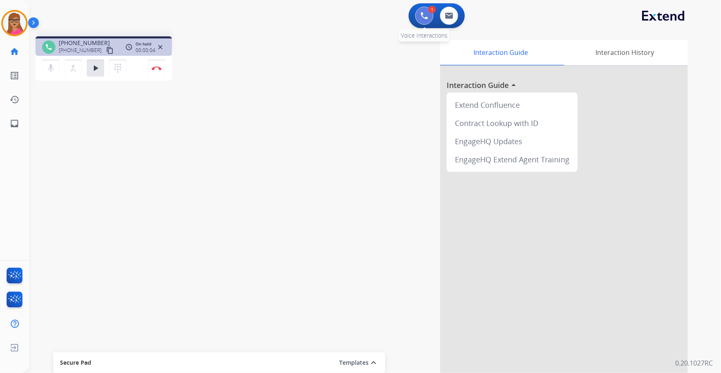
click at [425, 19] on img at bounding box center [423, 15] width 7 height 7
click at [428, 18] on button at bounding box center [424, 16] width 18 height 18
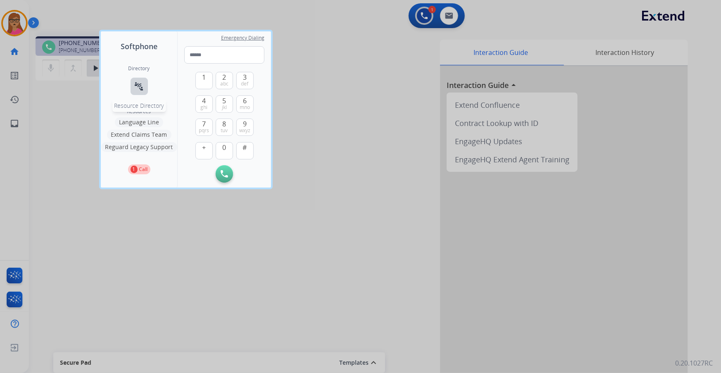
click at [141, 82] on mat-icon "connect_without_contact" at bounding box center [139, 86] width 10 height 10
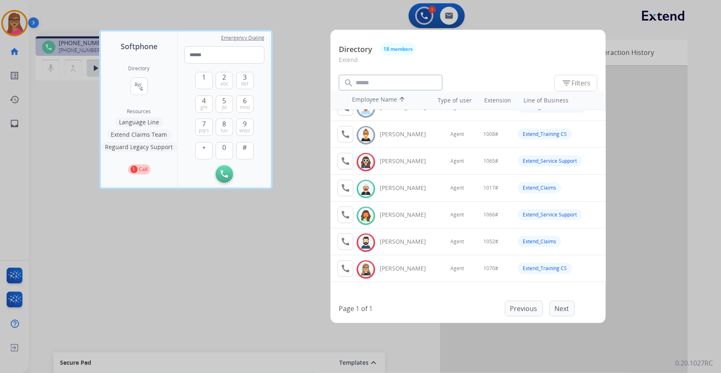
scroll to position [37, 0]
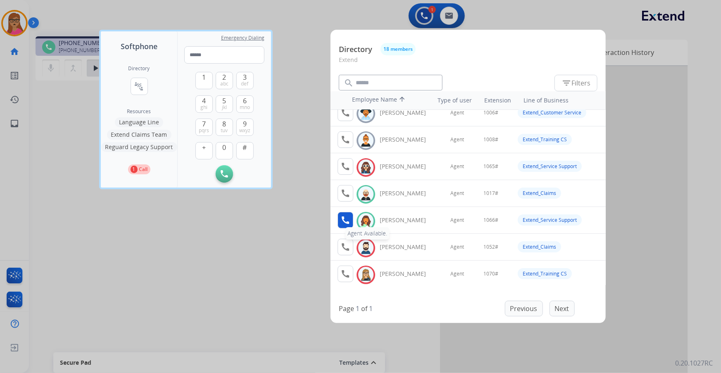
click at [343, 222] on mat-icon "call" at bounding box center [345, 220] width 10 height 10
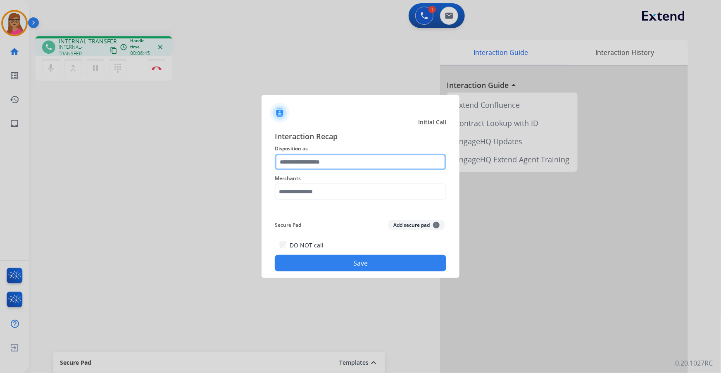
click at [332, 163] on input "text" at bounding box center [360, 162] width 171 height 17
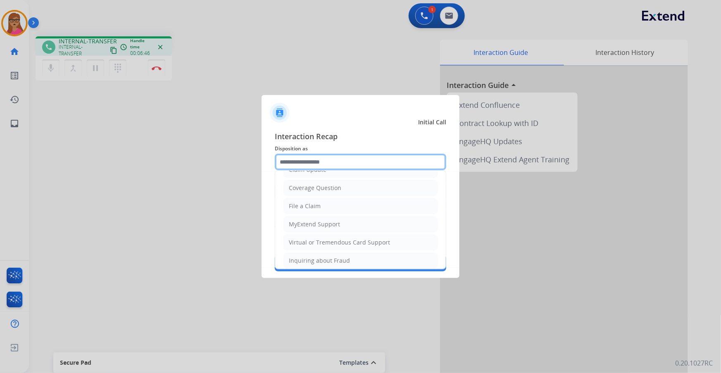
scroll to position [128, 0]
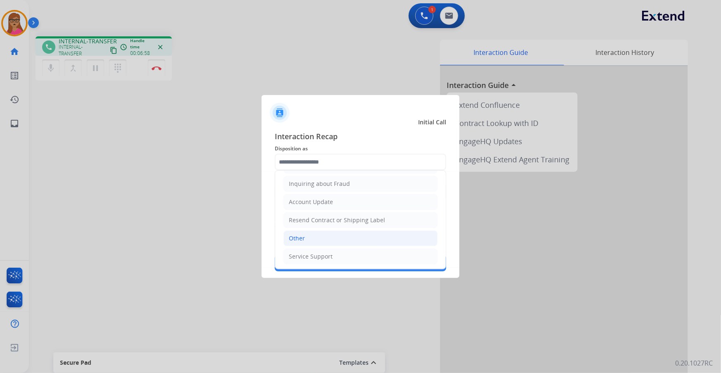
click at [311, 235] on li "Other" at bounding box center [360, 238] width 154 height 16
type input "*****"
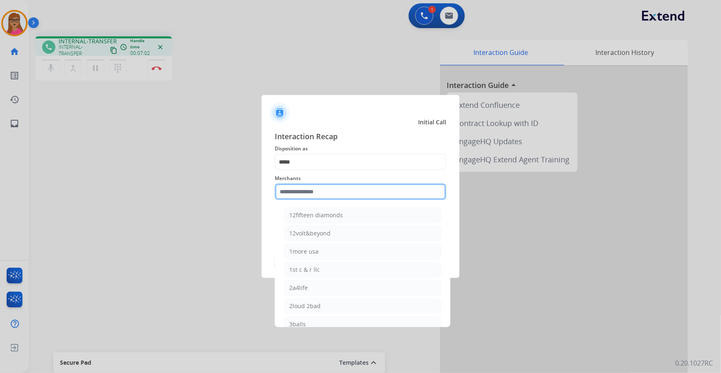
click at [317, 194] on input "text" at bounding box center [360, 191] width 171 height 17
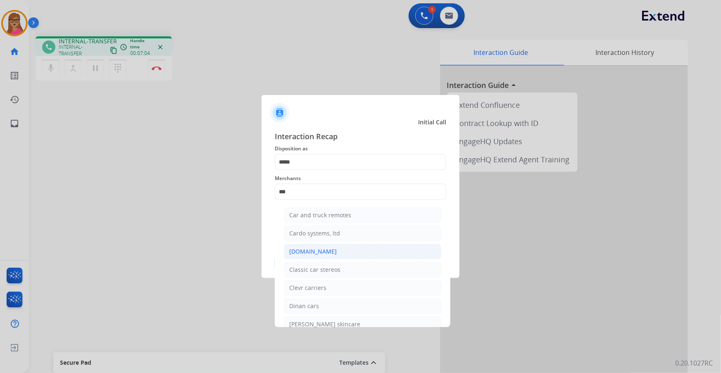
click at [314, 255] on div "[DOMAIN_NAME]" at bounding box center [312, 251] width 47 height 8
type input "**********"
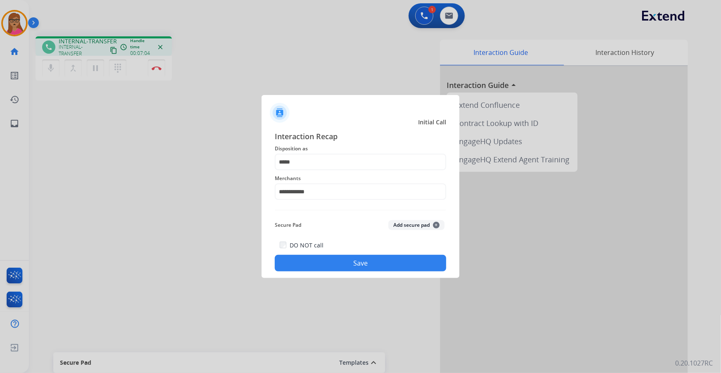
click at [348, 260] on button "Save" at bounding box center [360, 263] width 171 height 17
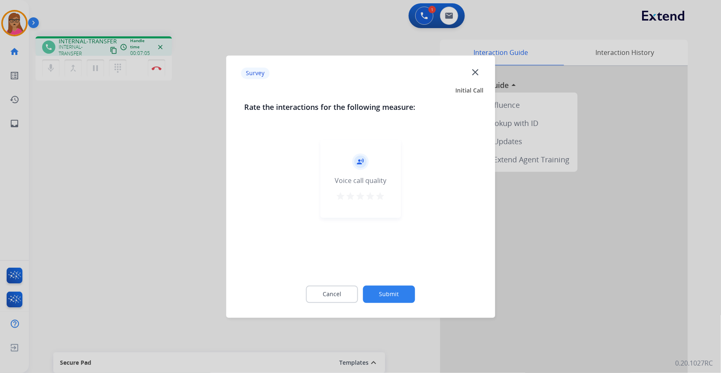
click at [176, 221] on div at bounding box center [360, 186] width 721 height 373
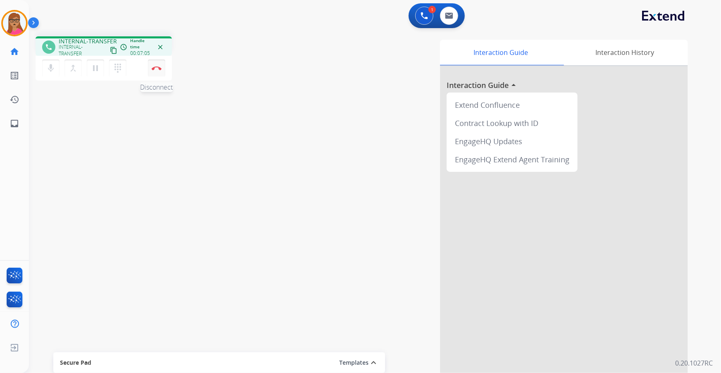
click at [161, 68] on button "Disconnect" at bounding box center [156, 67] width 17 height 17
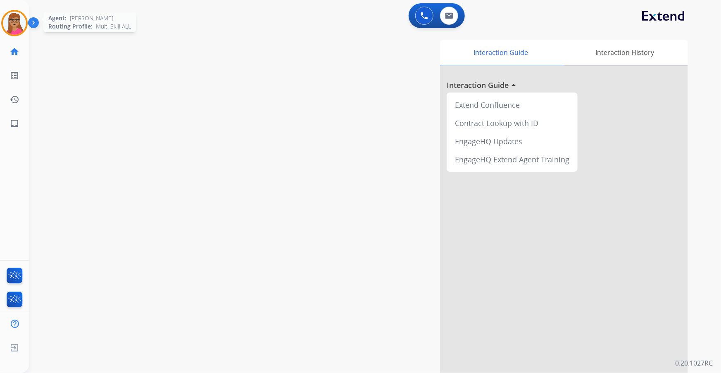
click at [17, 21] on img at bounding box center [14, 23] width 23 height 23
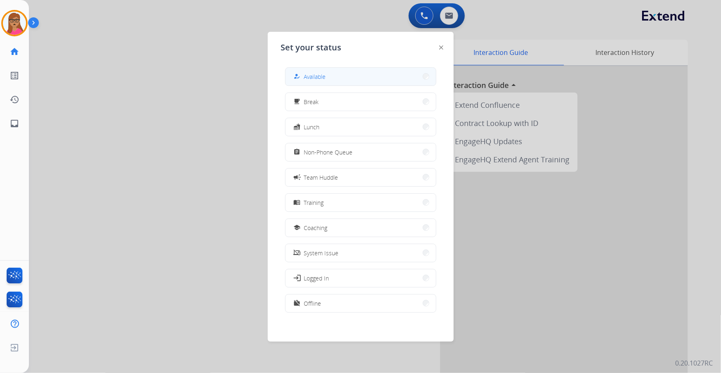
click at [390, 85] on div "how_to_reg Available free_breakfast Break fastfood Lunch assignment Non-Phone Q…" at bounding box center [360, 191] width 159 height 260
click at [390, 79] on button "how_to_reg Available" at bounding box center [360, 77] width 150 height 18
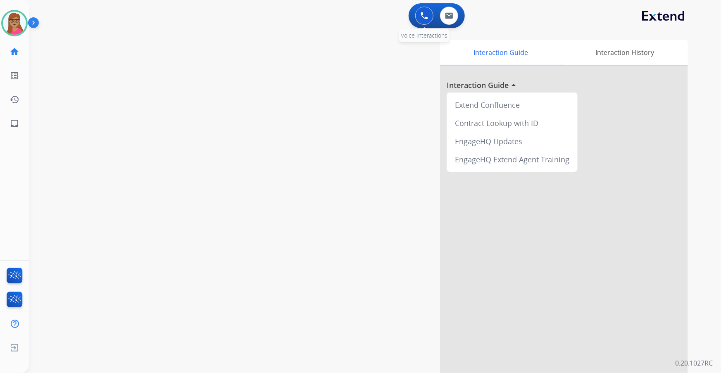
click at [426, 18] on img at bounding box center [423, 15] width 7 height 7
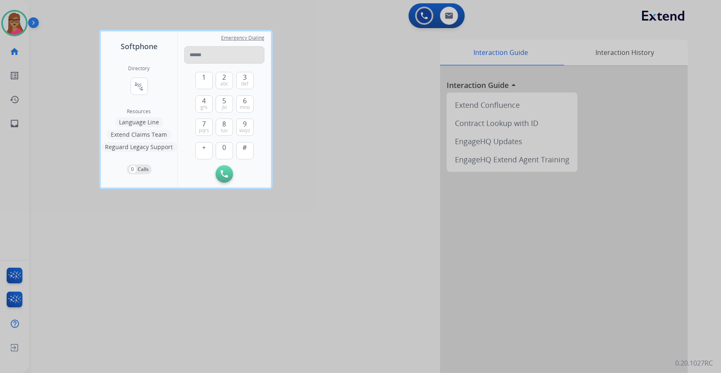
type input "**********"
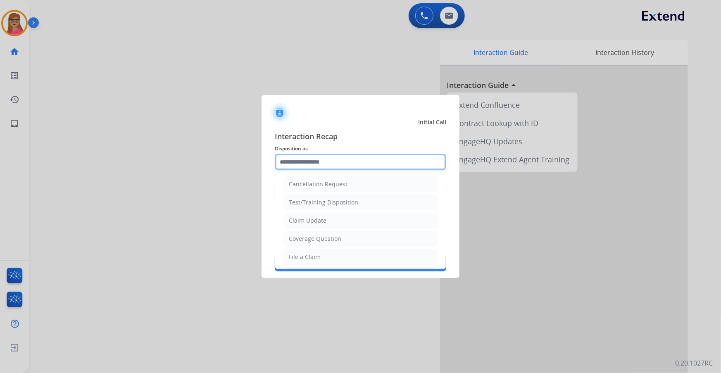
click at [310, 164] on input "text" at bounding box center [360, 162] width 171 height 17
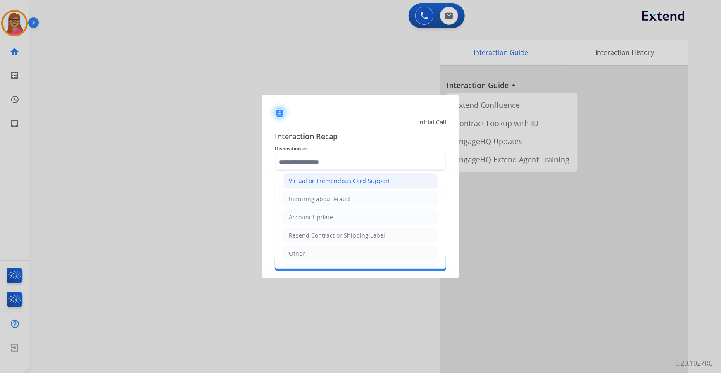
click at [343, 177] on div "Virtual or Tremendous Card Support" at bounding box center [339, 181] width 101 height 8
type input "**********"
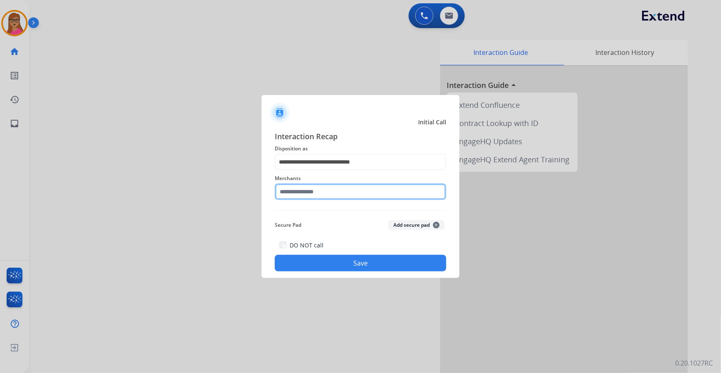
click at [328, 183] on input "text" at bounding box center [360, 191] width 171 height 17
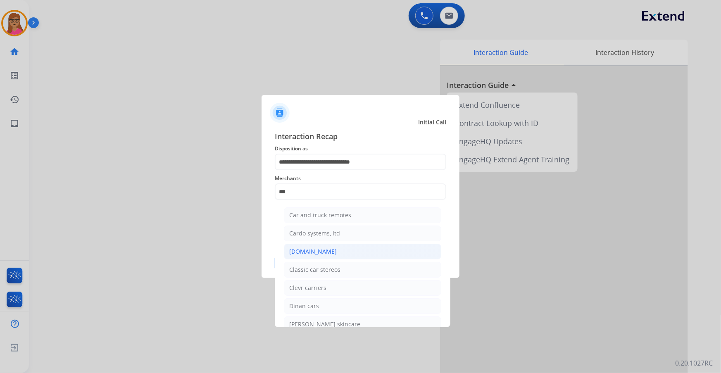
click at [322, 255] on div "[DOMAIN_NAME]" at bounding box center [312, 251] width 47 height 8
type input "**********"
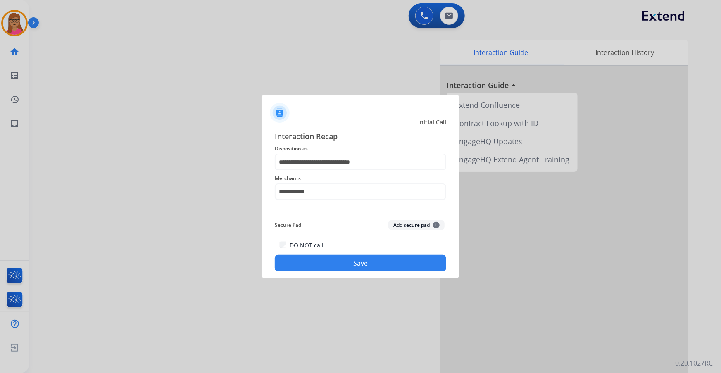
click at [347, 261] on button "Save" at bounding box center [360, 263] width 171 height 17
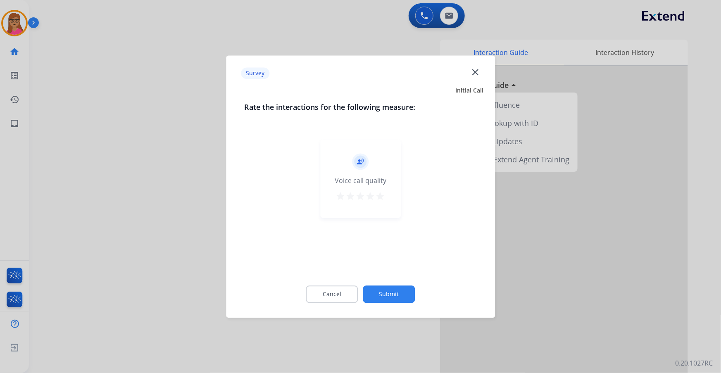
click at [138, 217] on div at bounding box center [360, 186] width 721 height 373
click at [138, 217] on div "swap_horiz Break voice bridge close_fullscreen Connect 3-Way Call merge_type Se…" at bounding box center [365, 202] width 672 height 344
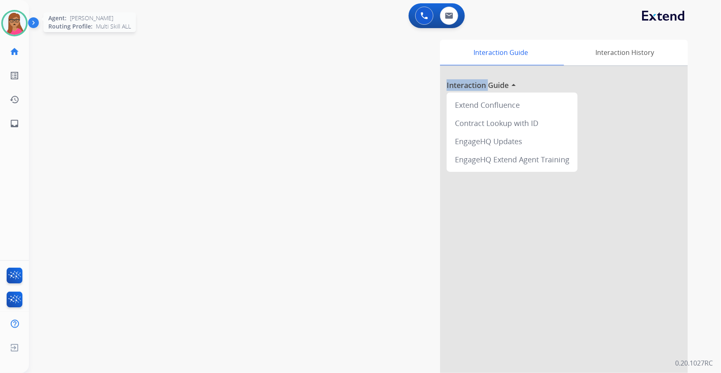
click at [17, 26] on img at bounding box center [14, 23] width 23 height 23
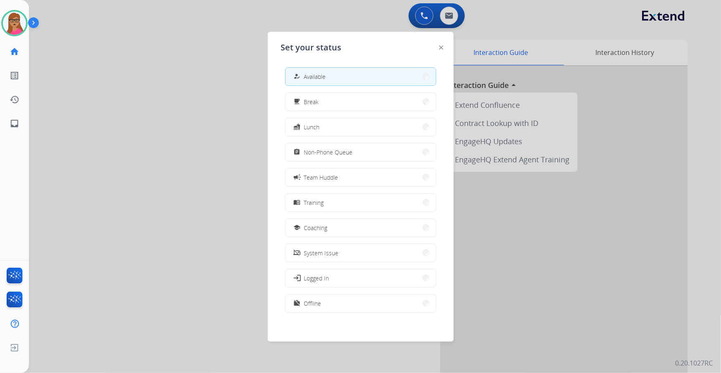
click at [428, 14] on div at bounding box center [360, 186] width 721 height 373
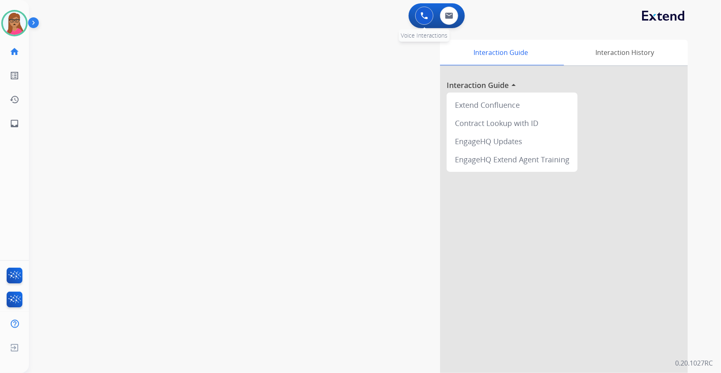
click at [426, 17] on img at bounding box center [423, 15] width 7 height 7
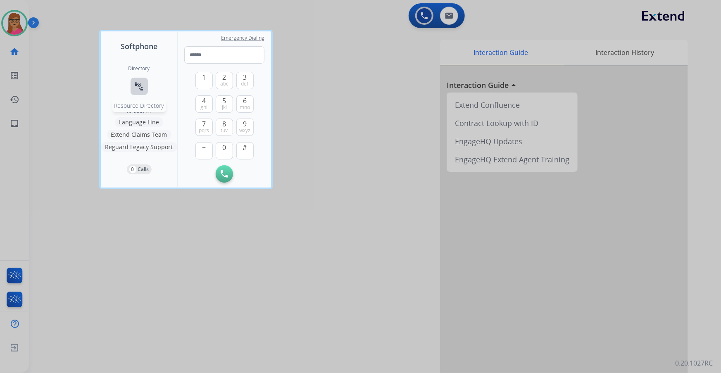
click at [133, 88] on button "connect_without_contact Resource Directory" at bounding box center [139, 86] width 17 height 17
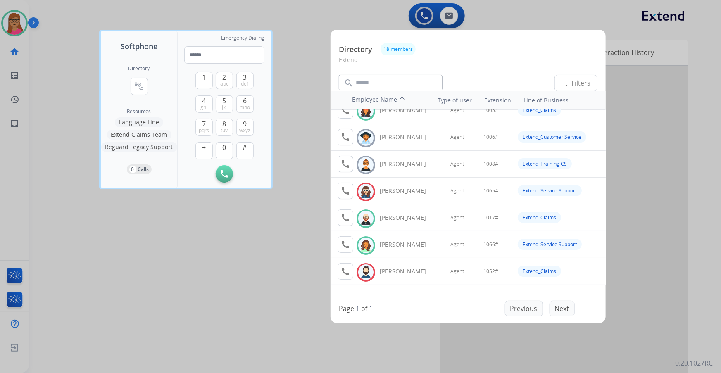
scroll to position [0, 0]
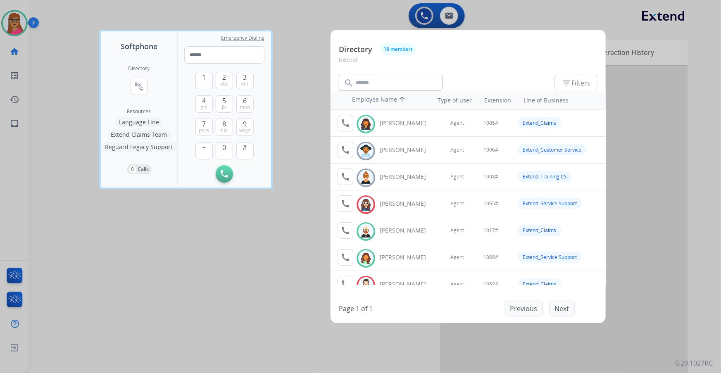
click at [204, 248] on div at bounding box center [360, 186] width 721 height 373
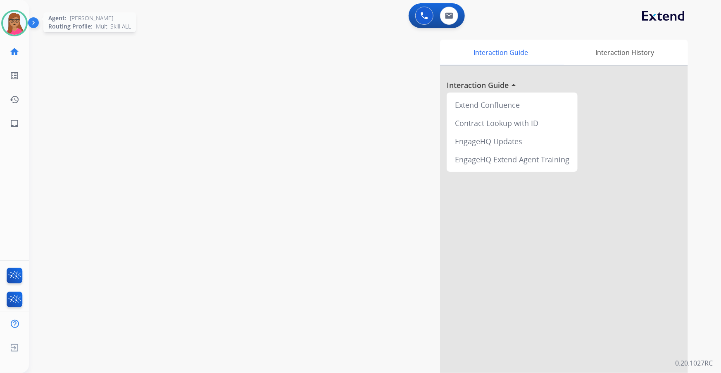
click at [18, 26] on img at bounding box center [14, 23] width 23 height 23
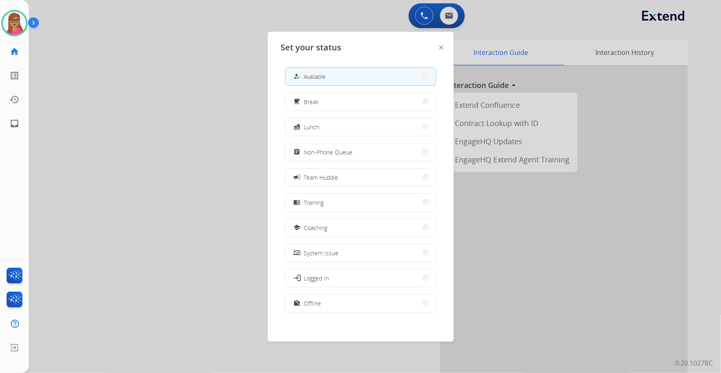
click at [170, 100] on div at bounding box center [360, 186] width 721 height 373
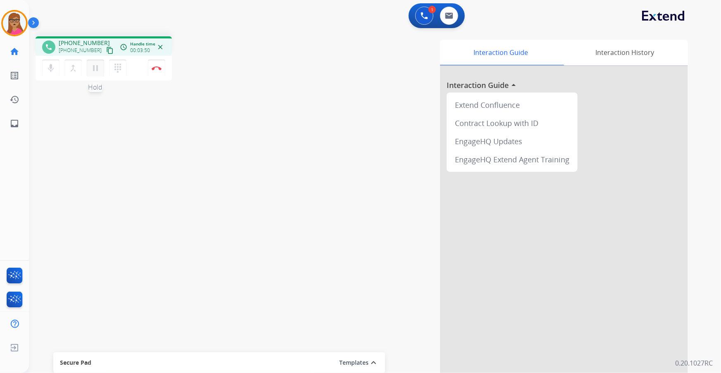
click at [93, 66] on mat-icon "pause" at bounding box center [95, 68] width 10 height 10
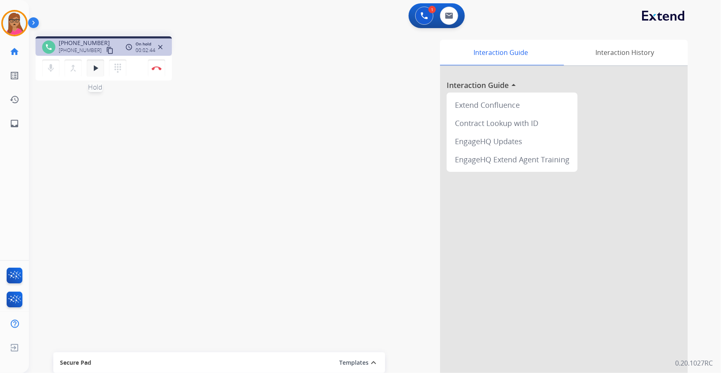
click at [98, 67] on mat-icon "play_arrow" at bounding box center [95, 68] width 10 height 10
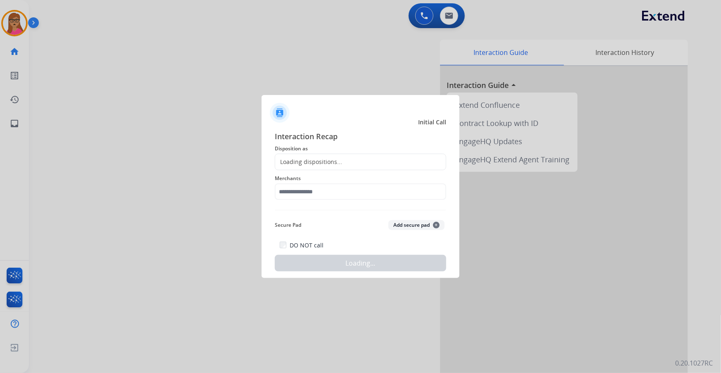
click at [158, 69] on div at bounding box center [360, 186] width 721 height 373
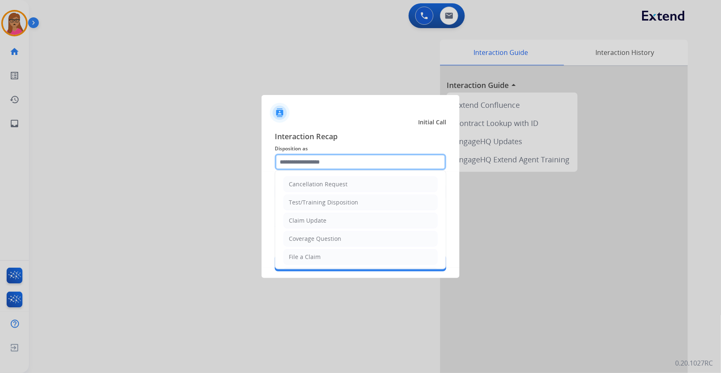
click at [342, 161] on input "text" at bounding box center [360, 162] width 171 height 17
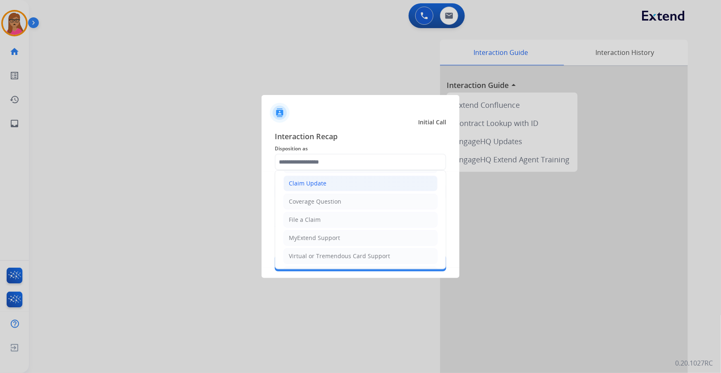
click at [319, 185] on div "Claim Update" at bounding box center [308, 183] width 38 height 8
type input "**********"
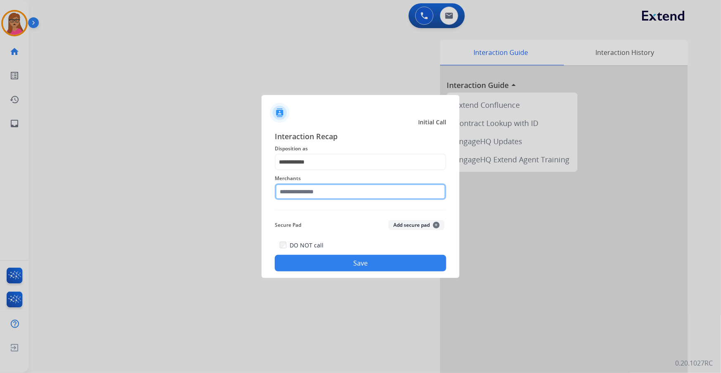
drag, startPoint x: 335, startPoint y: 192, endPoint x: 343, endPoint y: 185, distance: 11.4
click at [335, 192] on input "text" at bounding box center [360, 191] width 171 height 17
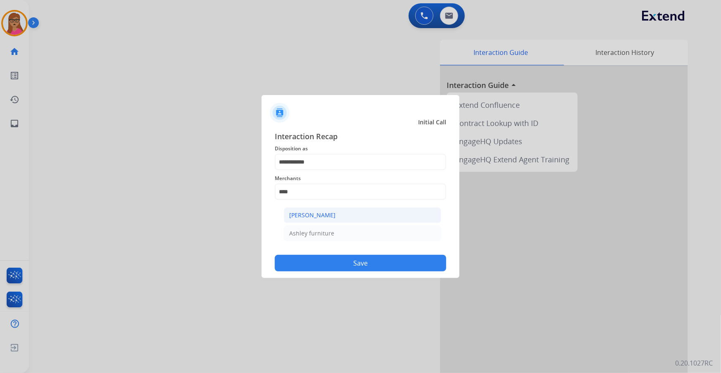
click at [326, 210] on li "[PERSON_NAME]" at bounding box center [362, 215] width 157 height 16
type input "**********"
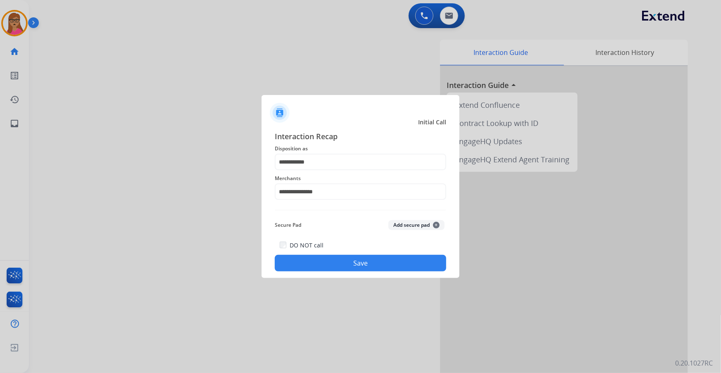
click at [345, 263] on button "Save" at bounding box center [360, 263] width 171 height 17
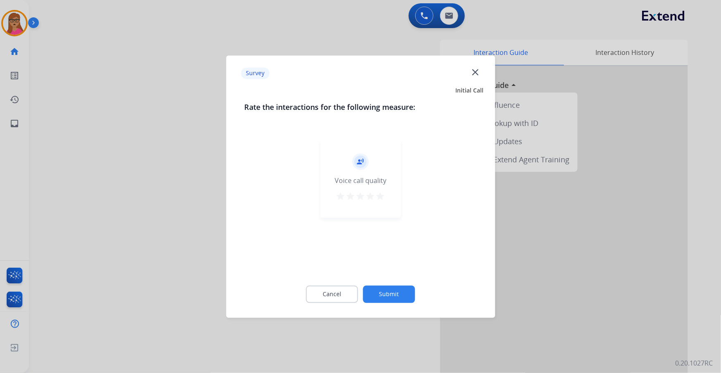
click at [109, 149] on div at bounding box center [360, 186] width 721 height 373
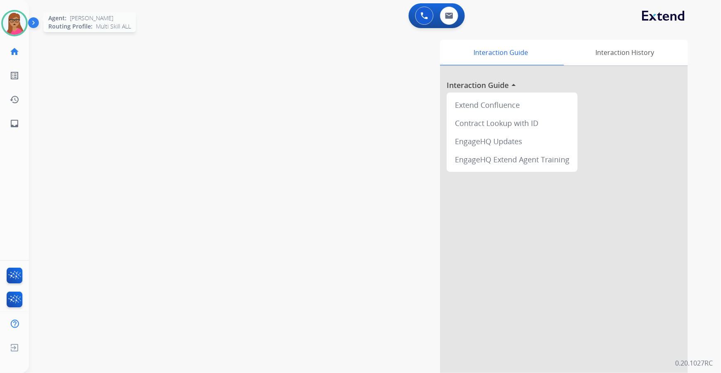
click at [9, 24] on img at bounding box center [14, 23] width 23 height 23
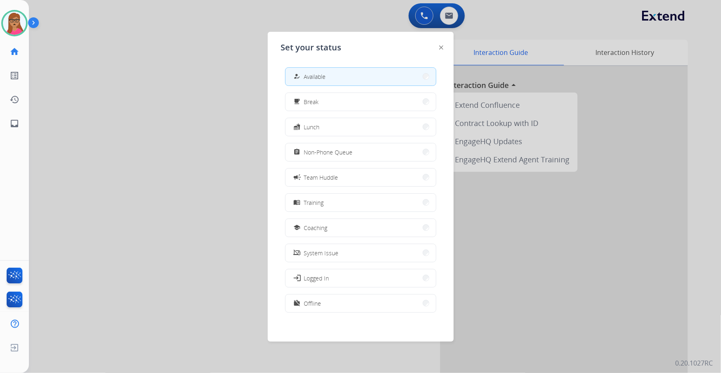
click at [164, 24] on div at bounding box center [360, 186] width 721 height 373
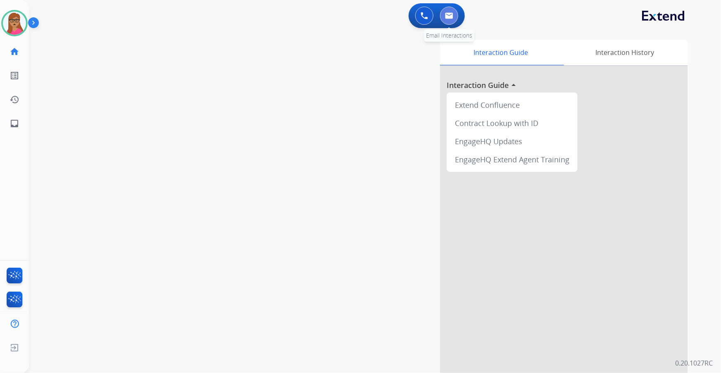
click at [450, 18] on img at bounding box center [449, 15] width 8 height 7
select select "**********"
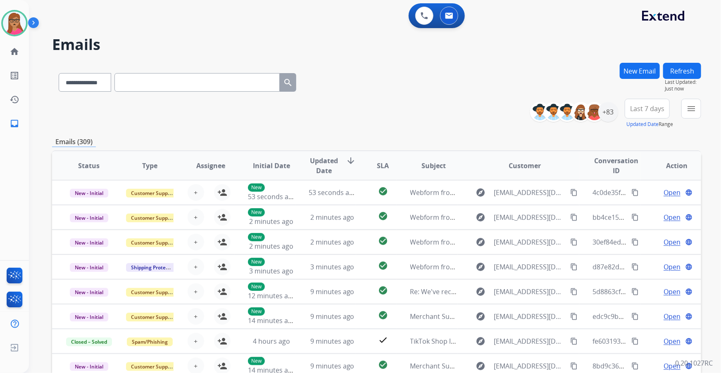
click at [643, 109] on span "Last 7 days" at bounding box center [647, 108] width 34 height 3
click at [645, 208] on div "Last 90 days" at bounding box center [644, 209] width 45 height 12
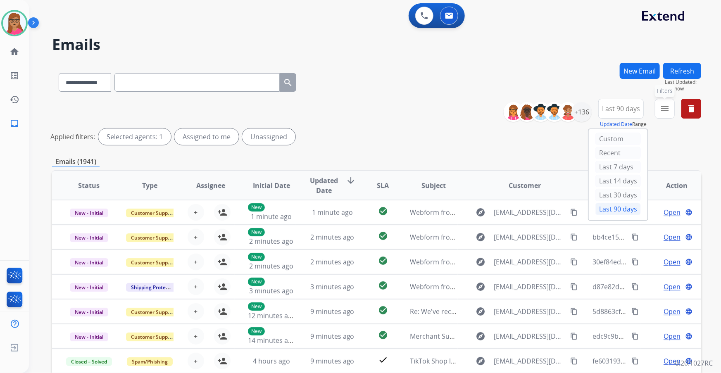
click at [667, 112] on mat-icon "menu" at bounding box center [665, 109] width 10 height 10
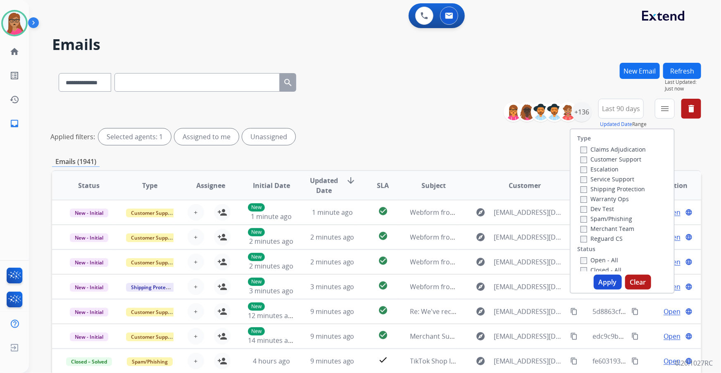
click at [626, 161] on label "Customer Support" at bounding box center [610, 159] width 61 height 8
click at [628, 187] on label "Shipping Protection" at bounding box center [612, 189] width 64 height 8
click at [609, 238] on label "Reguard CS" at bounding box center [601, 239] width 42 height 8
click at [596, 261] on label "Open - All" at bounding box center [599, 260] width 38 height 8
click at [605, 279] on button "Apply" at bounding box center [607, 282] width 28 height 15
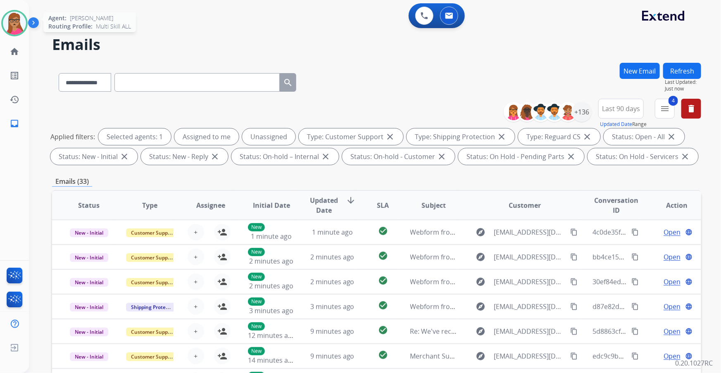
click at [20, 18] on img at bounding box center [14, 23] width 23 height 23
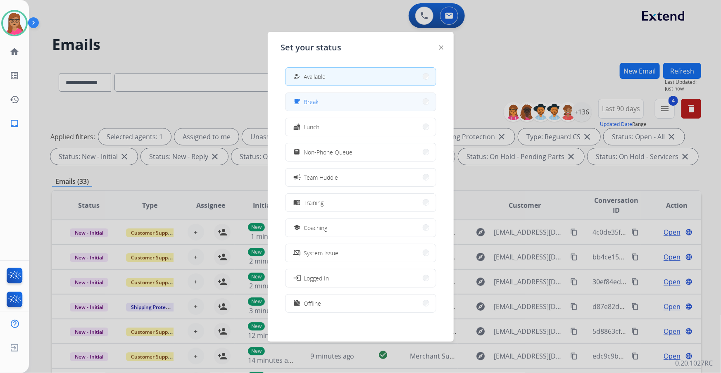
click at [321, 104] on button "free_breakfast Break" at bounding box center [360, 102] width 150 height 18
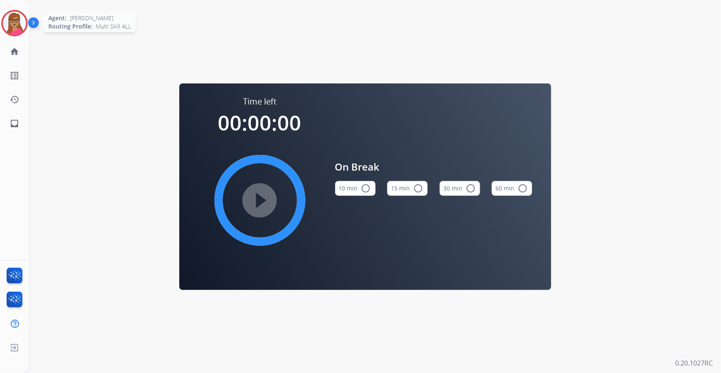
drag, startPoint x: 15, startPoint y: 24, endPoint x: 22, endPoint y: 24, distance: 6.6
click at [15, 24] on img at bounding box center [14, 23] width 23 height 23
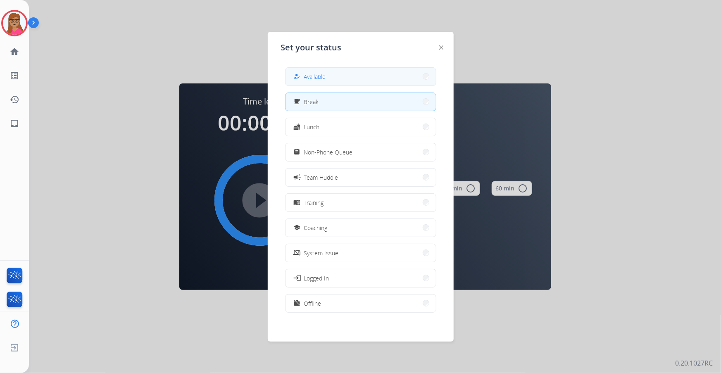
click at [342, 79] on button "how_to_reg Available" at bounding box center [360, 77] width 150 height 18
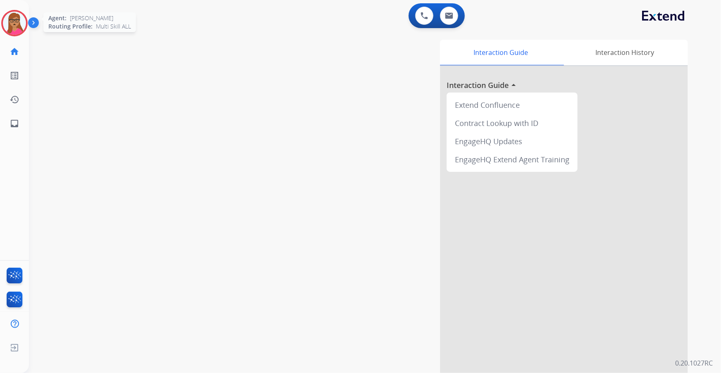
click at [22, 22] on img at bounding box center [14, 23] width 23 height 23
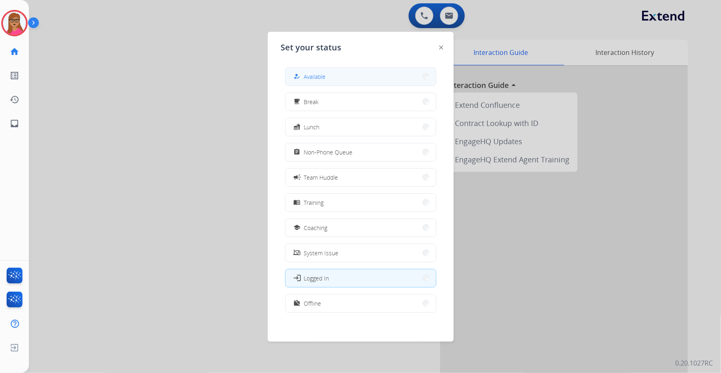
click at [357, 74] on button "how_to_reg Available" at bounding box center [360, 77] width 150 height 18
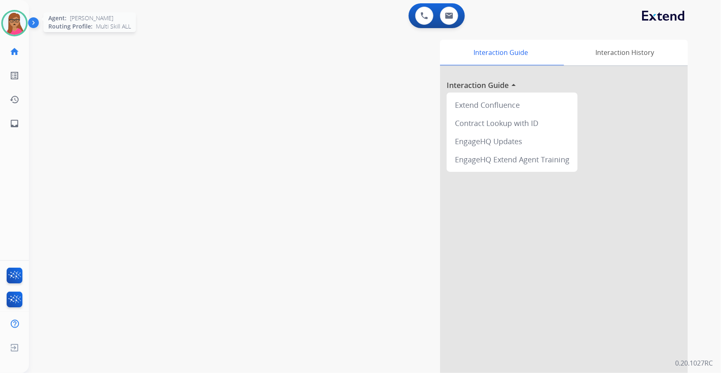
click at [15, 27] on img at bounding box center [14, 23] width 23 height 23
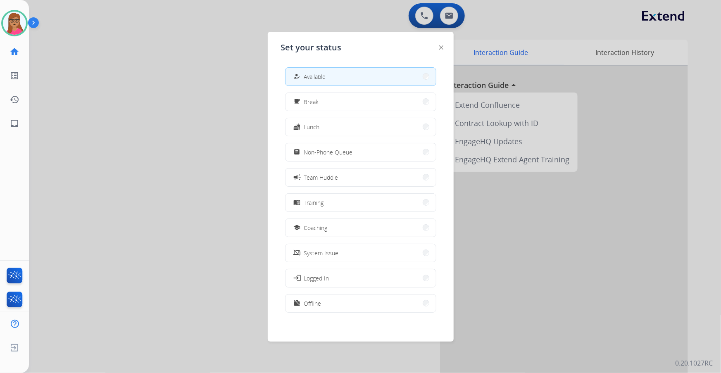
click at [136, 81] on div at bounding box center [360, 186] width 721 height 373
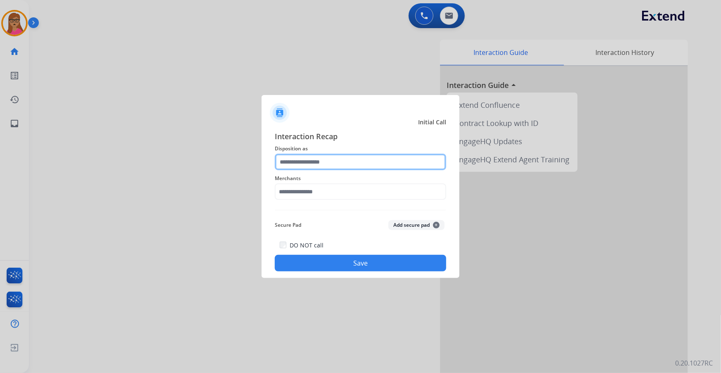
click at [328, 157] on input "text" at bounding box center [360, 162] width 171 height 17
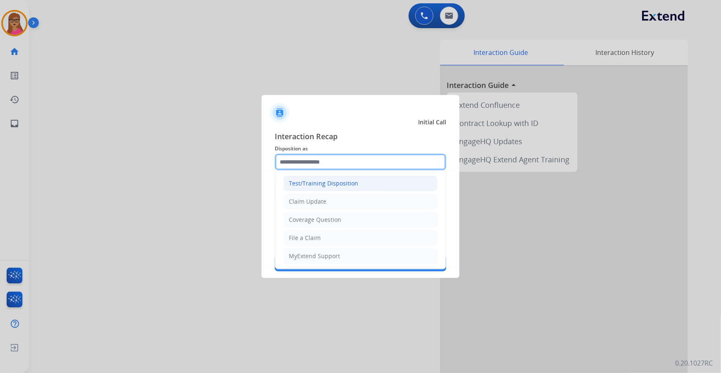
scroll to position [37, 0]
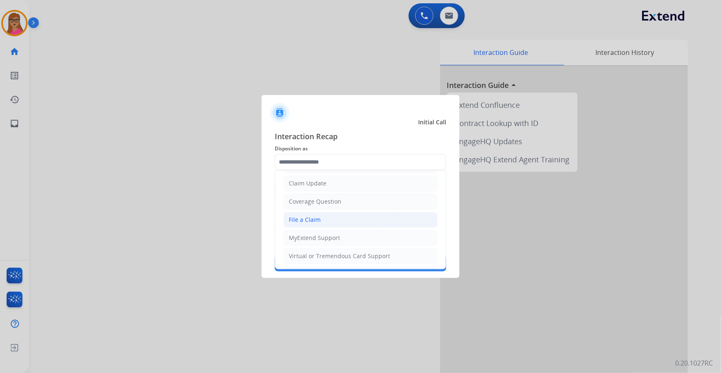
click at [310, 219] on div "File a Claim" at bounding box center [305, 220] width 32 height 8
type input "**********"
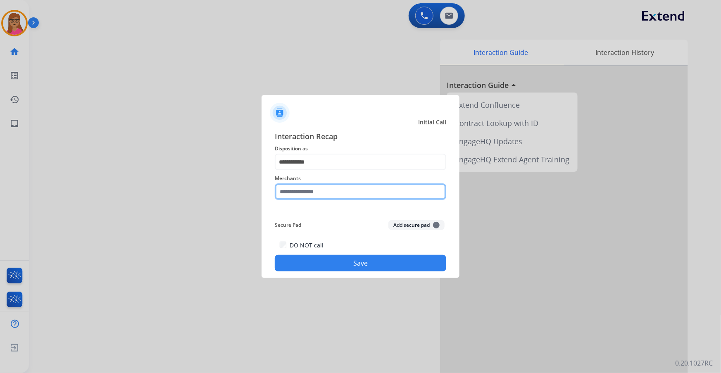
click at [317, 186] on input "text" at bounding box center [360, 191] width 171 height 17
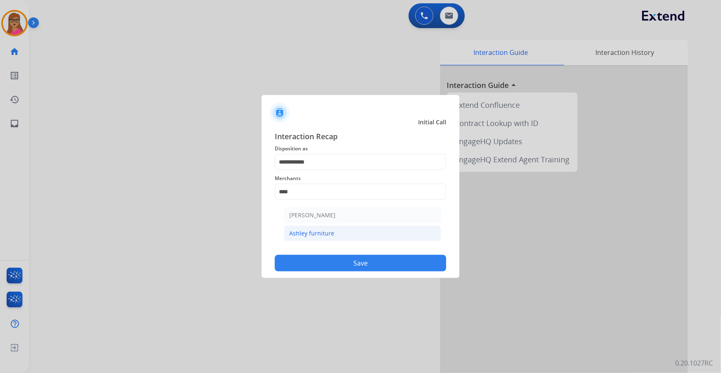
click at [306, 235] on div "Ashley furniture" at bounding box center [311, 233] width 45 height 8
type input "**********"
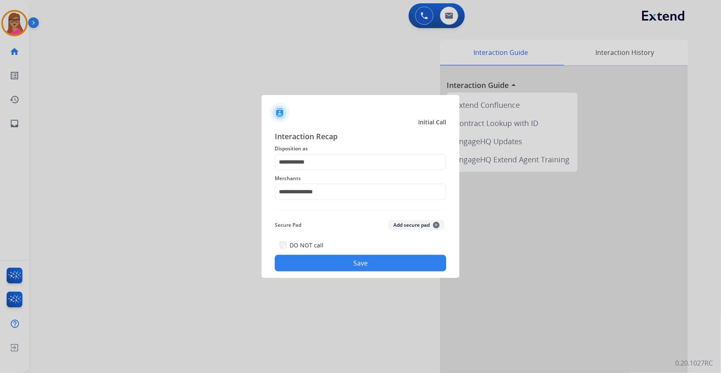
drag, startPoint x: 355, startPoint y: 273, endPoint x: 261, endPoint y: 235, distance: 100.8
click at [355, 272] on div "**********" at bounding box center [360, 201] width 198 height 154
click at [354, 271] on div "DO NOT call Save" at bounding box center [360, 255] width 171 height 31
click at [350, 267] on button "Save" at bounding box center [360, 263] width 171 height 17
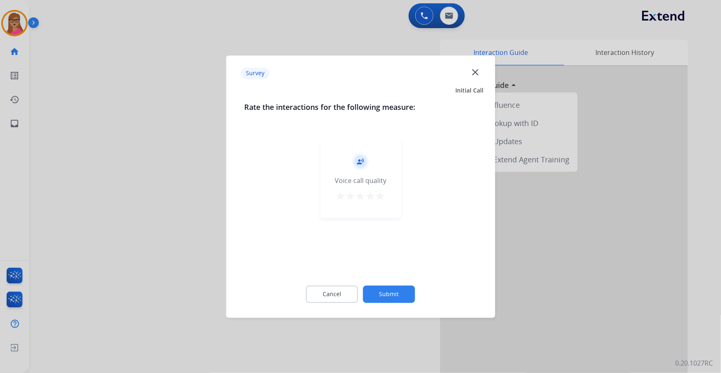
click at [192, 236] on div at bounding box center [360, 186] width 721 height 373
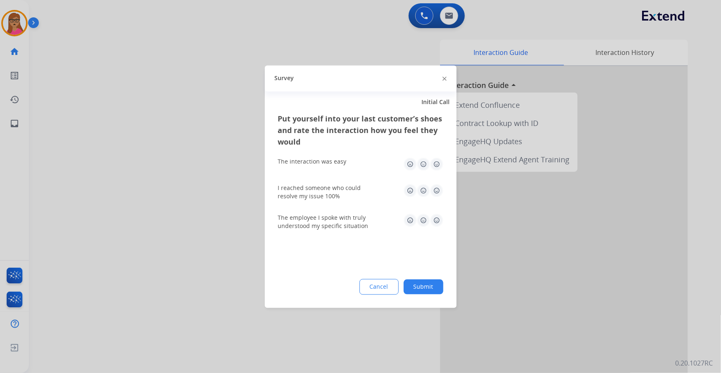
drag, startPoint x: 192, startPoint y: 236, endPoint x: 342, endPoint y: 68, distance: 225.0
click at [190, 234] on div at bounding box center [360, 186] width 721 height 373
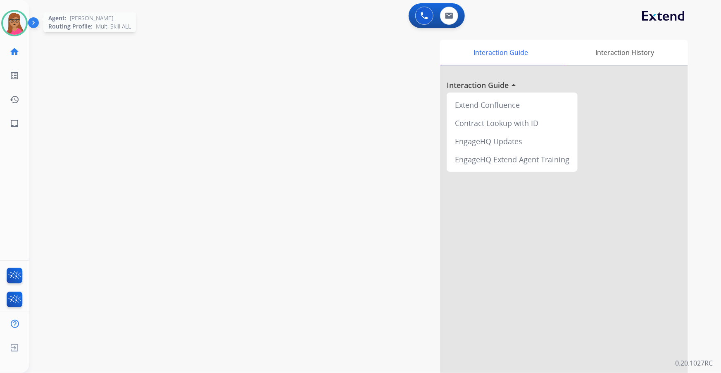
click at [14, 29] on img at bounding box center [14, 23] width 23 height 23
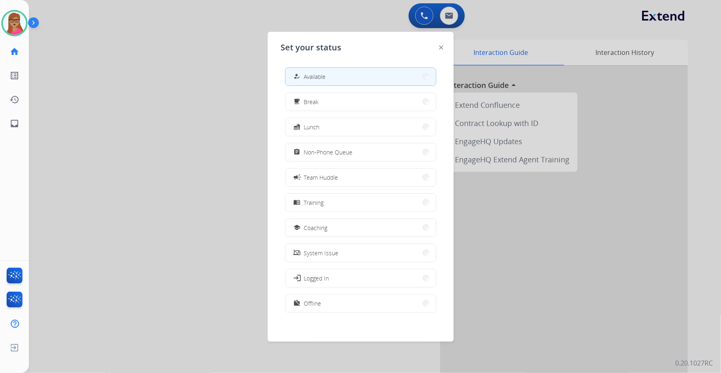
click at [215, 97] on div at bounding box center [360, 186] width 721 height 373
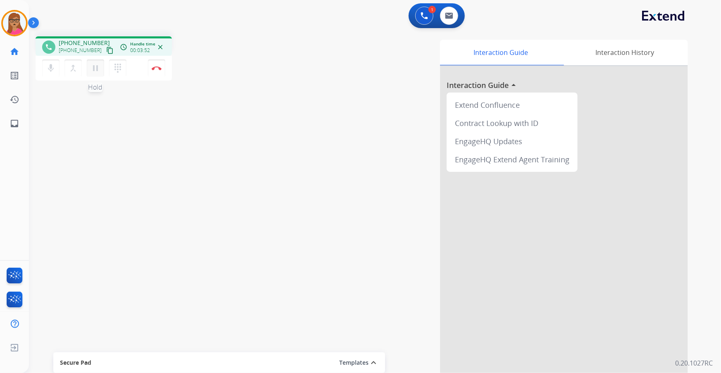
click at [97, 72] on mat-icon "pause" at bounding box center [95, 68] width 10 height 10
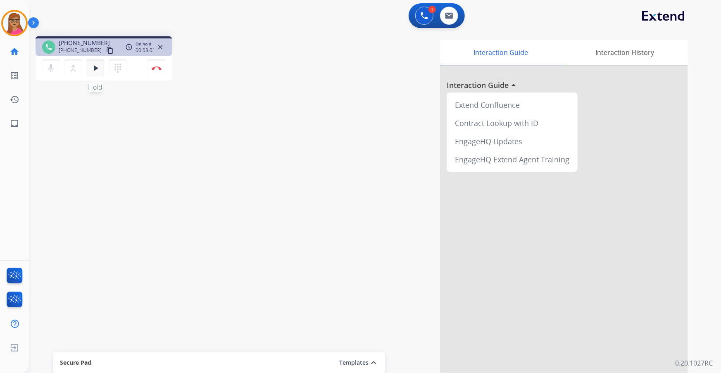
click at [93, 64] on mat-icon "play_arrow" at bounding box center [95, 68] width 10 height 10
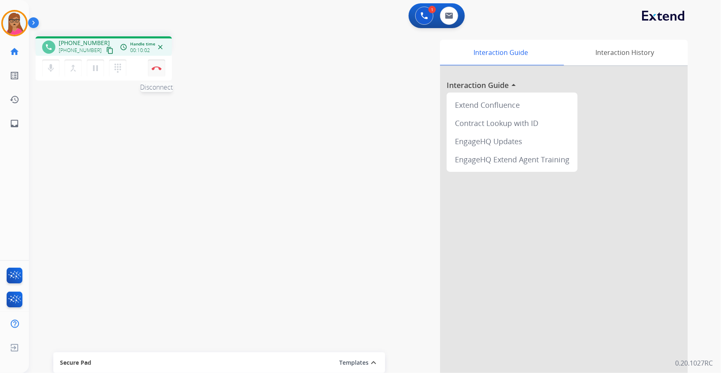
click at [157, 71] on button "Disconnect" at bounding box center [156, 67] width 17 height 17
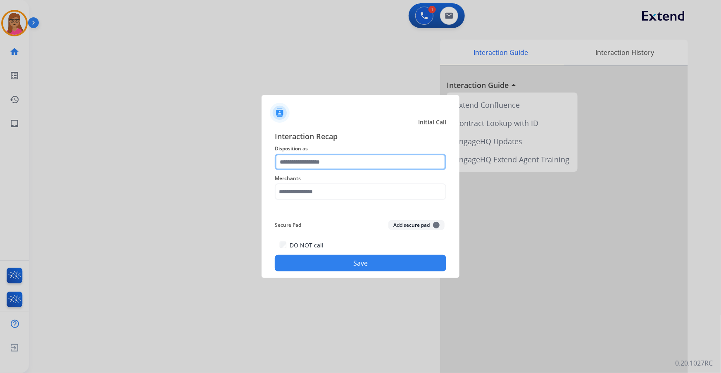
click at [326, 161] on input "text" at bounding box center [360, 162] width 171 height 17
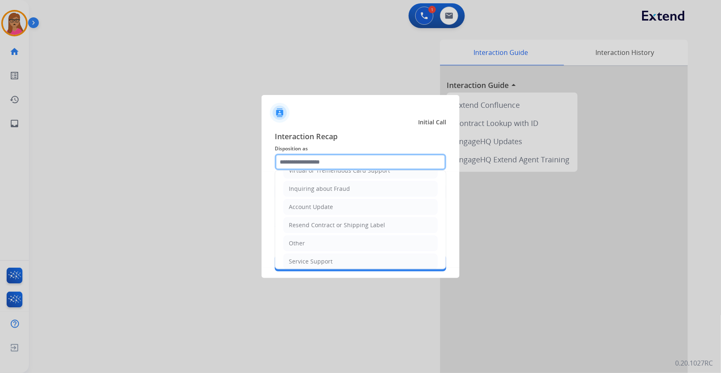
scroll to position [128, 0]
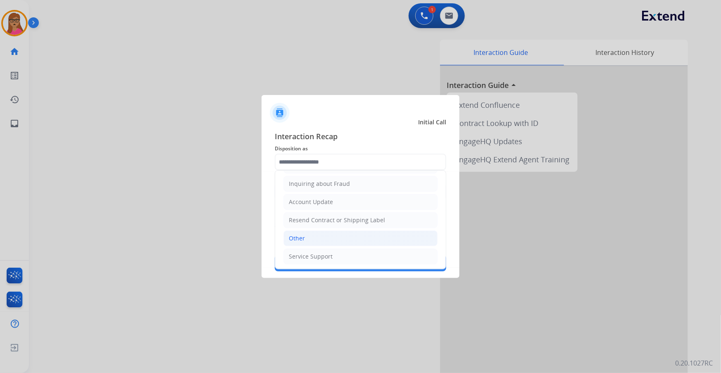
click at [318, 237] on li "Other" at bounding box center [360, 238] width 154 height 16
type input "*****"
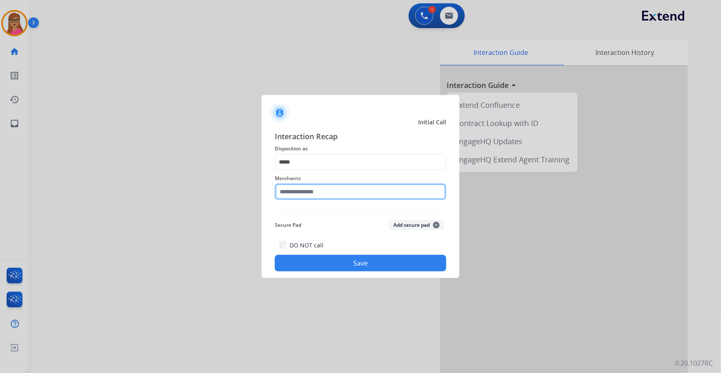
click at [312, 192] on input "text" at bounding box center [360, 191] width 171 height 17
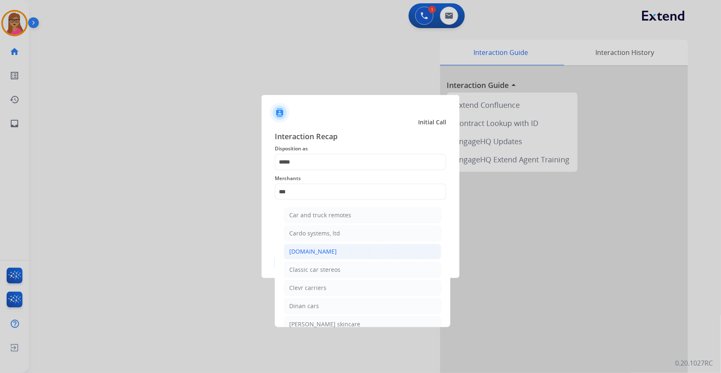
click at [315, 254] on div "[DOMAIN_NAME]" at bounding box center [312, 251] width 47 height 8
type input "**********"
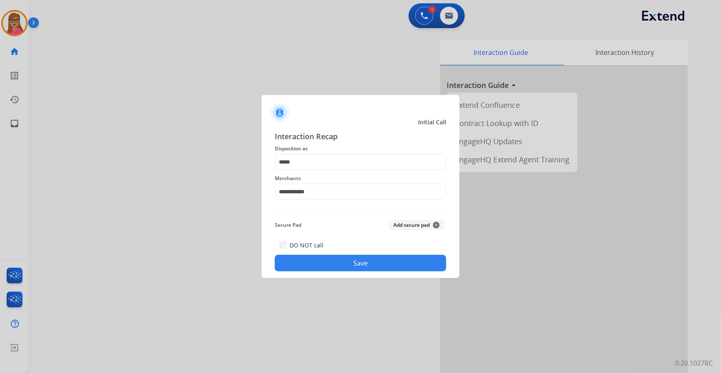
click at [347, 265] on button "Save" at bounding box center [360, 263] width 171 height 17
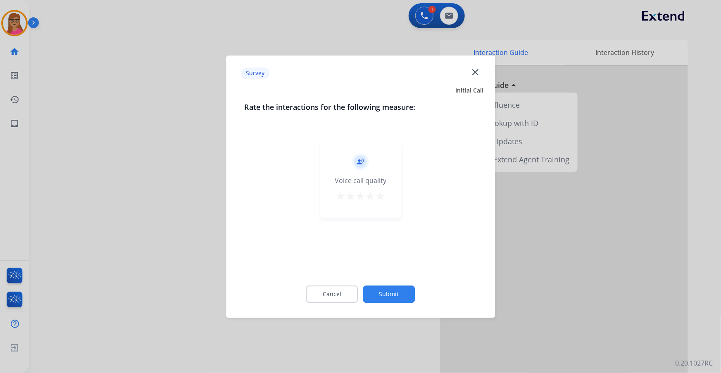
click at [120, 90] on div at bounding box center [360, 186] width 721 height 373
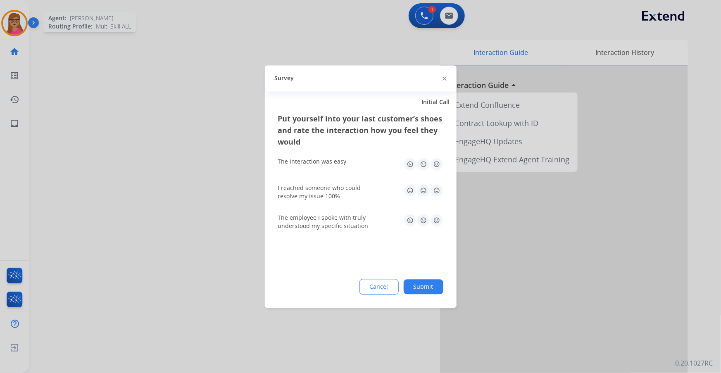
drag, startPoint x: 71, startPoint y: 52, endPoint x: 16, endPoint y: 19, distance: 63.9
click at [71, 51] on div at bounding box center [360, 186] width 721 height 373
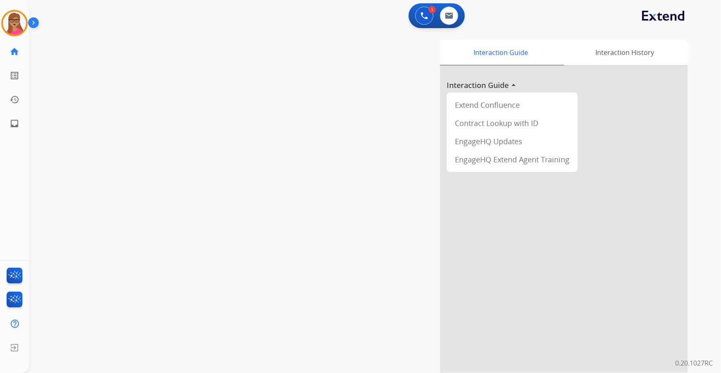
click at [14, 20] on img at bounding box center [14, 23] width 23 height 23
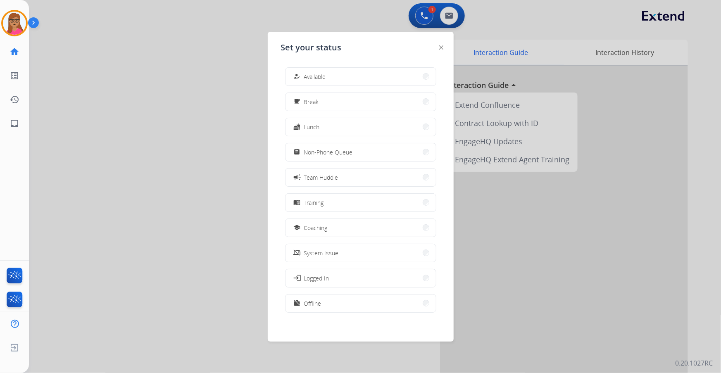
scroll to position [2, 0]
click at [351, 298] on button "work_off Offline" at bounding box center [360, 301] width 150 height 18
